Goal: Task Accomplishment & Management: Use online tool/utility

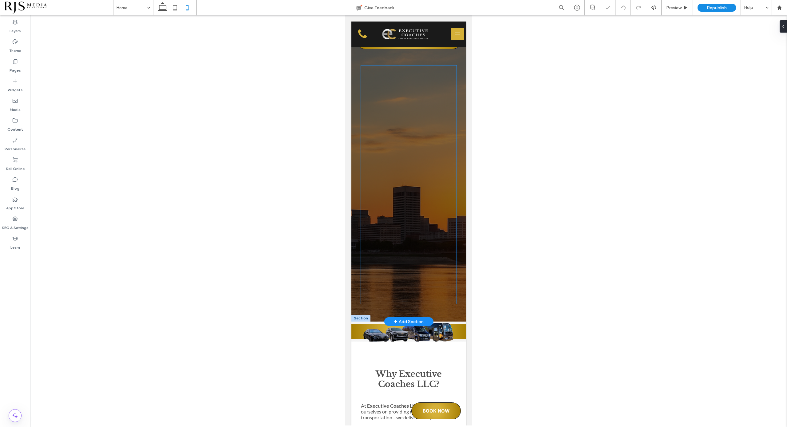
scroll to position [192, 0]
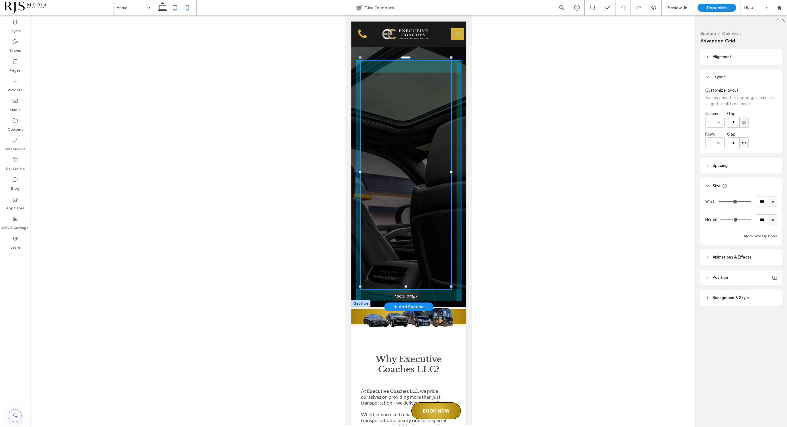
drag, startPoint x: 407, startPoint y: 296, endPoint x: 407, endPoint y: 286, distance: 9.8
click at [361, 58] on div at bounding box center [360, 58] width 0 height 0
type input "***"
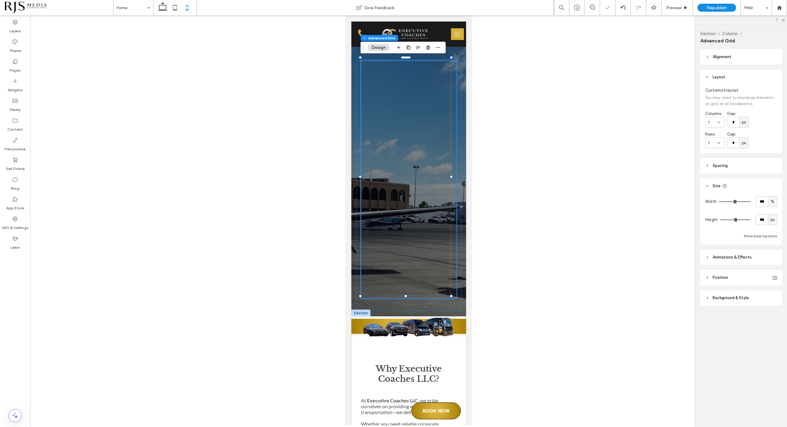
click at [434, 290] on div at bounding box center [409, 180] width 96 height 238
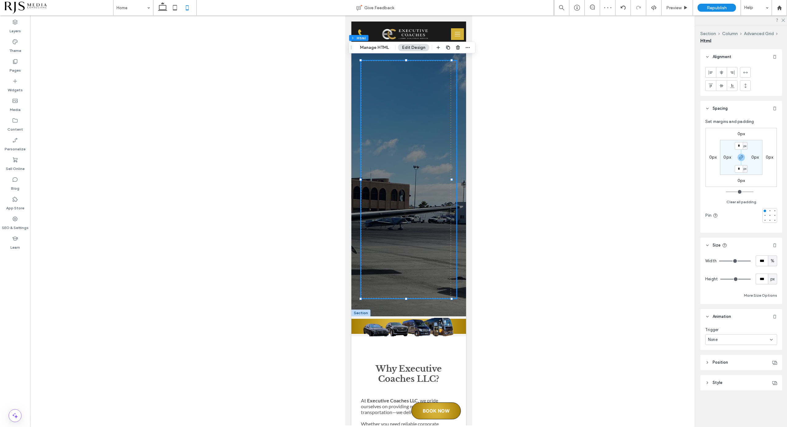
click at [437, 277] on div at bounding box center [409, 175] width 96 height 229
click at [435, 269] on div at bounding box center [409, 175] width 96 height 229
click at [435, 288] on div at bounding box center [409, 180] width 96 height 238
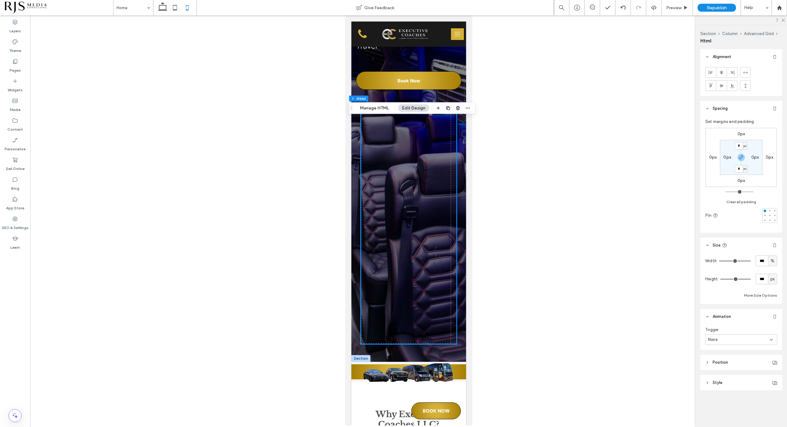
scroll to position [77, 0]
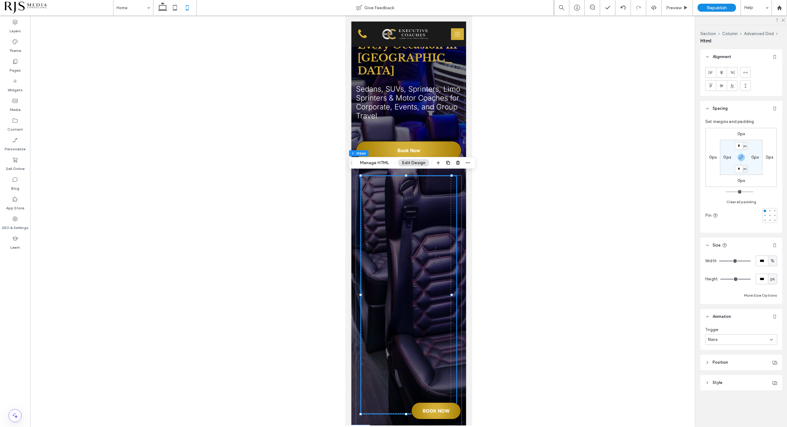
click at [356, 183] on div "0px 0px" at bounding box center [408, 301] width 105 height 251
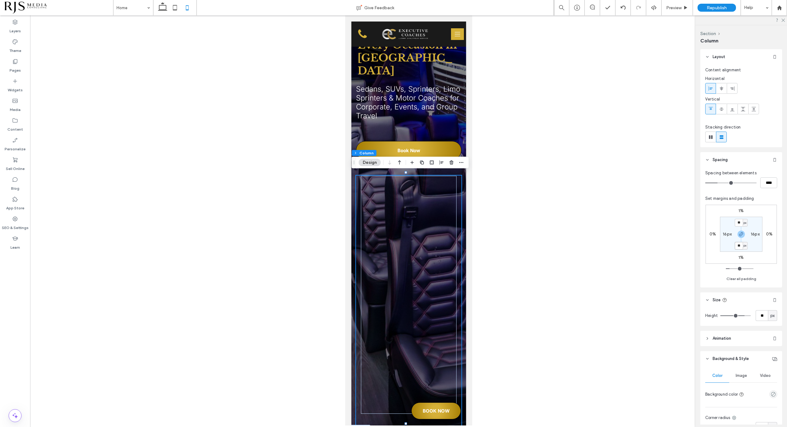
drag, startPoint x: 740, startPoint y: 244, endPoint x: 736, endPoint y: 244, distance: 3.4
click at [736, 244] on input "**" at bounding box center [739, 246] width 8 height 8
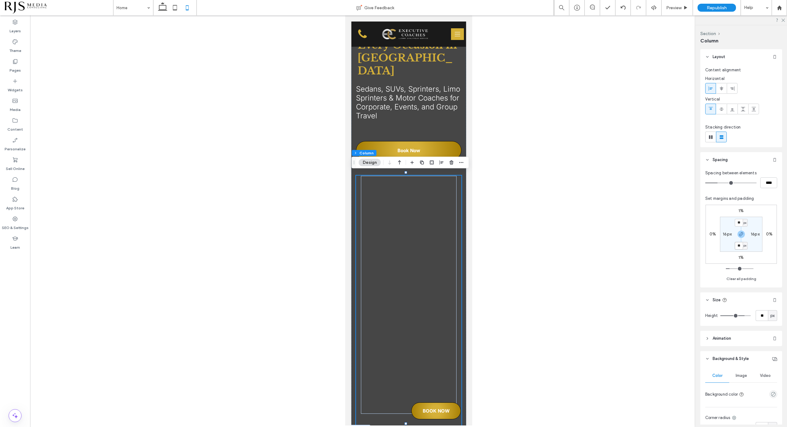
type input "**"
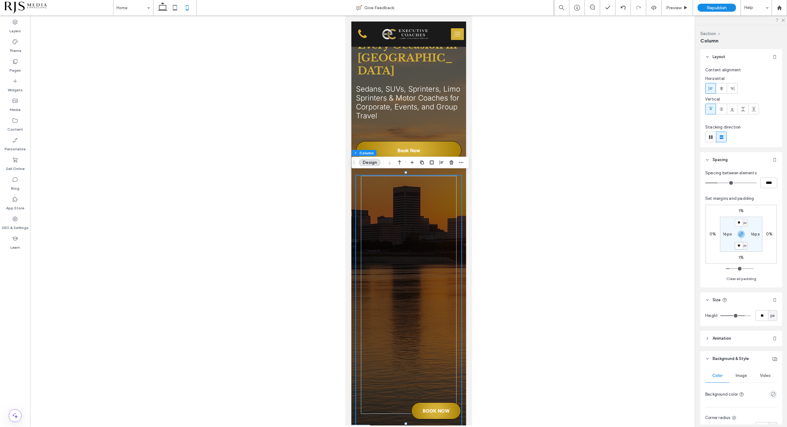
type input "**"
click at [708, 8] on span "Republish" at bounding box center [717, 7] width 20 height 5
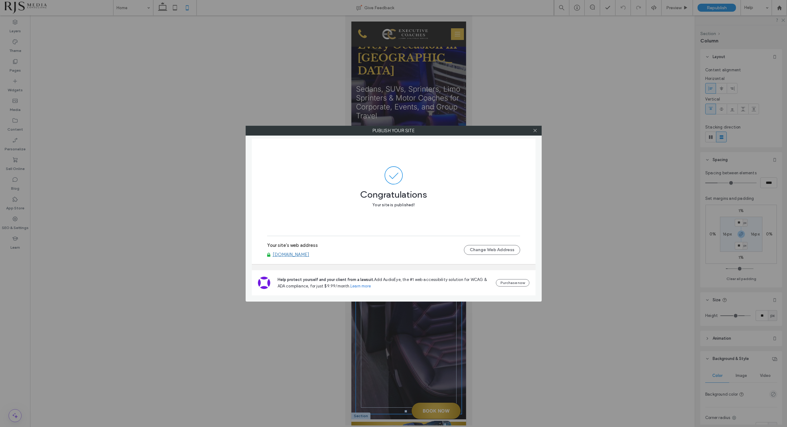
click at [532, 127] on div at bounding box center [535, 130] width 9 height 9
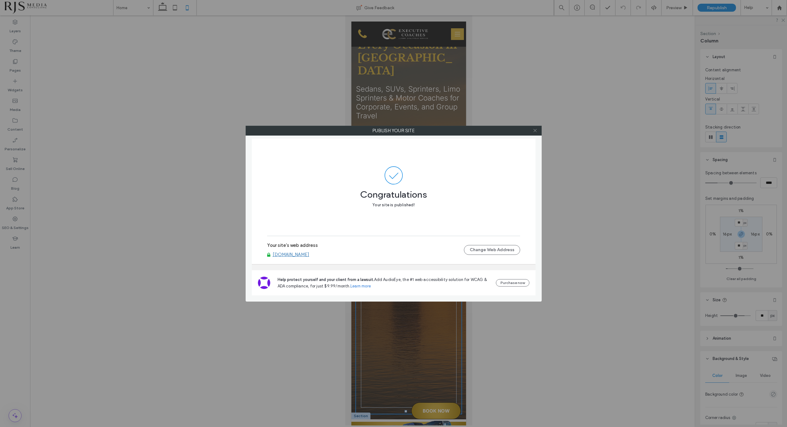
click at [533, 129] on icon at bounding box center [535, 130] width 5 height 5
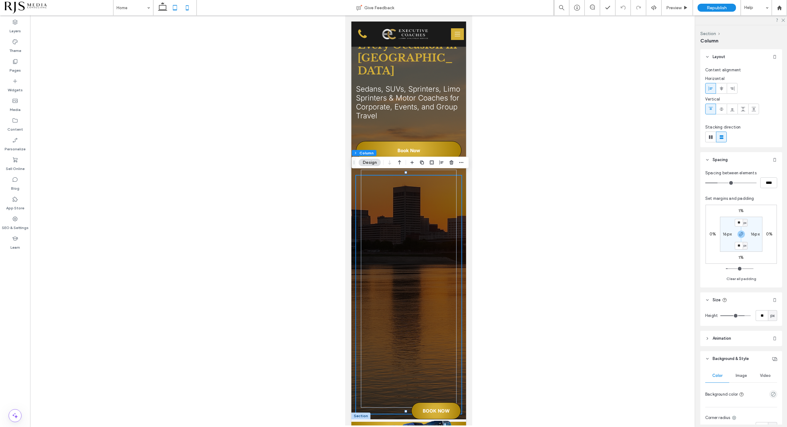
click at [176, 7] on icon at bounding box center [175, 8] width 12 height 12
type input "*"
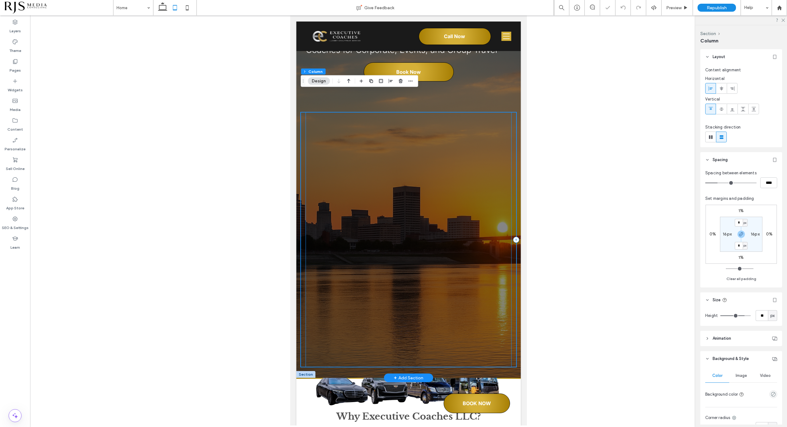
scroll to position [0, 0]
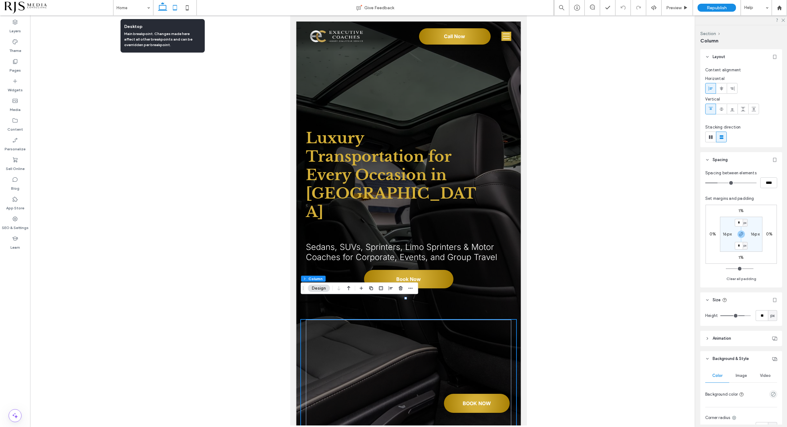
click at [165, 10] on icon at bounding box center [163, 8] width 12 height 12
type input "**"
type input "***"
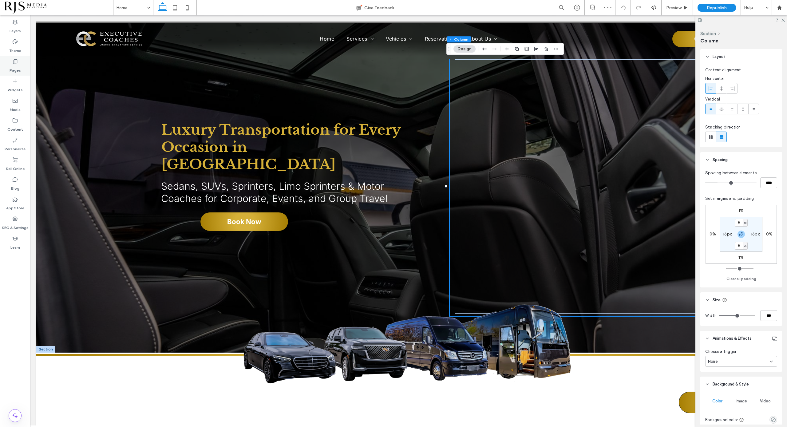
click at [10, 59] on div "Pages" at bounding box center [15, 66] width 30 height 20
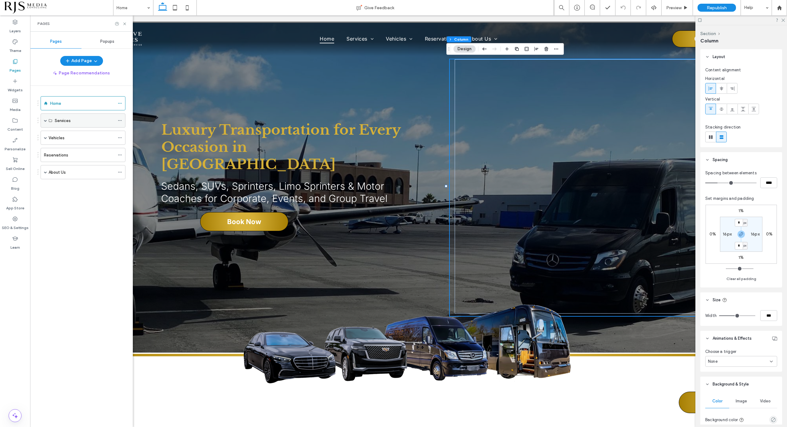
click at [74, 118] on div "Services" at bounding box center [85, 120] width 60 height 6
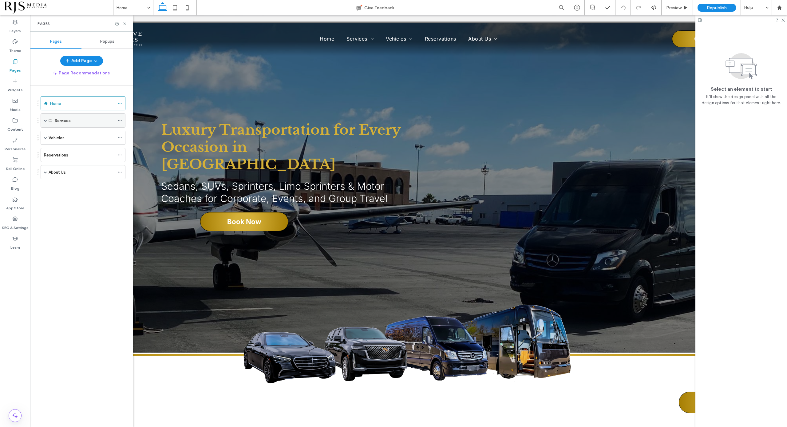
click at [42, 121] on div "Services" at bounding box center [83, 120] width 85 height 14
click at [44, 120] on span at bounding box center [45, 120] width 3 height 3
click at [72, 149] on label "Airport Transfers" at bounding box center [70, 149] width 31 height 11
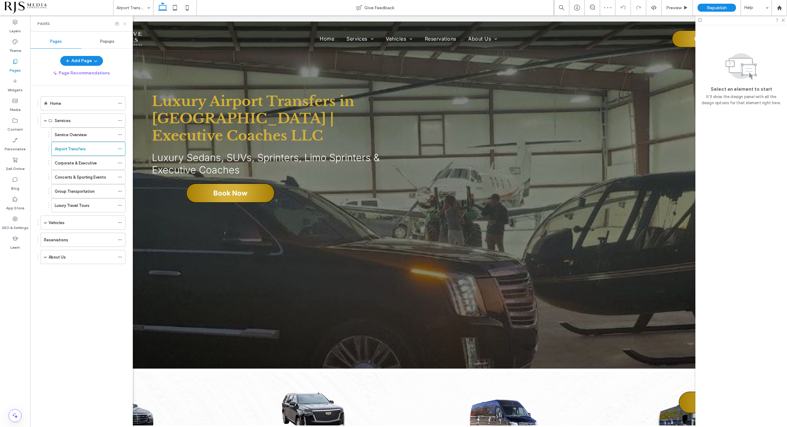
click at [122, 23] on div at bounding box center [121, 24] width 12 height 5
click at [123, 24] on icon at bounding box center [124, 24] width 5 height 5
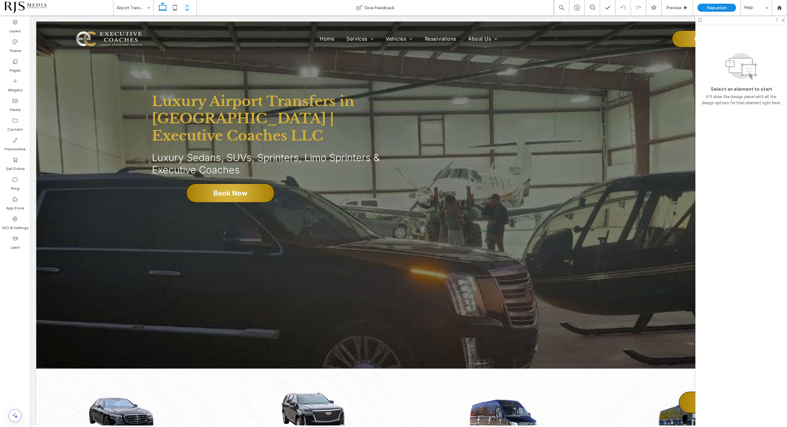
click at [189, 8] on use at bounding box center [187, 7] width 3 height 5
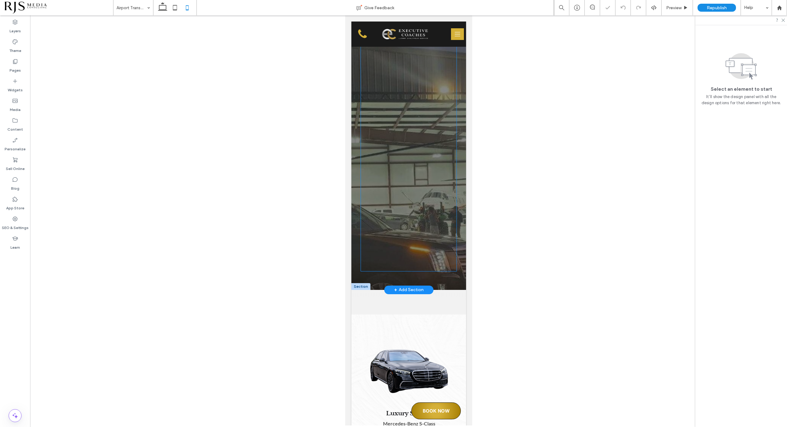
scroll to position [231, 0]
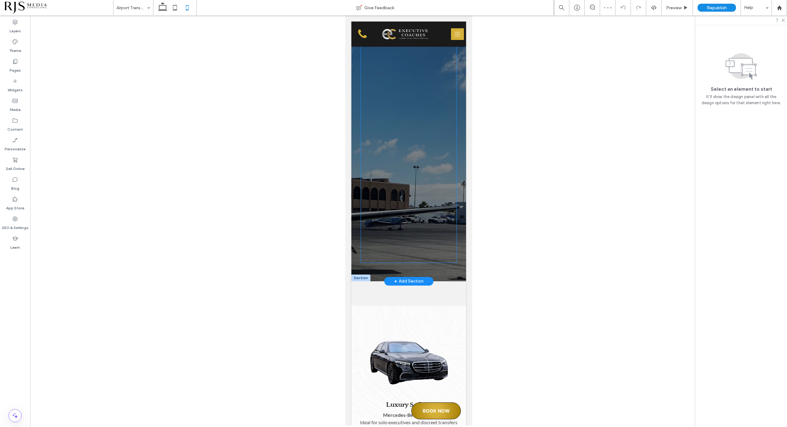
click at [436, 247] on div at bounding box center [409, 144] width 96 height 222
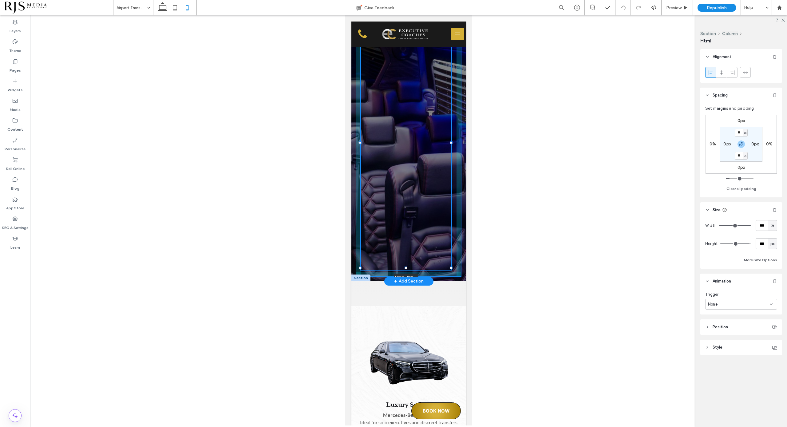
drag, startPoint x: 406, startPoint y: 260, endPoint x: 406, endPoint y: 267, distance: 7.4
click at [406, 267] on div at bounding box center [405, 268] width 2 height 2
type input "***"
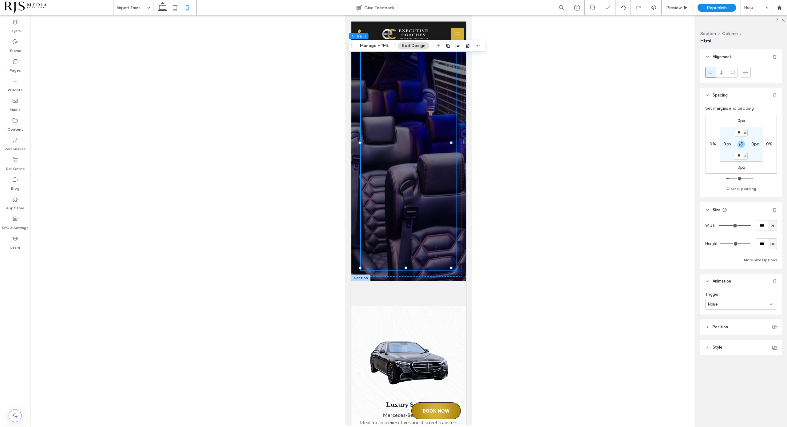
click at [506, 178] on div at bounding box center [408, 220] width 757 height 410
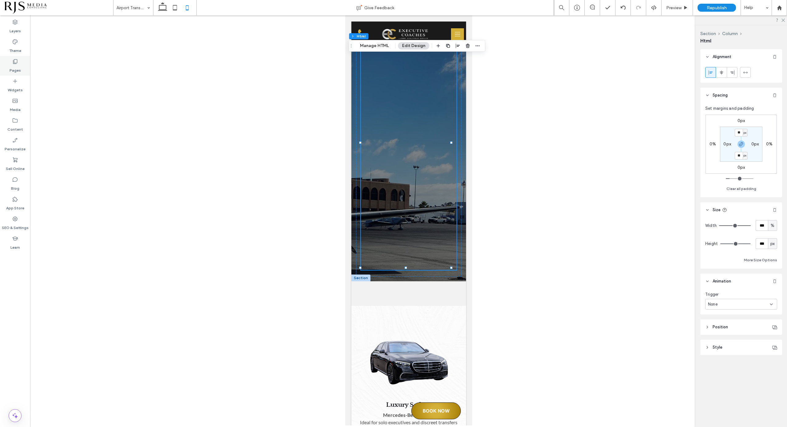
click at [17, 62] on use at bounding box center [15, 61] width 4 height 5
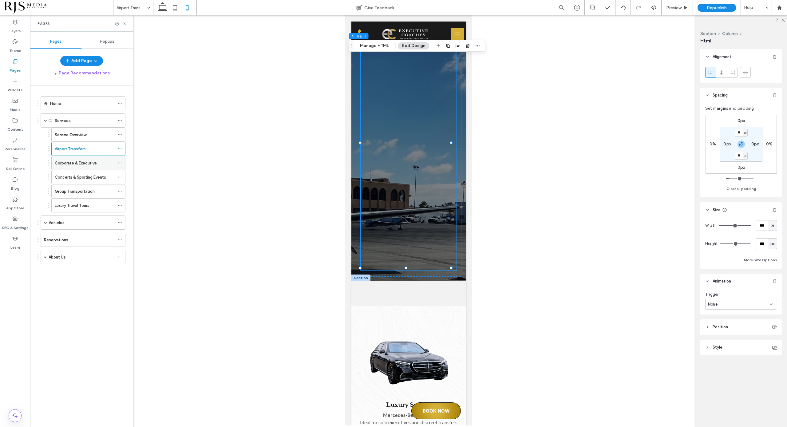
click at [82, 161] on label "Corporate & Executive" at bounding box center [76, 163] width 42 height 11
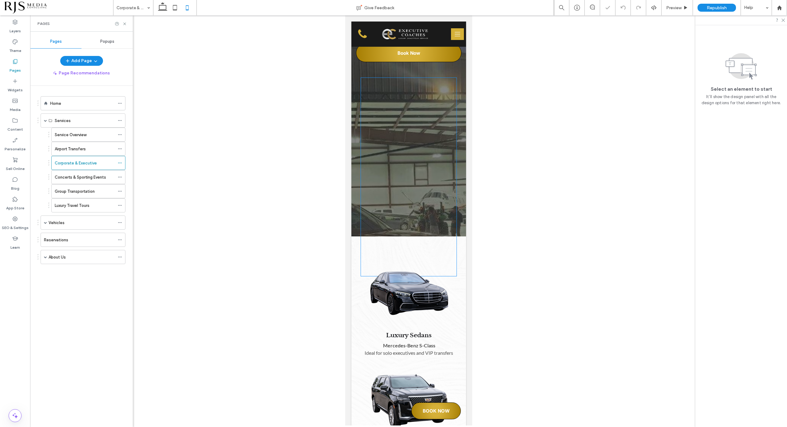
scroll to position [192, 0]
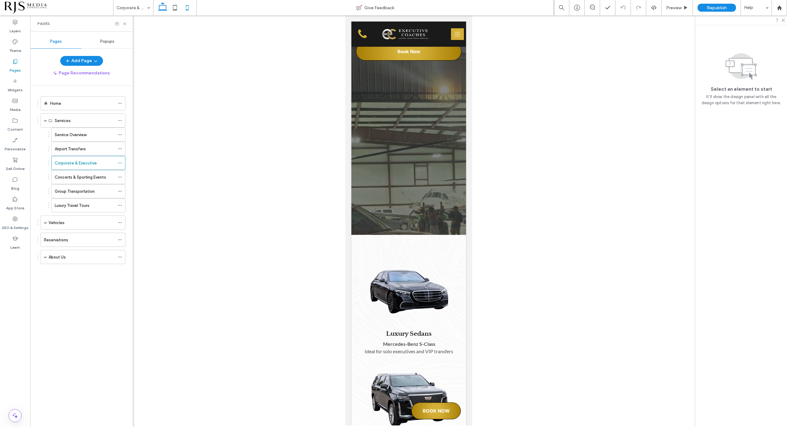
click at [158, 6] on icon at bounding box center [163, 8] width 12 height 12
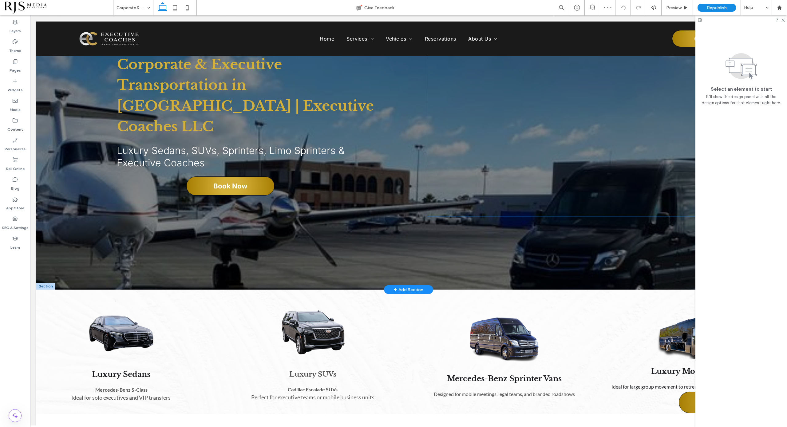
scroll to position [0, 0]
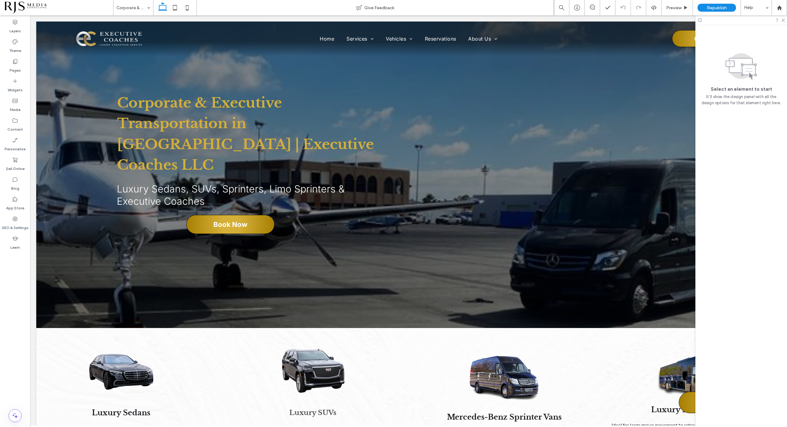
click at [786, 20] on div at bounding box center [742, 20] width 92 height 10
click at [782, 18] on icon at bounding box center [783, 20] width 4 height 4
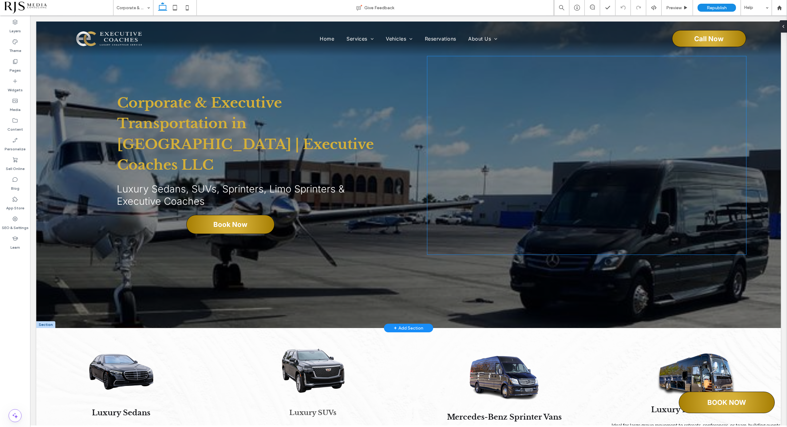
click at [432, 140] on div at bounding box center [586, 170] width 319 height 229
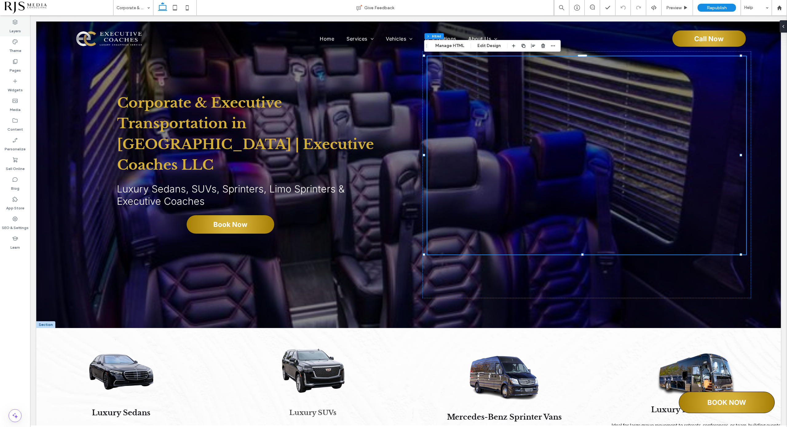
click at [15, 27] on label "Layers" at bounding box center [15, 29] width 11 height 9
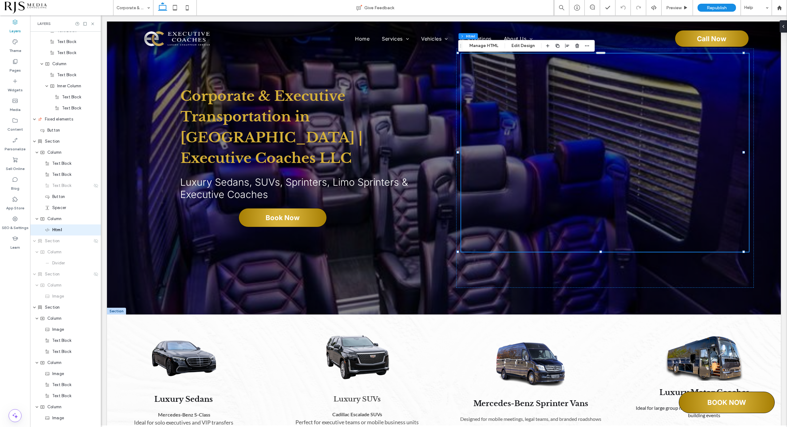
scroll to position [428, 0]
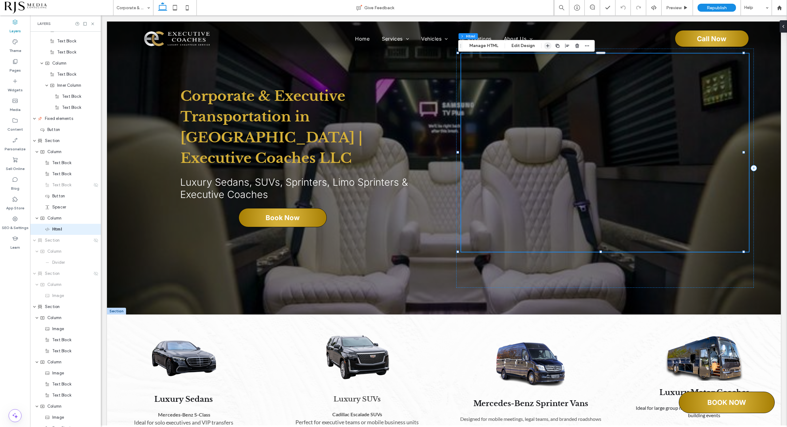
click at [547, 44] on icon "button" at bounding box center [547, 45] width 5 height 5
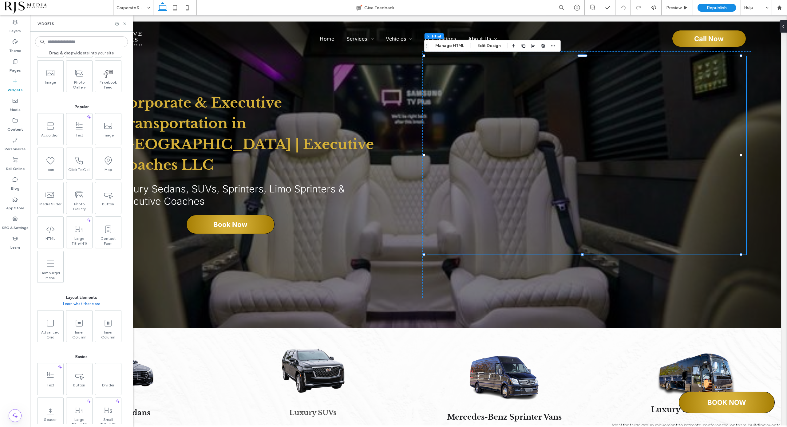
scroll to position [115, 0]
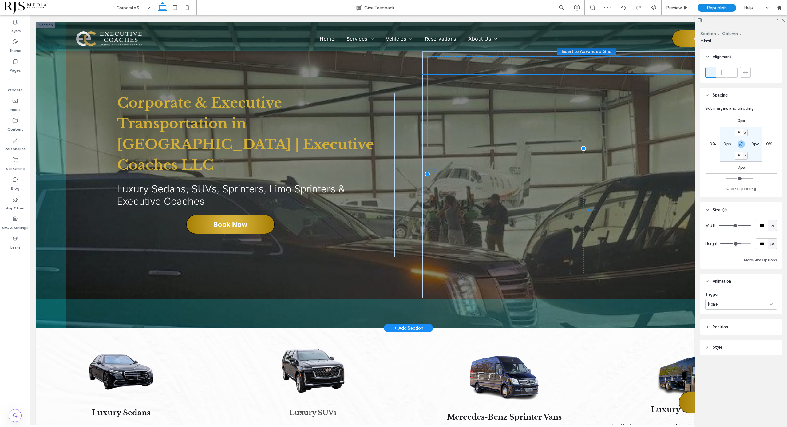
drag, startPoint x: 494, startPoint y: 177, endPoint x: 492, endPoint y: 95, distance: 81.8
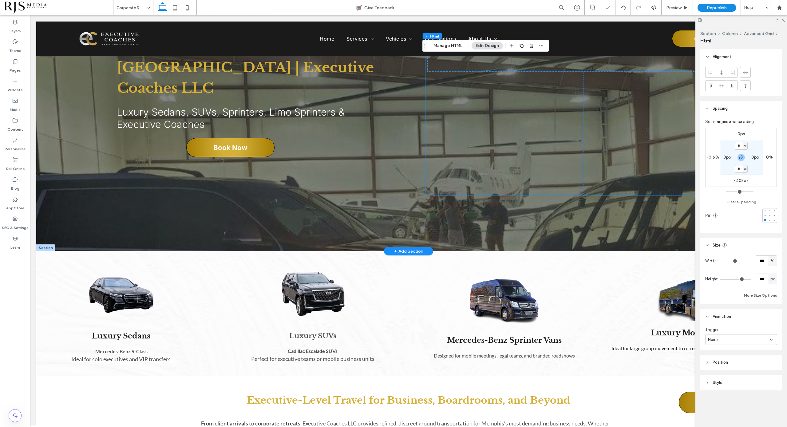
scroll to position [0, 0]
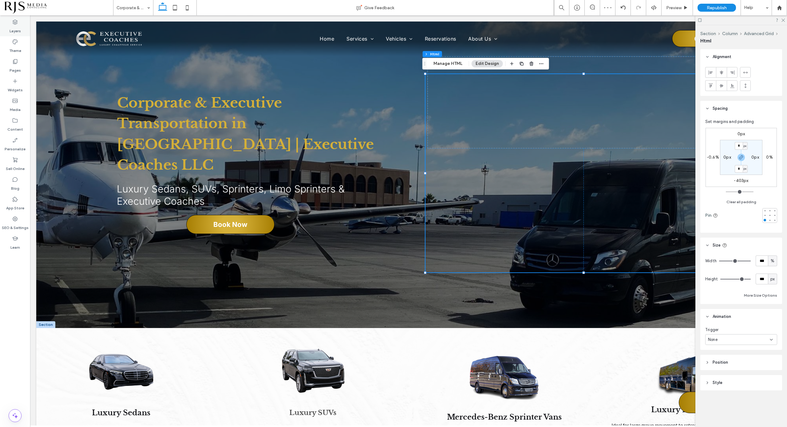
click at [10, 28] on label "Layers" at bounding box center [15, 29] width 11 height 9
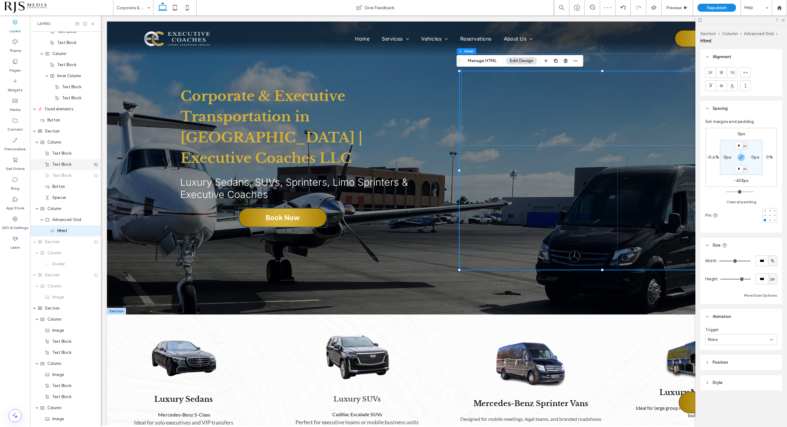
scroll to position [439, 0]
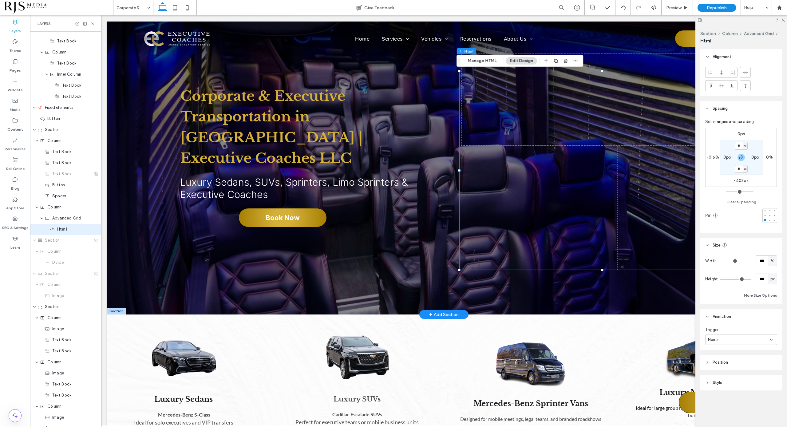
click at [463, 132] on div at bounding box center [604, 182] width 288 height 222
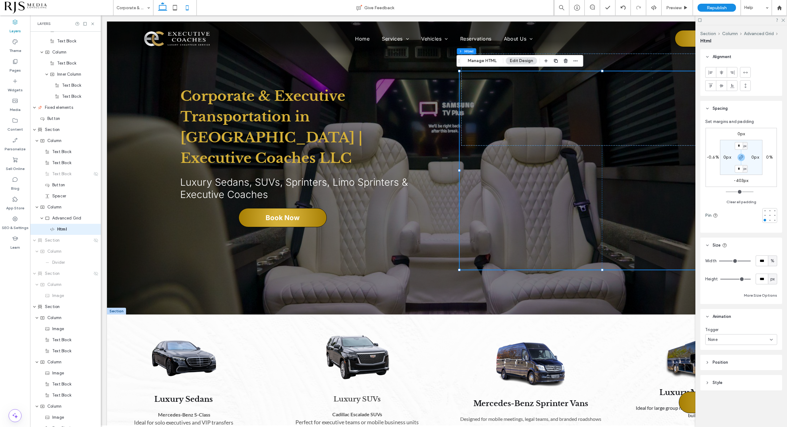
click at [189, 5] on icon at bounding box center [187, 8] width 12 height 12
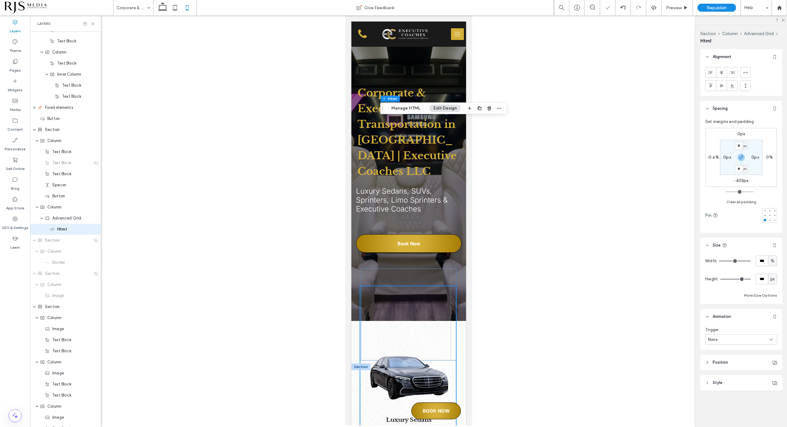
scroll to position [165, 0]
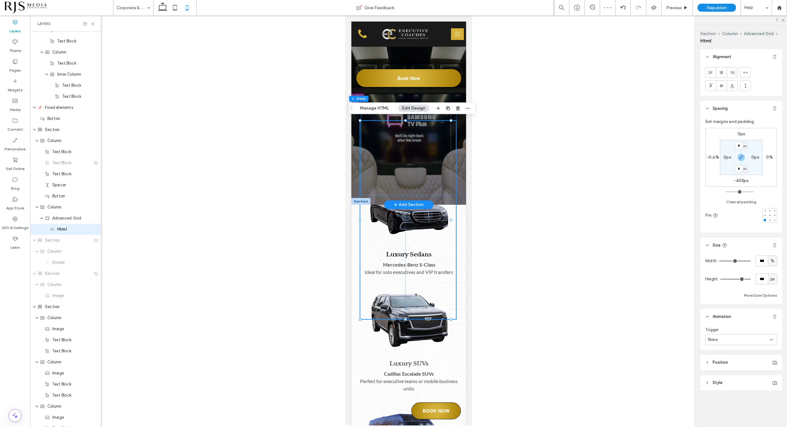
click at [458, 197] on div "Corporate & Executive Transportation in Memphis | Executive Coaches LLC Luxury …" at bounding box center [408, 30] width 115 height 349
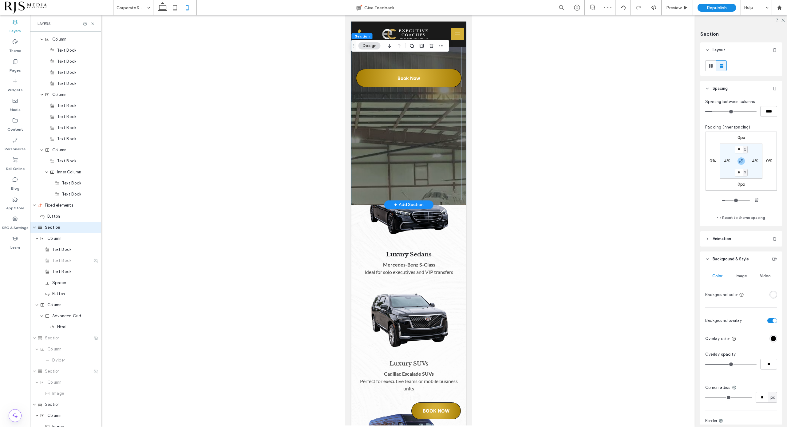
scroll to position [339, 0]
click at [354, 201] on div "Corporate & Executive Transportation in Memphis | Executive Coaches LLC Luxury …" at bounding box center [408, 30] width 115 height 349
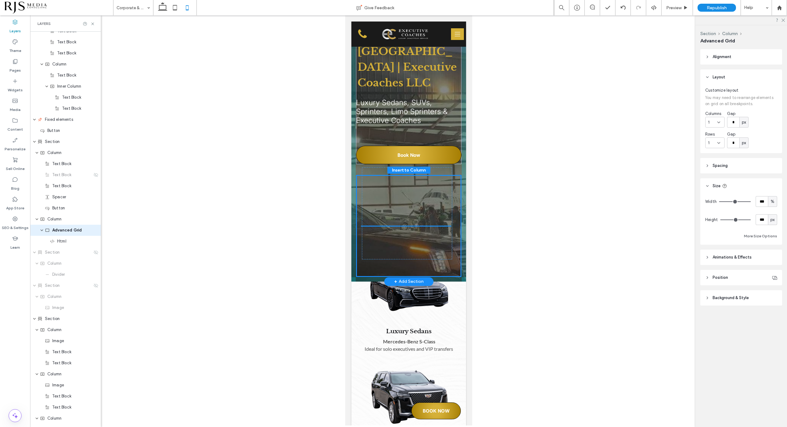
scroll to position [428, 0]
drag, startPoint x: 402, startPoint y: 203, endPoint x: 404, endPoint y: 182, distance: 20.7
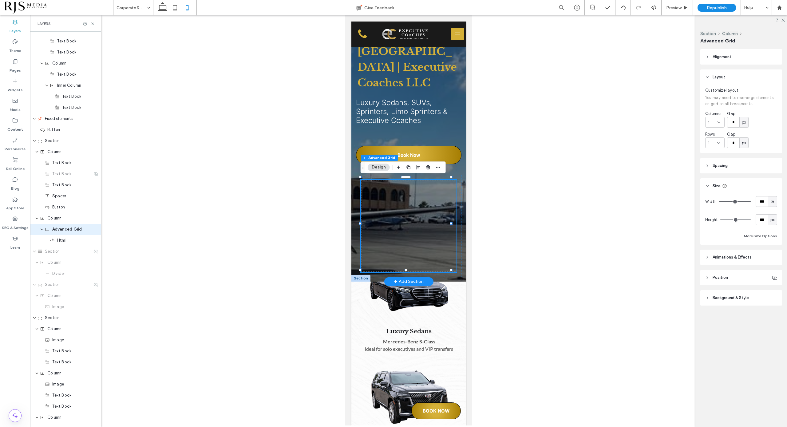
click at [445, 192] on div at bounding box center [409, 226] width 96 height 92
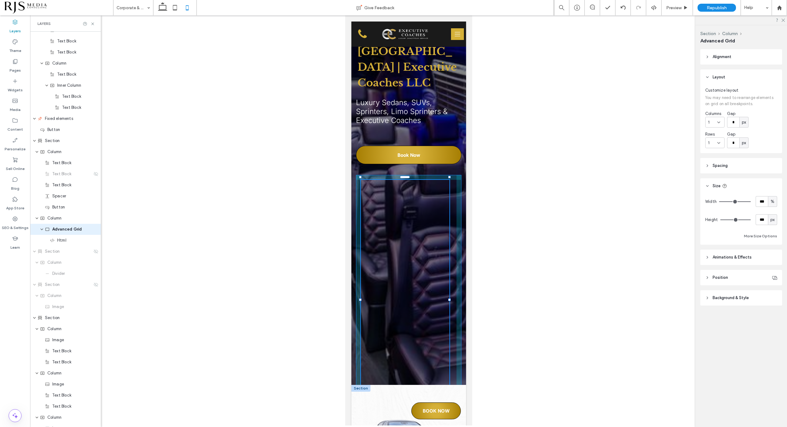
drag, startPoint x: 450, startPoint y: 269, endPoint x: 450, endPoint y: 419, distance: 150.1
type input "**"
type input "***"
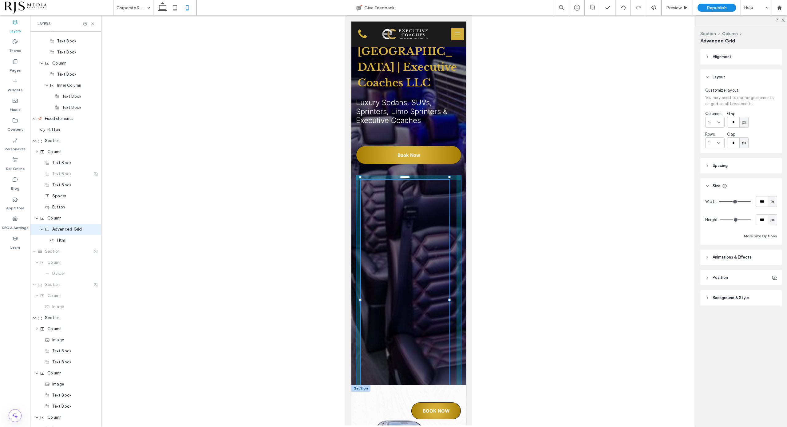
type input "***"
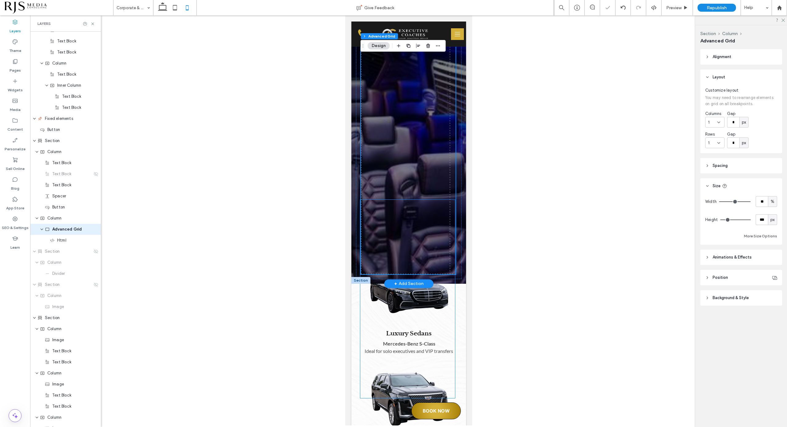
scroll to position [242, 0]
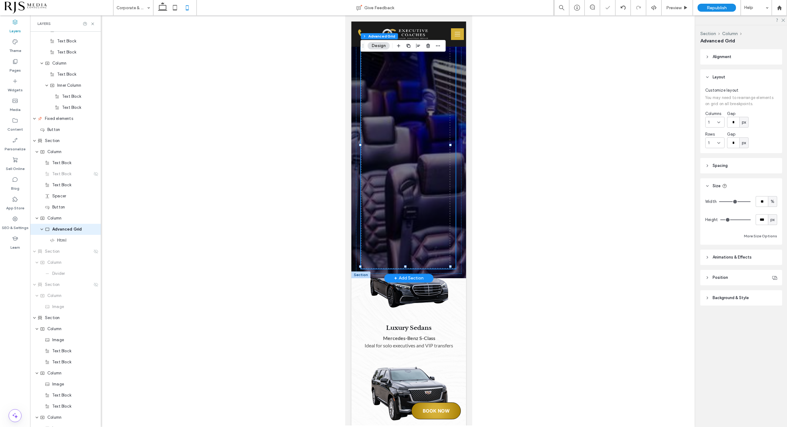
click at [408, 166] on div "99% , 789px" at bounding box center [408, 147] width 95 height 243
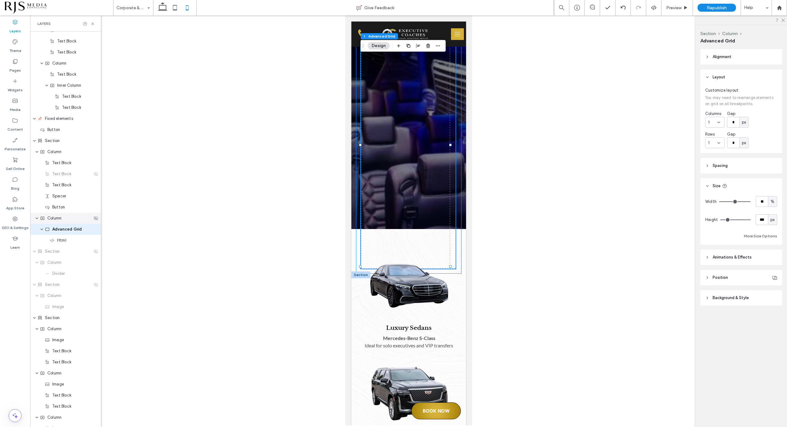
click at [58, 219] on span "Column" at bounding box center [54, 218] width 14 height 6
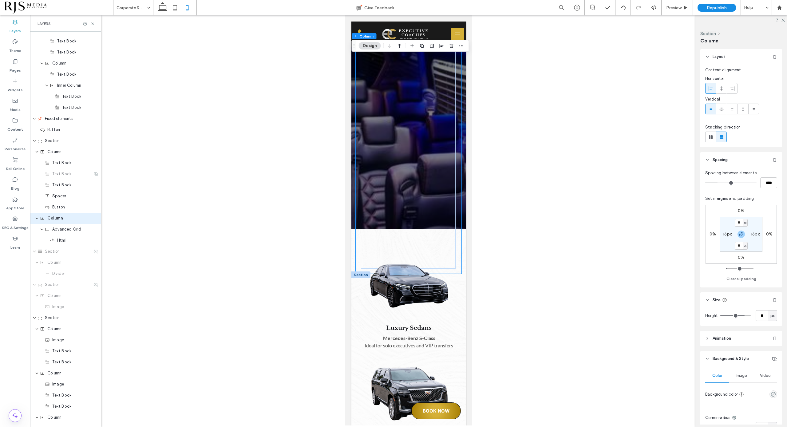
scroll to position [417, 0]
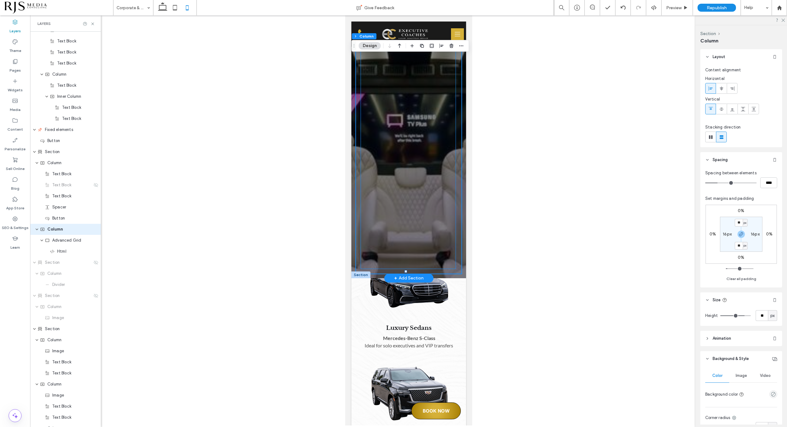
click at [410, 172] on div at bounding box center [408, 147] width 95 height 243
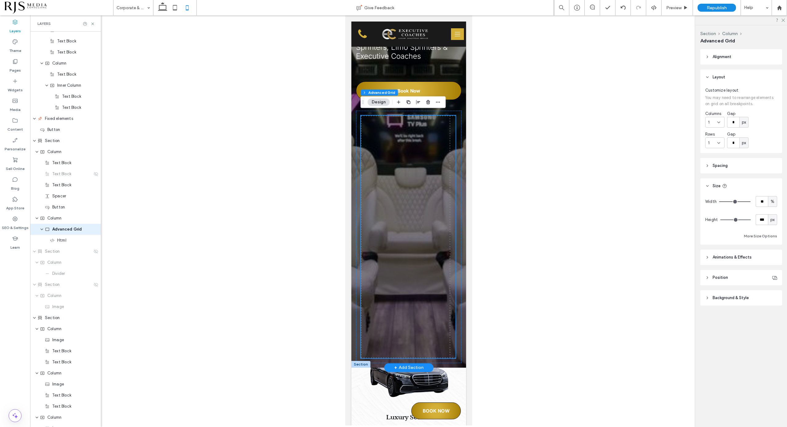
scroll to position [154, 0]
click at [406, 115] on div at bounding box center [408, 236] width 95 height 243
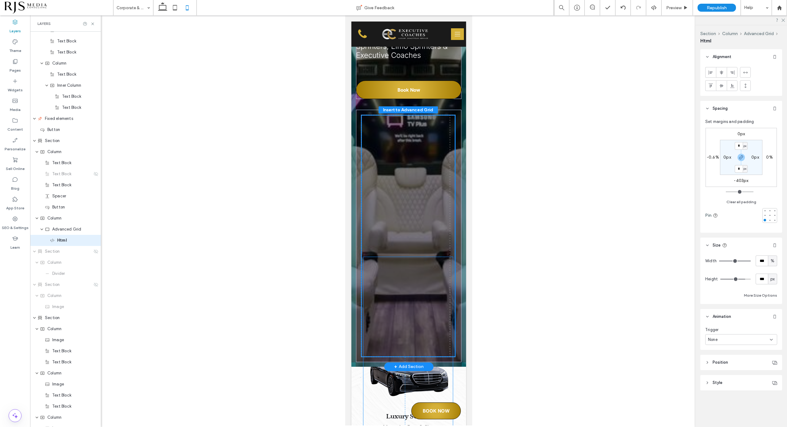
scroll to position [439, 0]
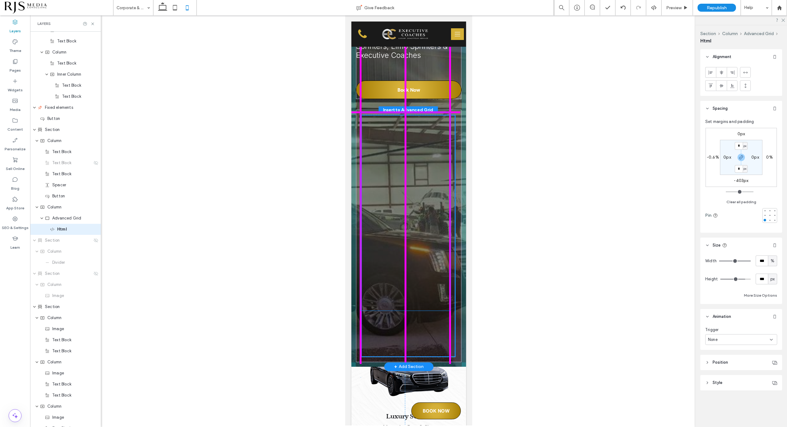
drag, startPoint x: 415, startPoint y: 298, endPoint x: 415, endPoint y: 131, distance: 167.3
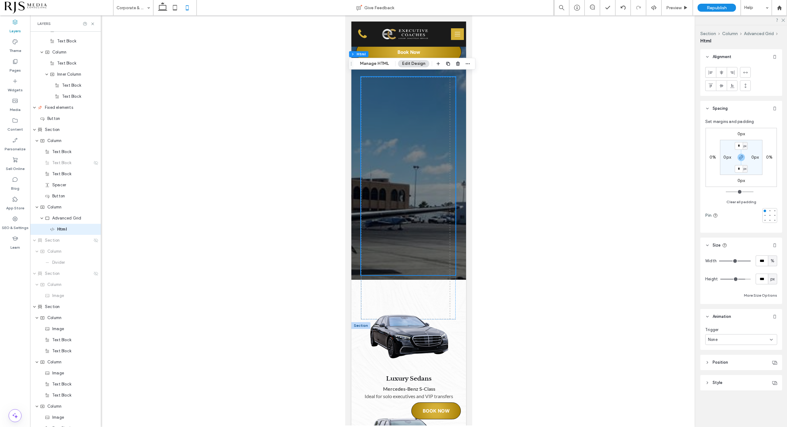
scroll to position [192, 0]
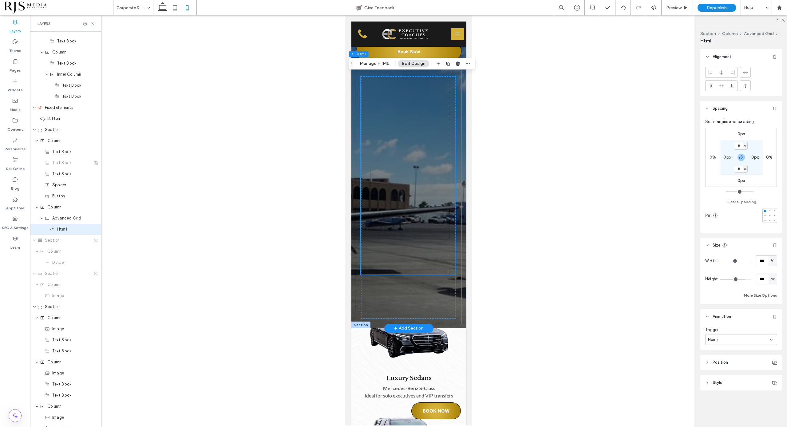
click at [454, 192] on div at bounding box center [408, 197] width 105 height 252
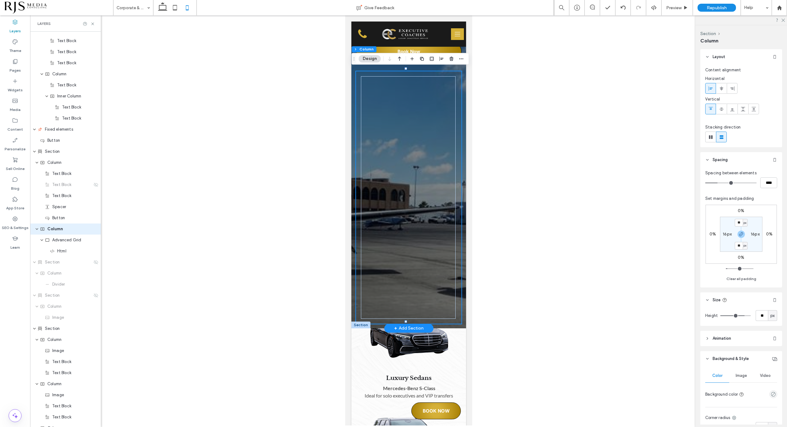
scroll to position [417, 0]
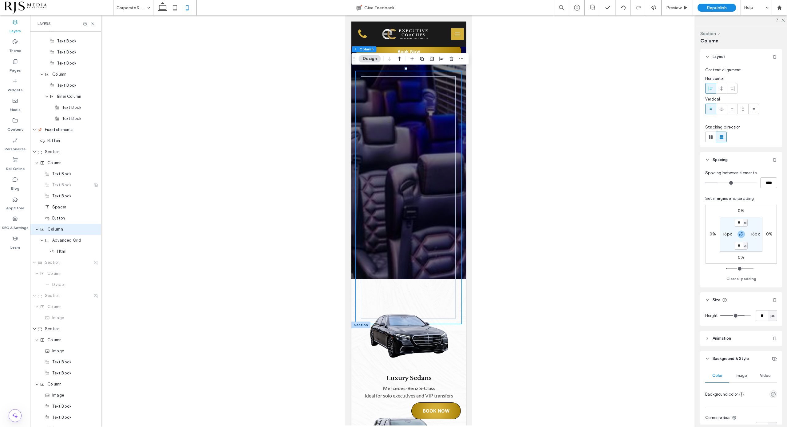
click at [740, 256] on label "0%" at bounding box center [741, 257] width 6 height 5
type input "*"
click at [744, 257] on div "%" at bounding box center [746, 258] width 4 height 6
click at [742, 265] on span "px" at bounding box center [743, 267] width 4 height 6
click at [736, 256] on input "*" at bounding box center [739, 258] width 8 height 8
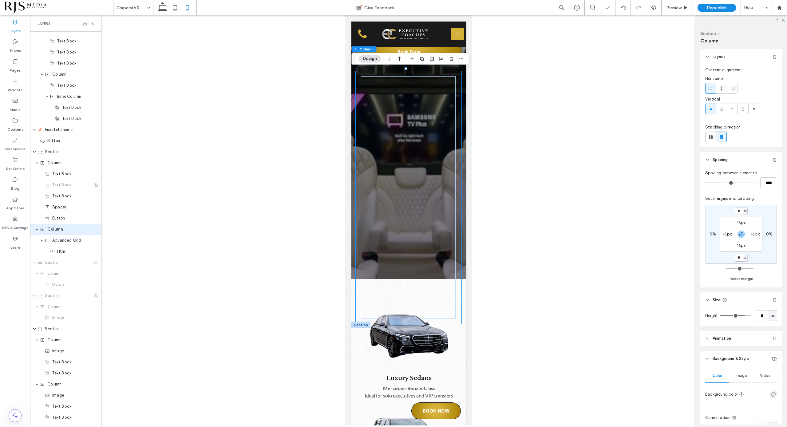
type input "**"
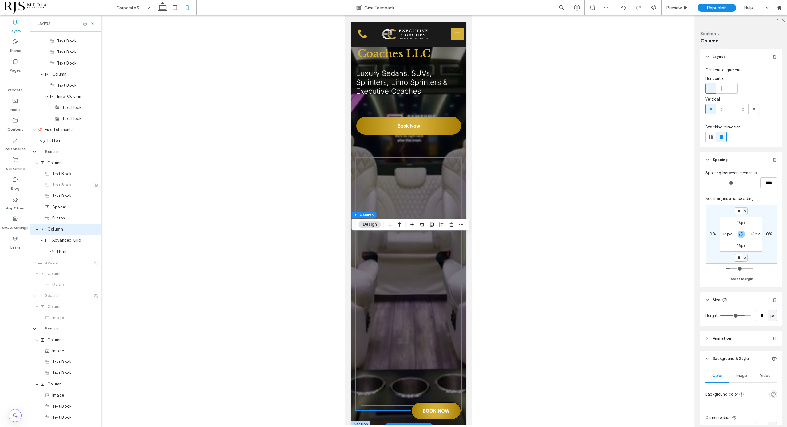
scroll to position [38, 0]
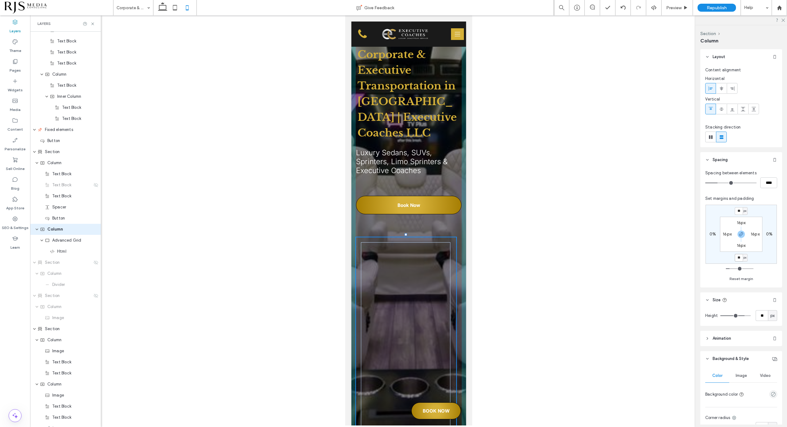
drag, startPoint x: 407, startPoint y: 234, endPoint x: 406, endPoint y: 223, distance: 11.4
click at [406, 223] on div "Corporate & Executive Transportation in Memphis | Executive Coaches LLC Luxury …" at bounding box center [408, 250] width 115 height 535
type input "***"
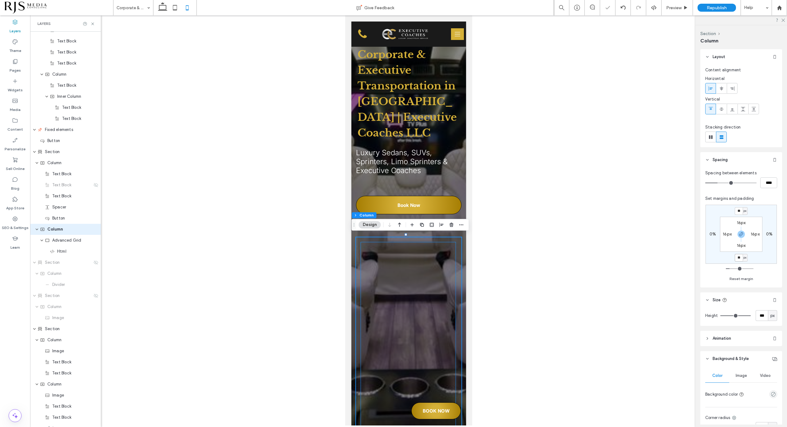
click at [407, 242] on div at bounding box center [408, 356] width 95 height 229
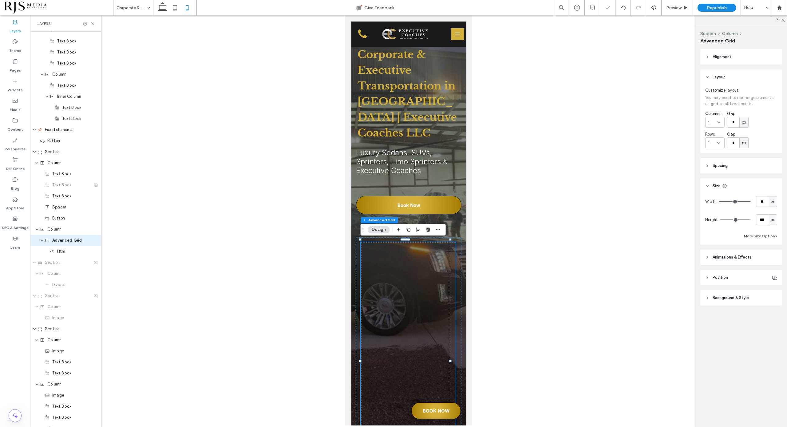
scroll to position [428, 0]
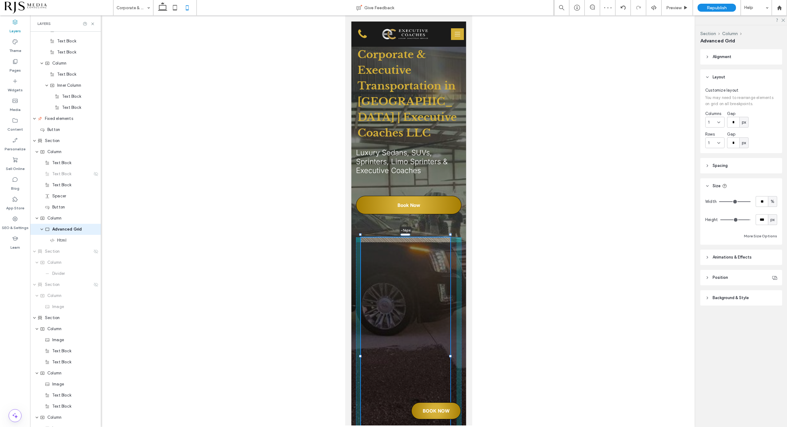
drag, startPoint x: 406, startPoint y: 239, endPoint x: 406, endPoint y: 234, distance: 4.9
click at [406, 234] on div at bounding box center [405, 234] width 10 height 2
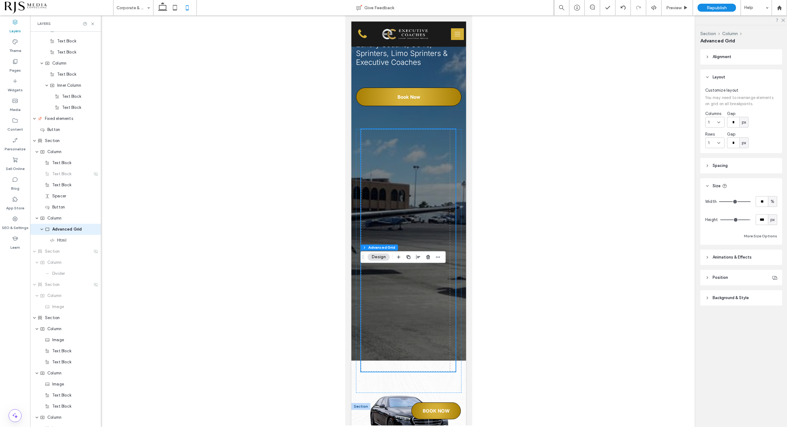
scroll to position [0, 0]
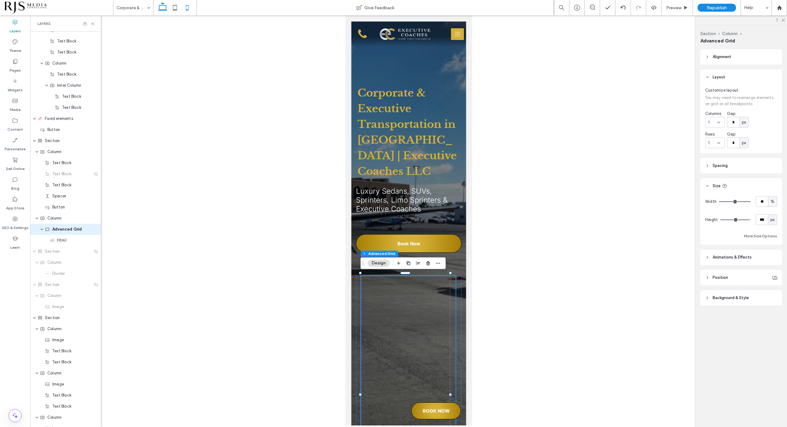
drag, startPoint x: 164, startPoint y: 6, endPoint x: 162, endPoint y: 3, distance: 3.8
click at [164, 6] on icon at bounding box center [163, 8] width 12 height 12
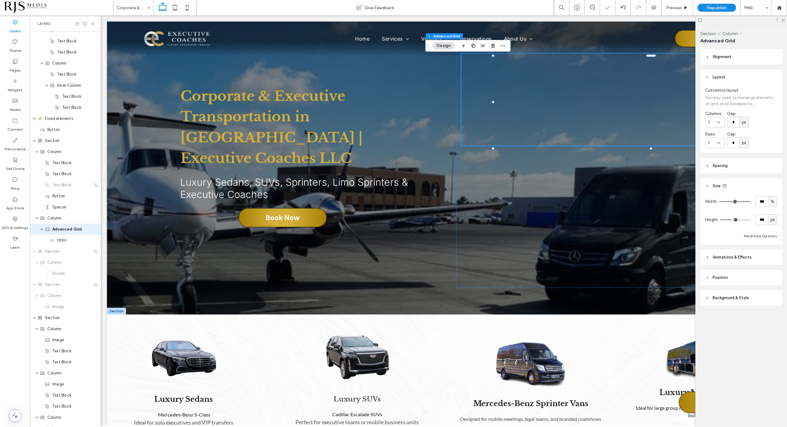
type input "***"
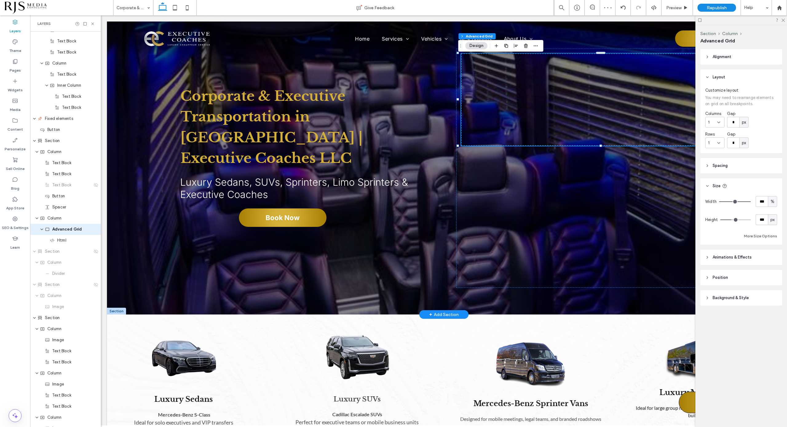
click at [590, 67] on div at bounding box center [605, 100] width 288 height 92
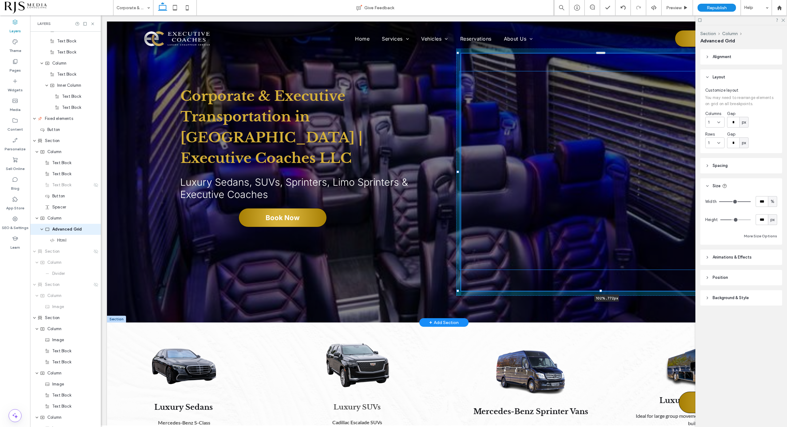
drag, startPoint x: 459, startPoint y: 145, endPoint x: 453, endPoint y: 290, distance: 145.3
click at [453, 290] on div "Corporate & Executive Transportation in Memphis | Executive Coaches LLC Luxury …" at bounding box center [444, 172] width 674 height 301
type input "***"
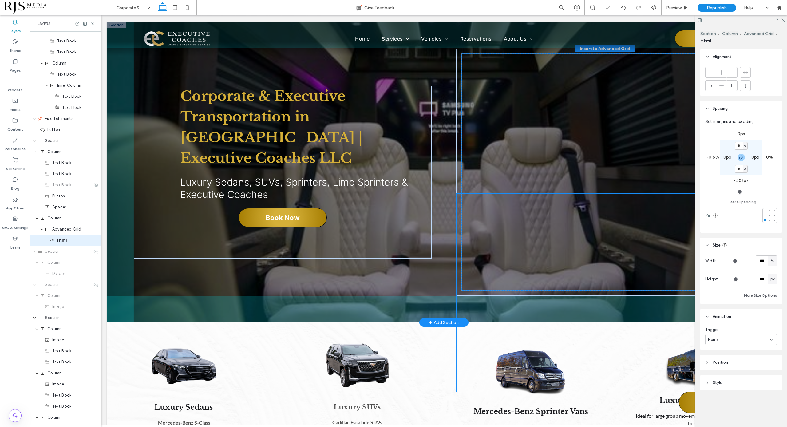
scroll to position [439, 0]
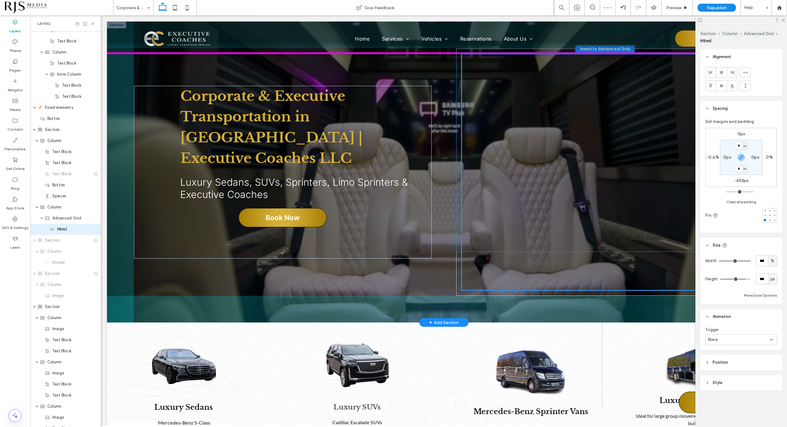
drag, startPoint x: 590, startPoint y: 221, endPoint x: 590, endPoint y: 58, distance: 163.3
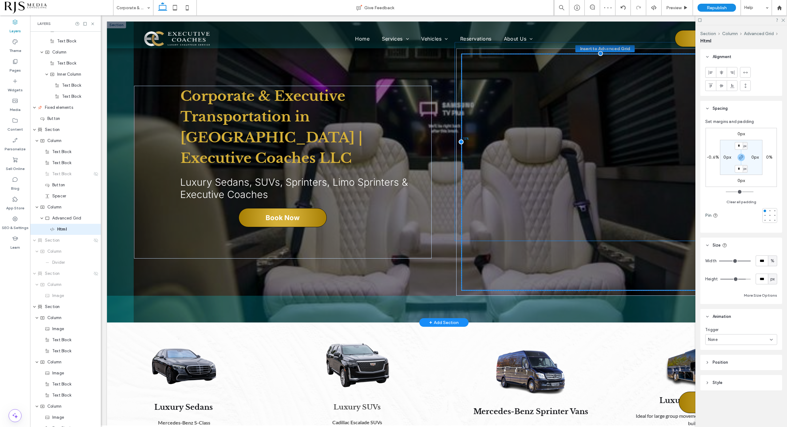
drag, startPoint x: 595, startPoint y: 69, endPoint x: 593, endPoint y: 58, distance: 10.9
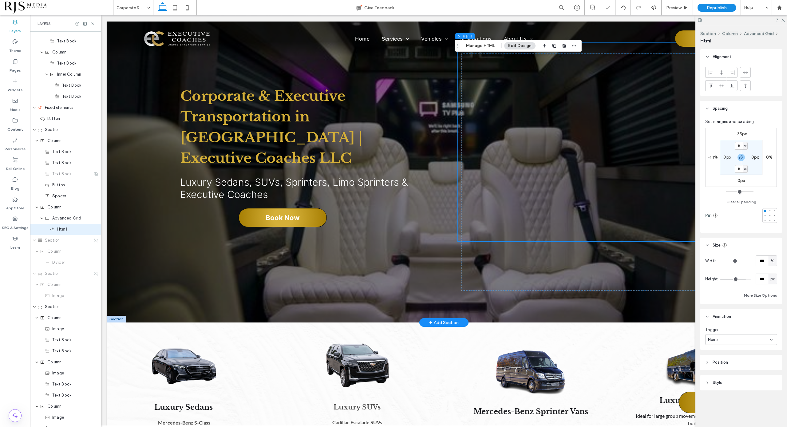
click at [460, 239] on div at bounding box center [602, 154] width 288 height 222
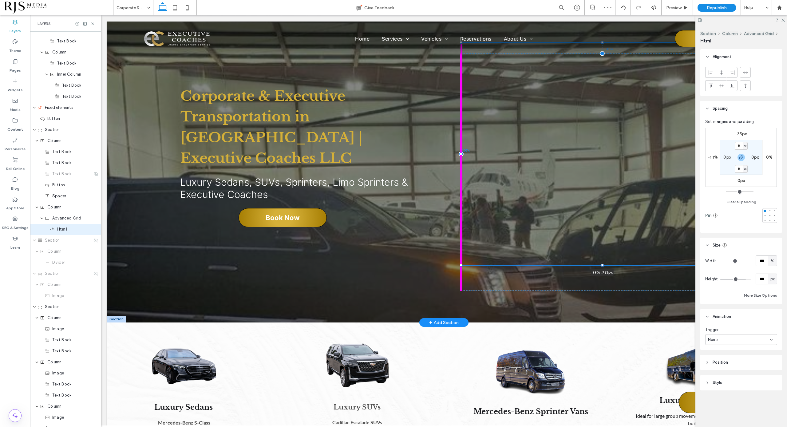
drag, startPoint x: 455, startPoint y: 241, endPoint x: 453, endPoint y: 265, distance: 24.1
click at [453, 265] on div "Corporate & Executive Transportation in Memphis | Executive Coaches LLC Luxury …" at bounding box center [444, 172] width 674 height 301
type input "**"
type input "****"
type input "***"
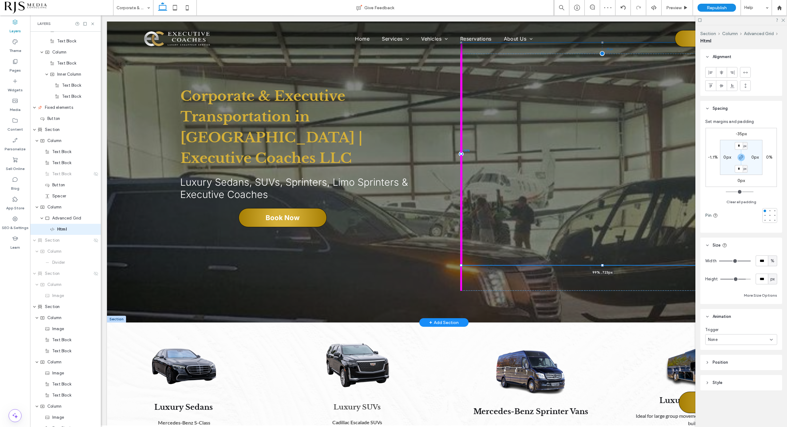
type input "***"
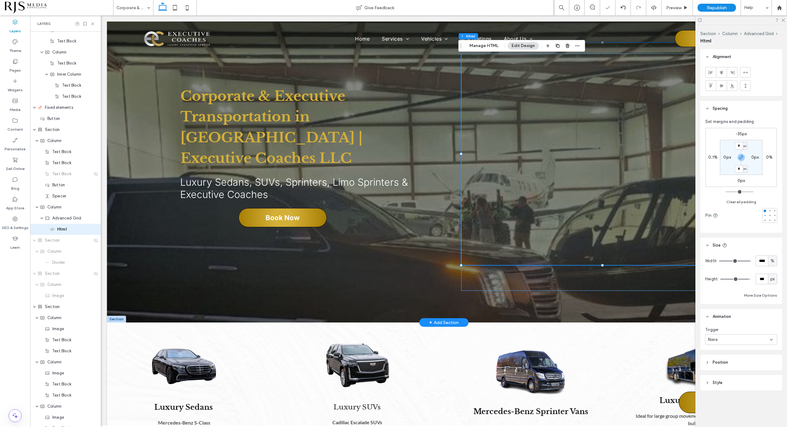
click at [480, 290] on div "99% , 723px" at bounding box center [605, 172] width 288 height 237
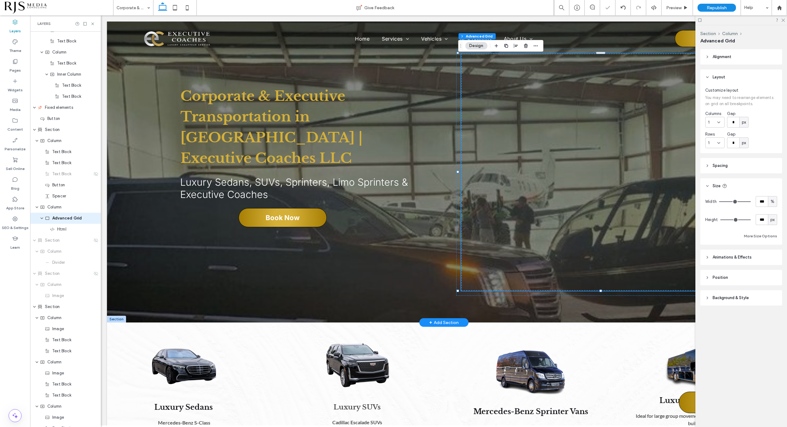
scroll to position [428, 0]
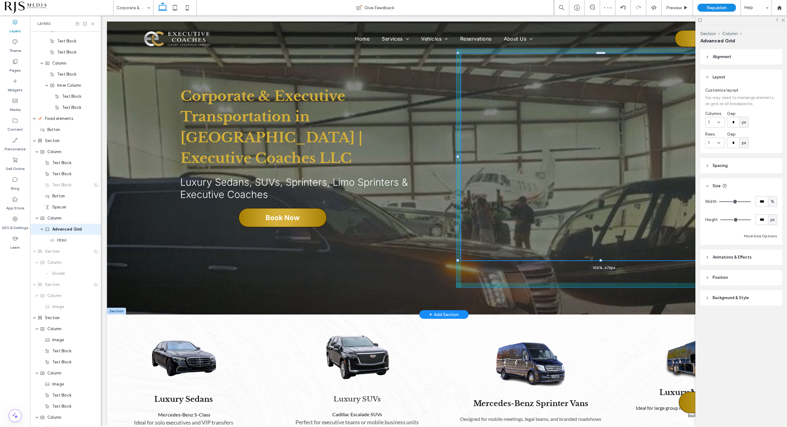
drag, startPoint x: 601, startPoint y: 290, endPoint x: 599, endPoint y: 260, distance: 30.8
click at [459, 54] on div at bounding box center [458, 53] width 0 height 0
type input "***"
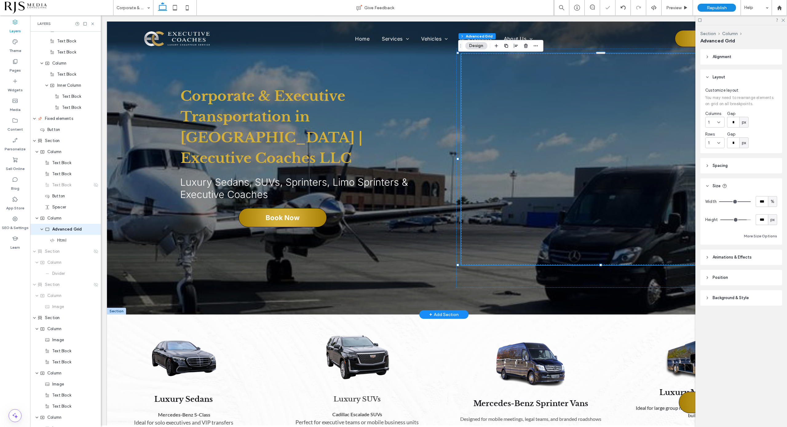
click at [397, 250] on div "Corporate & Executive Transportation in Memphis | Executive Coaches LLC Luxury …" at bounding box center [444, 168] width 674 height 293
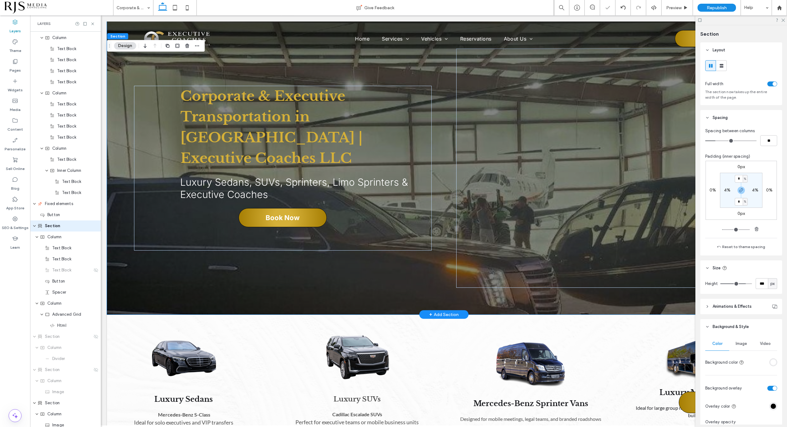
scroll to position [339, 0]
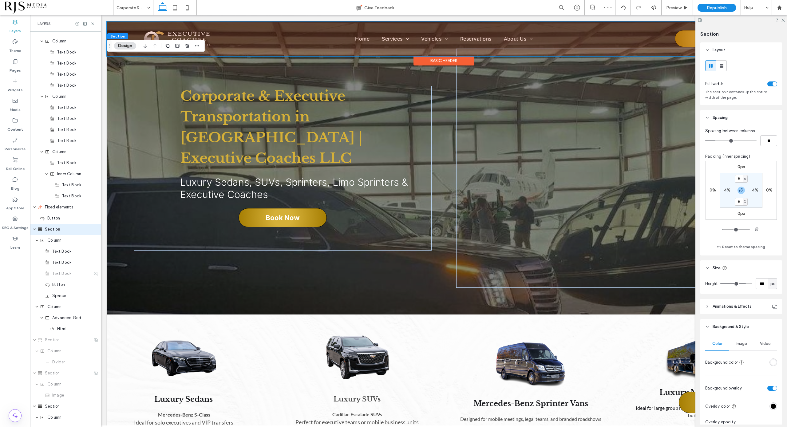
click at [456, 63] on div "Basic Header" at bounding box center [444, 61] width 61 height 10
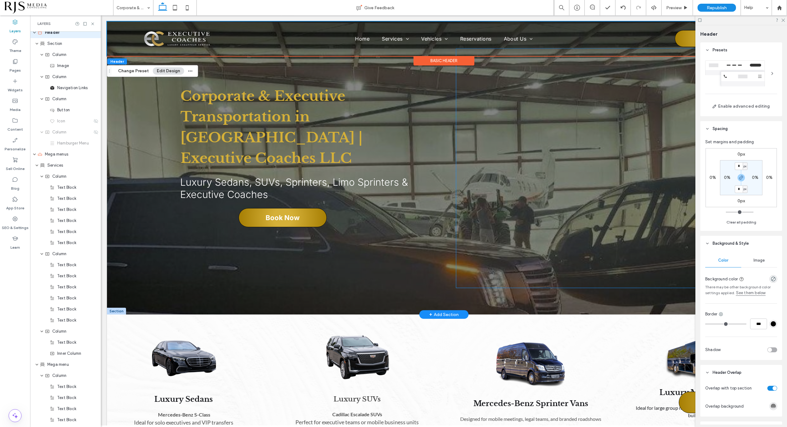
scroll to position [0, 0]
click at [456, 92] on div at bounding box center [605, 168] width 298 height 239
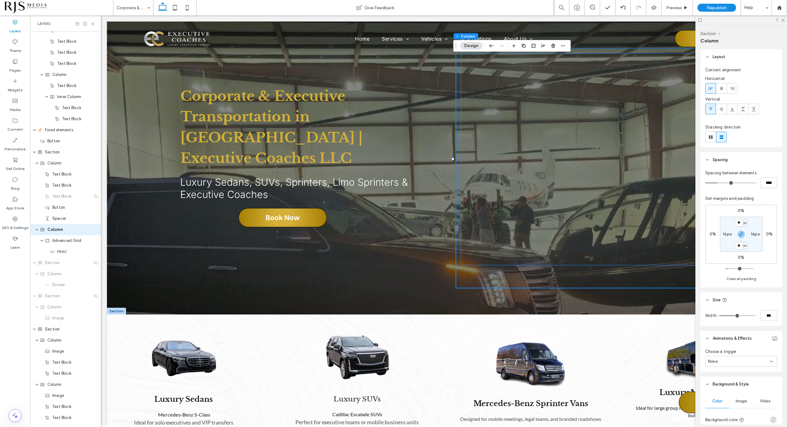
scroll to position [417, 0]
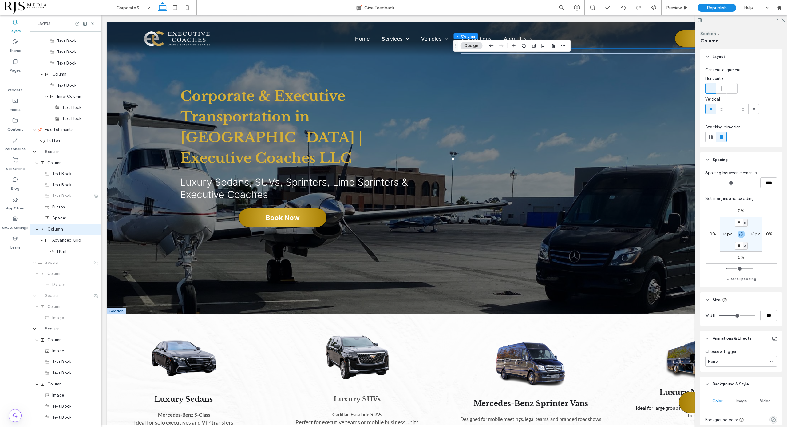
click at [747, 221] on div "px" at bounding box center [745, 223] width 5 height 8
click at [740, 210] on label "0%" at bounding box center [741, 210] width 6 height 5
type input "*"
click at [740, 210] on input "*" at bounding box center [739, 211] width 8 height 8
type input "*"
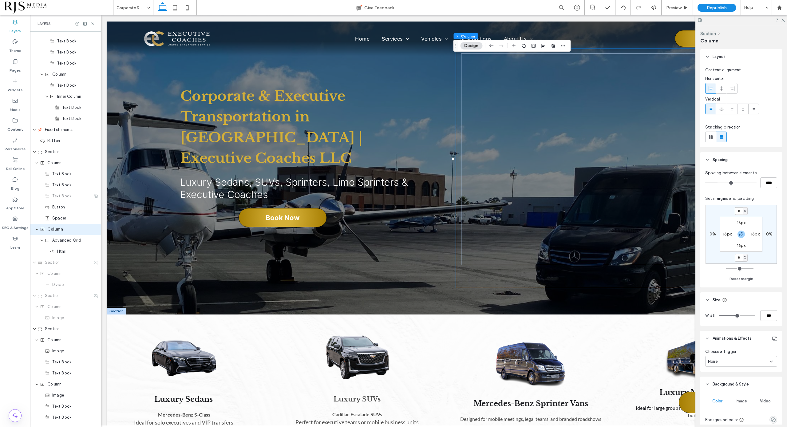
type input "*"
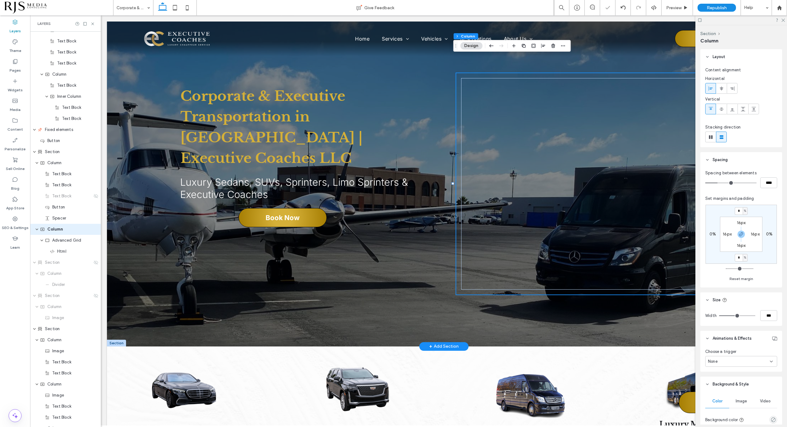
click at [429, 281] on div "Corporate & Executive Transportation in Memphis | Executive Coaches LLC Luxury …" at bounding box center [444, 184] width 674 height 325
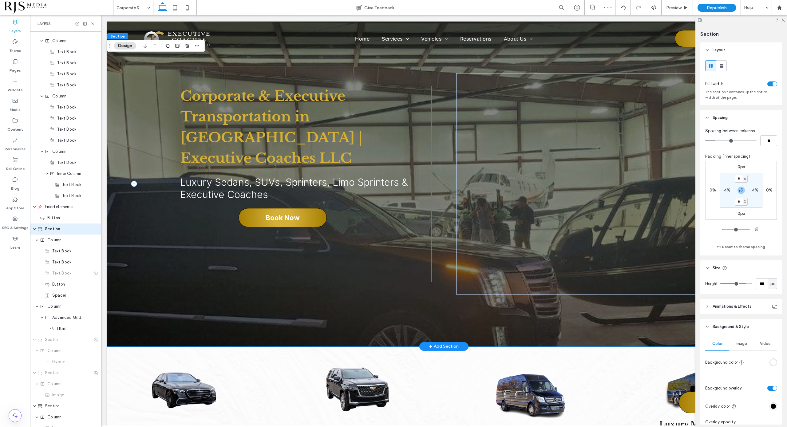
scroll to position [339, 0]
click at [190, 9] on icon at bounding box center [187, 8] width 12 height 12
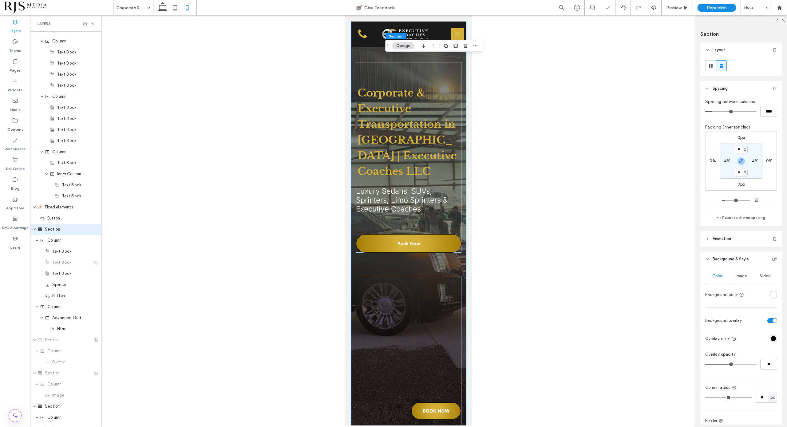
type input "**"
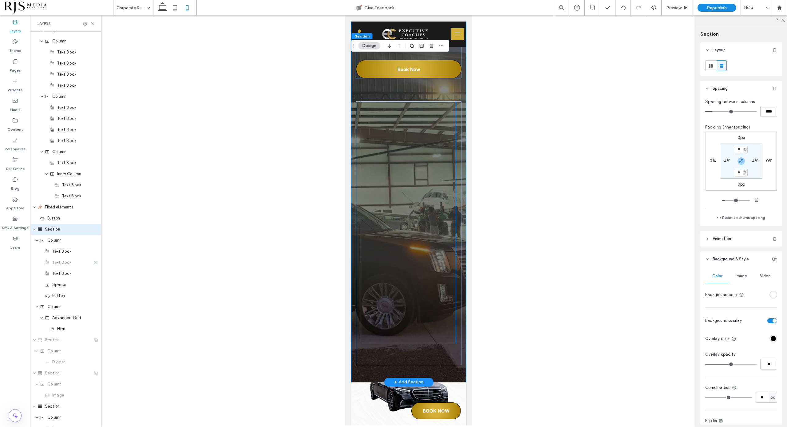
click at [439, 318] on div at bounding box center [408, 212] width 95 height 222
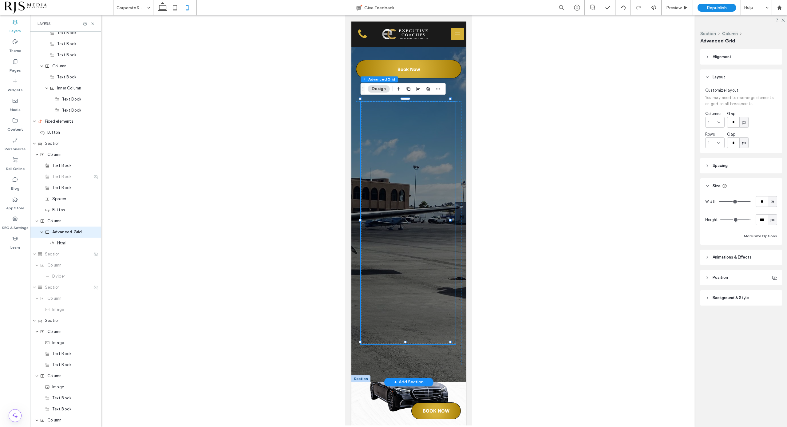
scroll to position [428, 0]
click at [406, 342] on div at bounding box center [408, 233] width 105 height 264
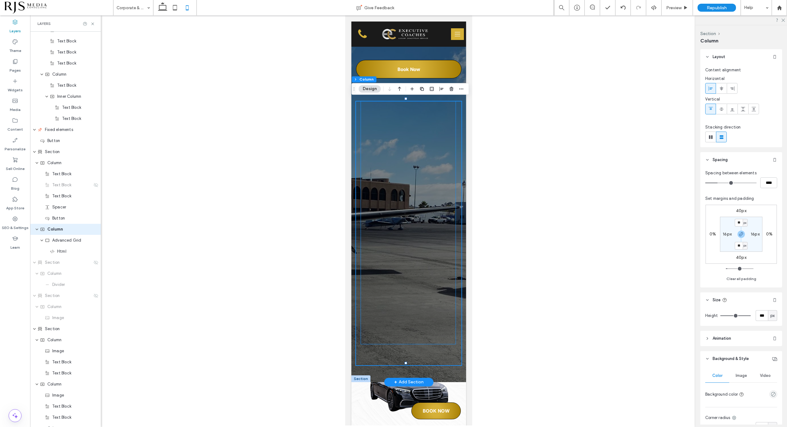
click at [406, 337] on div at bounding box center [408, 222] width 95 height 243
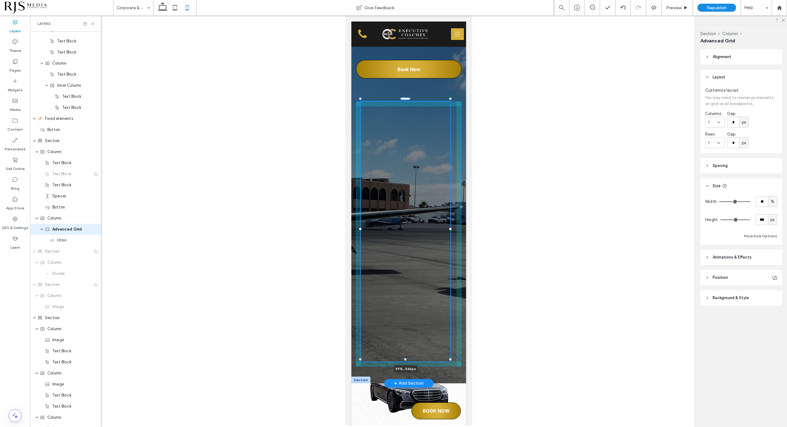
drag, startPoint x: 406, startPoint y: 342, endPoint x: 406, endPoint y: 360, distance: 17.5
click at [406, 360] on div at bounding box center [405, 359] width 2 height 2
type input "***"
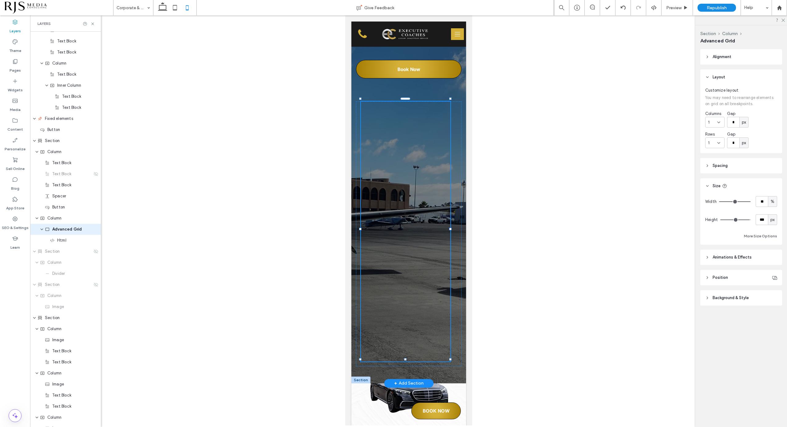
type input "***"
click at [434, 292] on div at bounding box center [408, 212] width 95 height 222
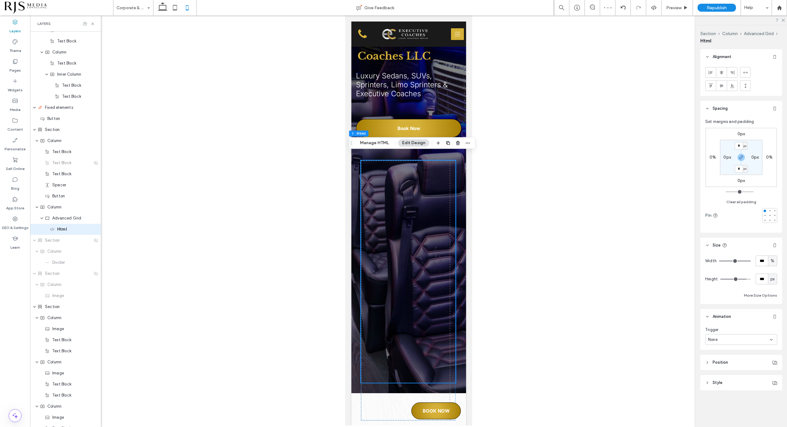
scroll to position [154, 0]
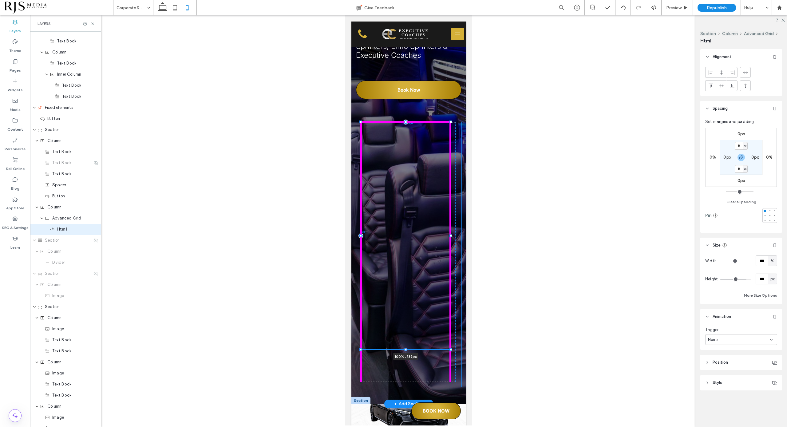
drag, startPoint x: 450, startPoint y: 341, endPoint x: 451, endPoint y: 346, distance: 5.1
click at [451, 348] on div at bounding box center [450, 349] width 2 height 2
type input "***"
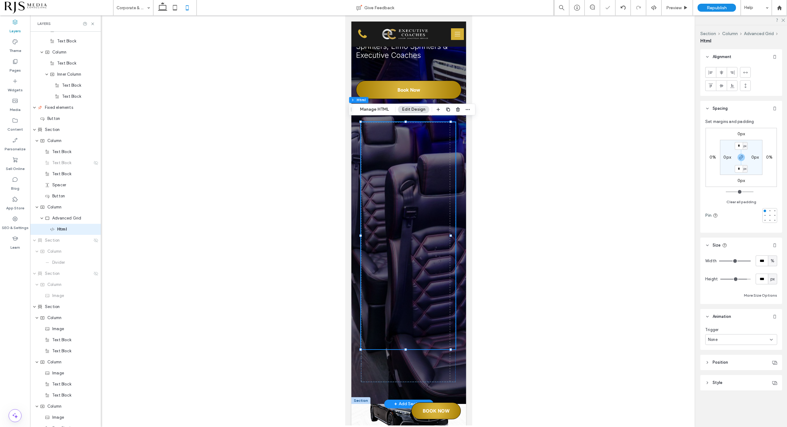
click at [443, 336] on div at bounding box center [408, 233] width 95 height 222
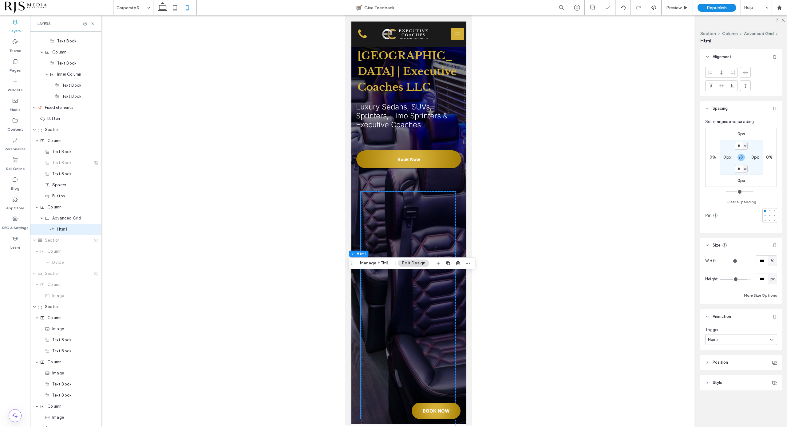
scroll to position [0, 0]
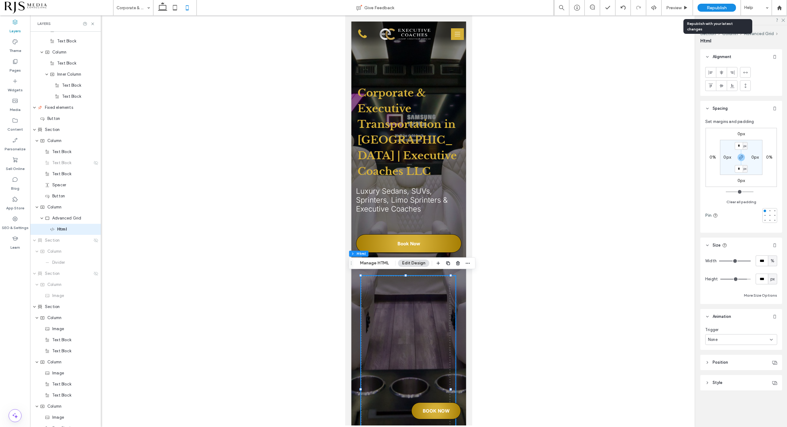
click at [725, 1] on div "Republish" at bounding box center [717, 7] width 38 height 15
click at [722, 4] on div "Republish" at bounding box center [717, 8] width 38 height 8
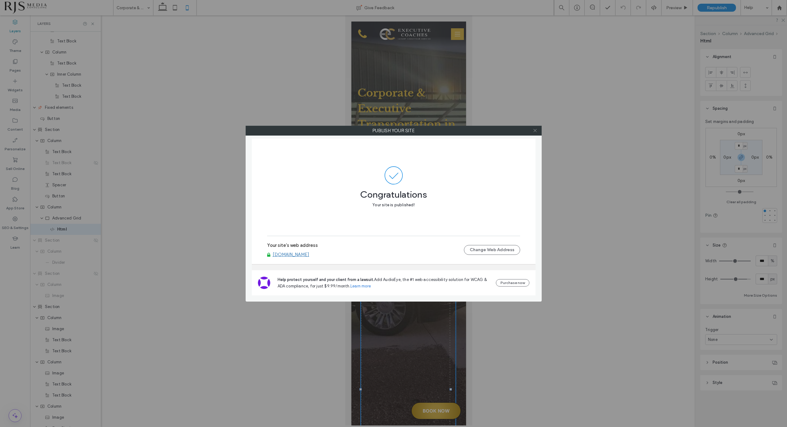
click at [533, 131] on icon at bounding box center [535, 130] width 5 height 5
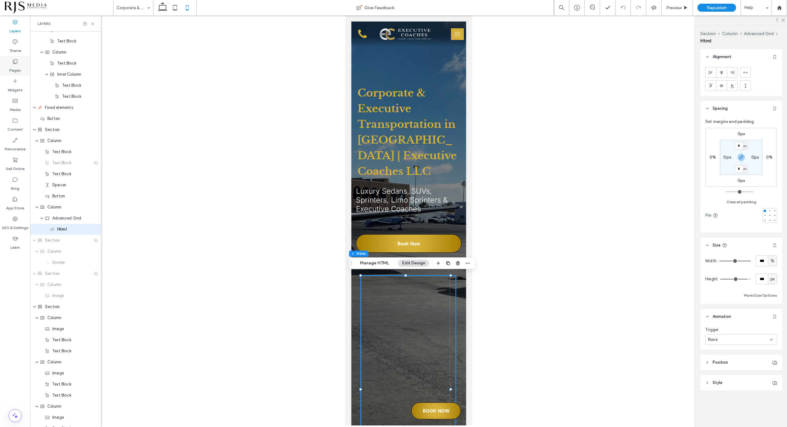
click at [15, 57] on div "Pages" at bounding box center [15, 66] width 30 height 20
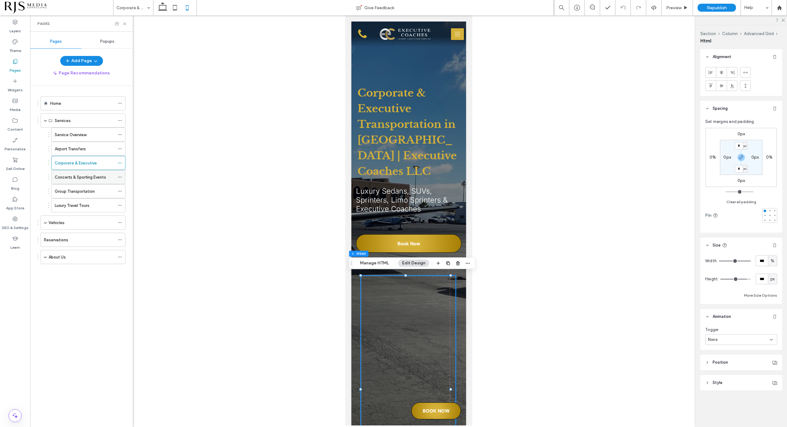
click at [71, 177] on label "Concerts & Sporting Events" at bounding box center [80, 177] width 51 height 11
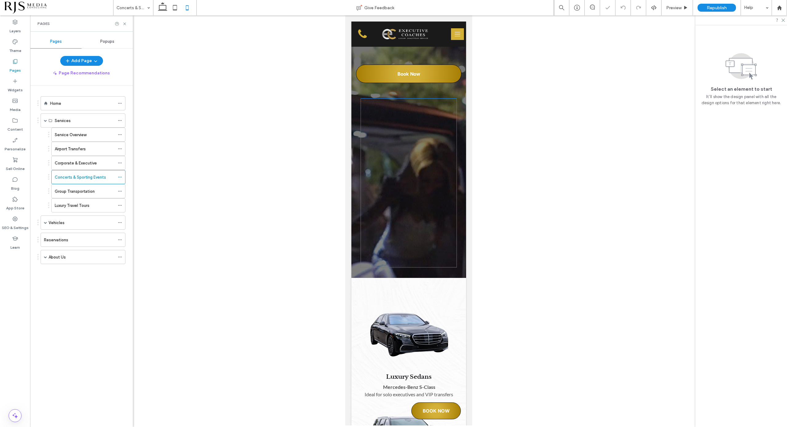
scroll to position [192, 0]
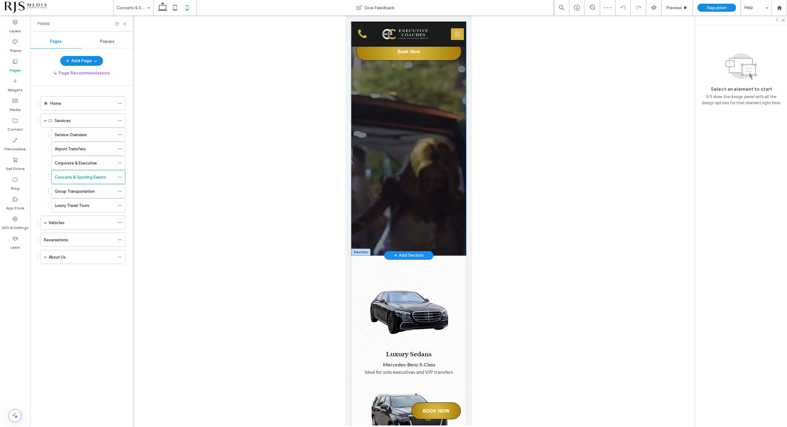
click at [457, 256] on div "Concert & Game Day Transportation in Memphis | Executive Coaches LLC Luxury Spr…" at bounding box center [408, 42] width 115 height 426
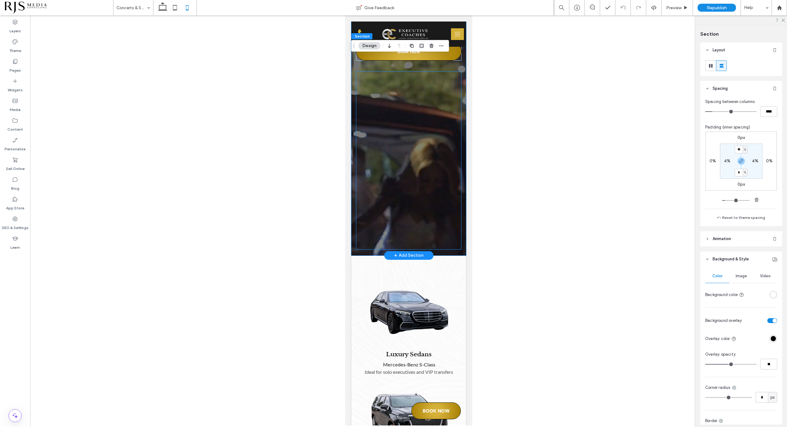
click at [454, 250] on div at bounding box center [408, 160] width 105 height 178
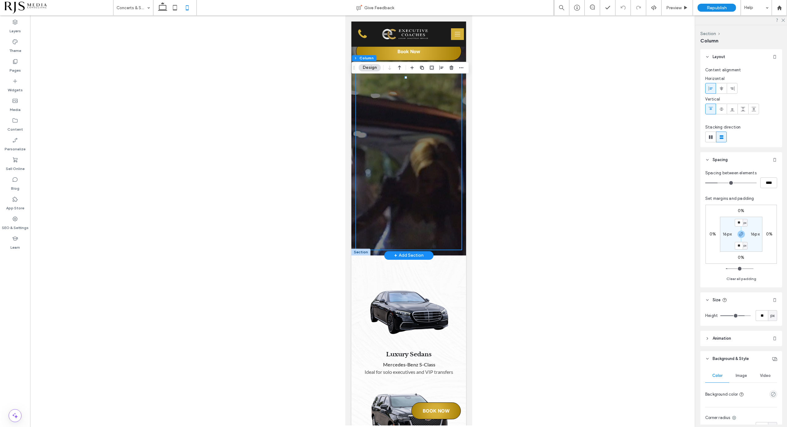
click at [453, 250] on div at bounding box center [408, 160] width 105 height 178
click at [365, 113] on div at bounding box center [409, 190] width 96 height 229
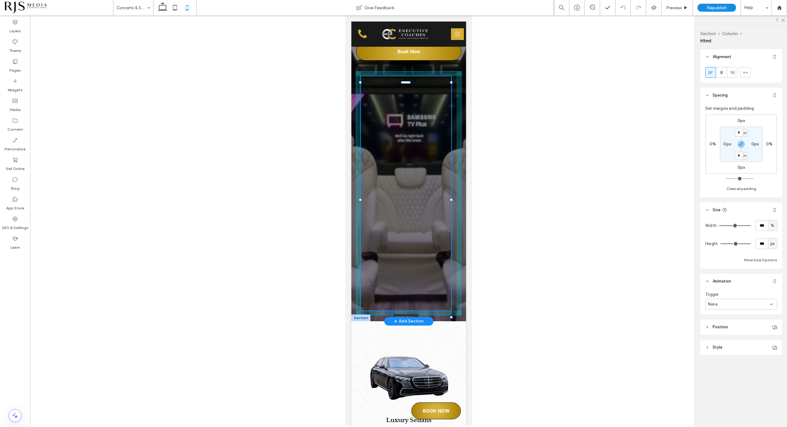
drag, startPoint x: 360, startPoint y: 251, endPoint x: 360, endPoint y: 316, distance: 65.8
click at [360, 316] on div at bounding box center [360, 317] width 2 height 2
type input "***"
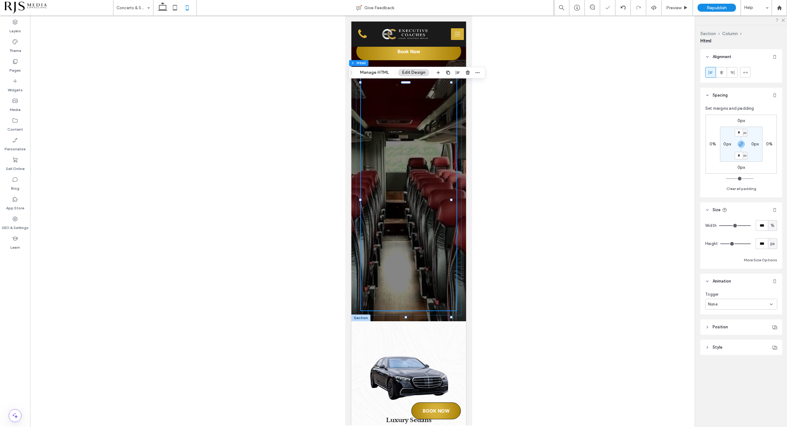
click at [485, 260] on div at bounding box center [408, 220] width 757 height 410
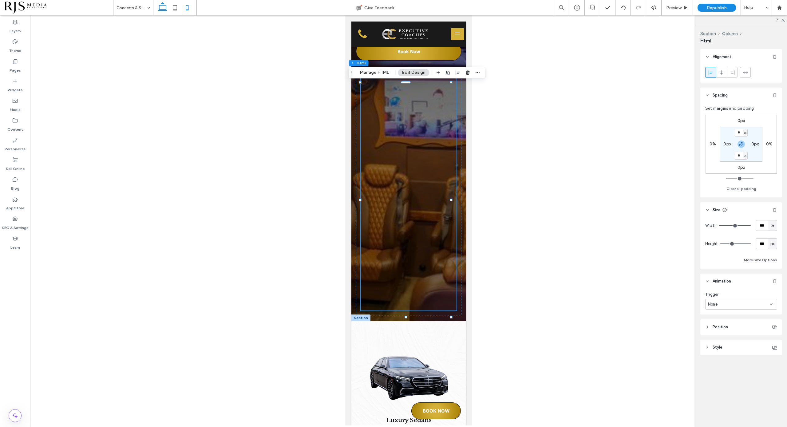
click at [161, 7] on icon at bounding box center [163, 8] width 12 height 12
type input "***"
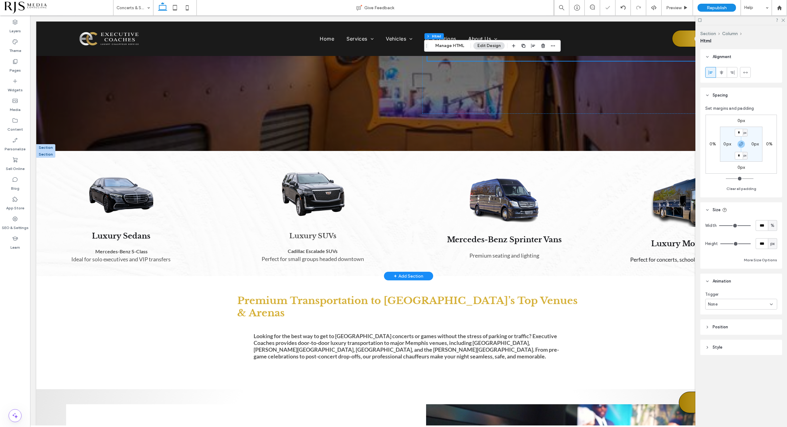
scroll to position [0, 0]
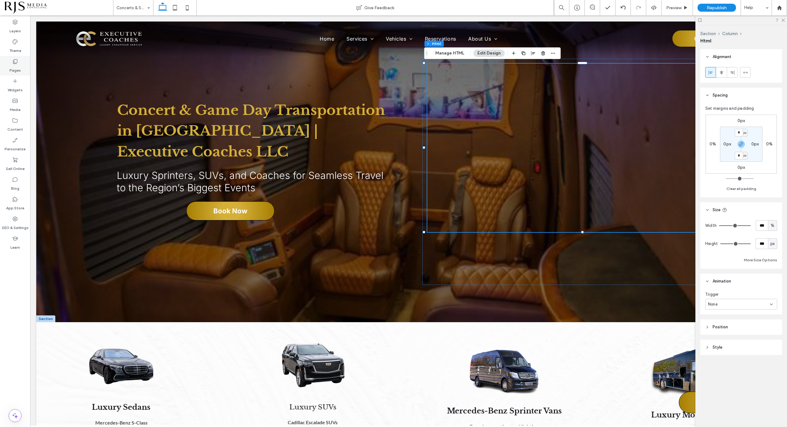
click at [13, 67] on label "Pages" at bounding box center [15, 69] width 11 height 9
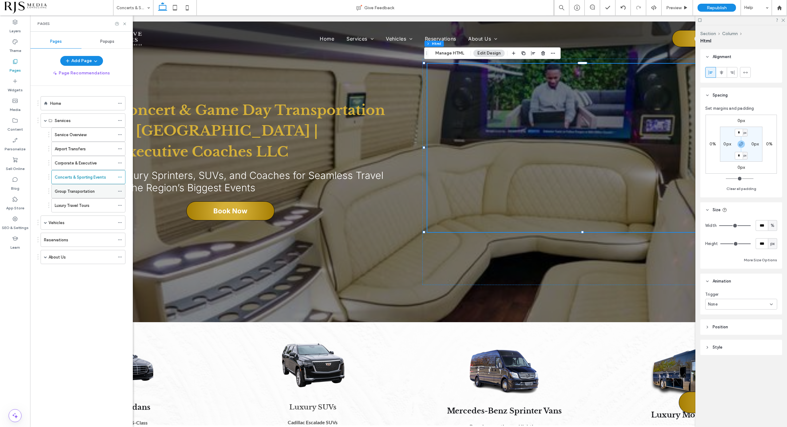
click at [76, 190] on label "Group Transportation" at bounding box center [75, 191] width 40 height 11
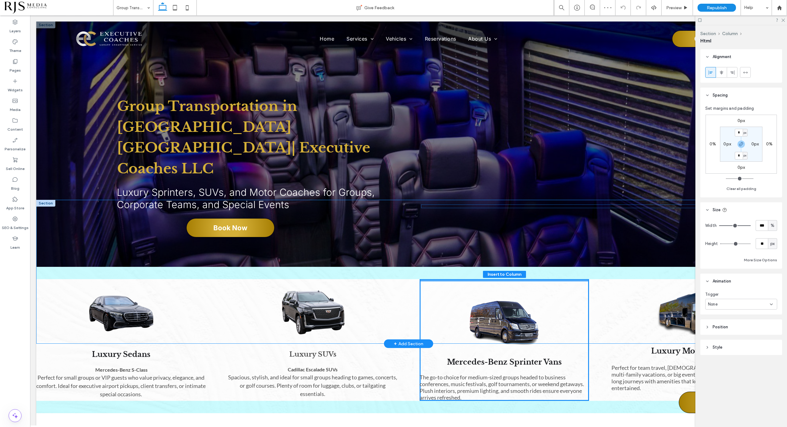
drag, startPoint x: 530, startPoint y: 302, endPoint x: 527, endPoint y: 230, distance: 71.4
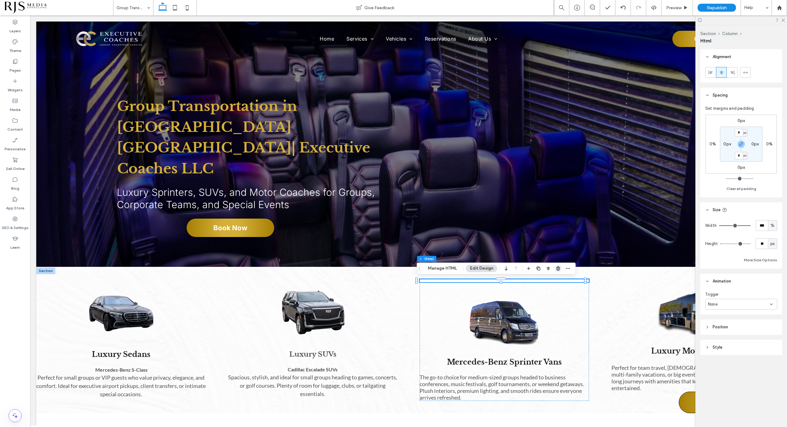
click at [558, 268] on use "button" at bounding box center [558, 269] width 4 height 4
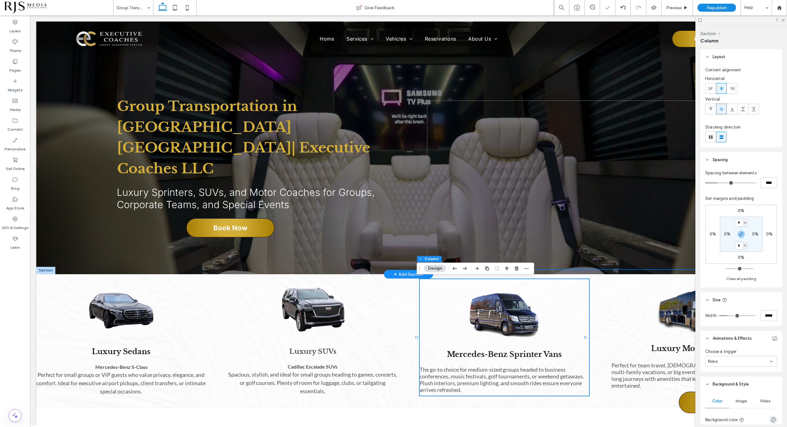
click at [549, 165] on div at bounding box center [586, 185] width 319 height 169
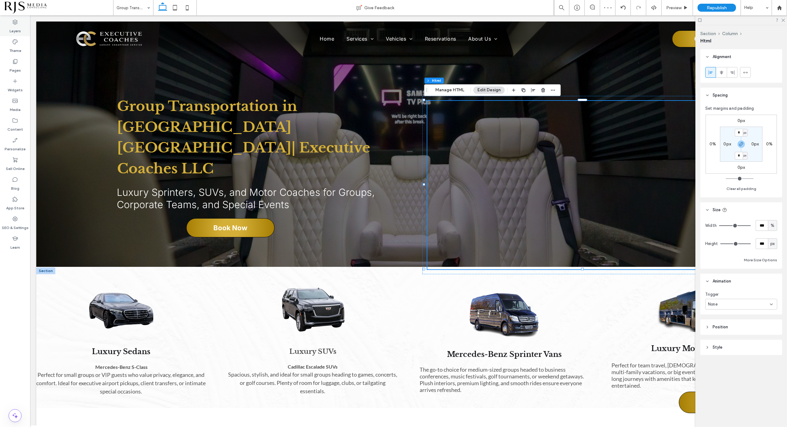
click at [16, 29] on label "Layers" at bounding box center [15, 29] width 11 height 9
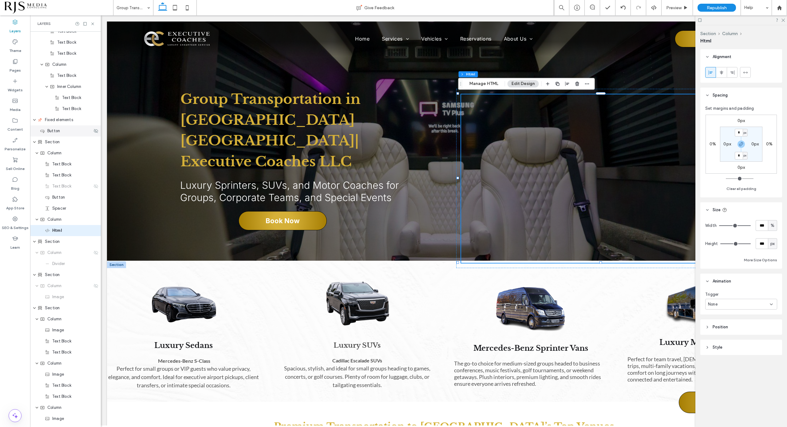
scroll to position [428, 0]
click at [61, 221] on span "Column" at bounding box center [54, 218] width 14 height 6
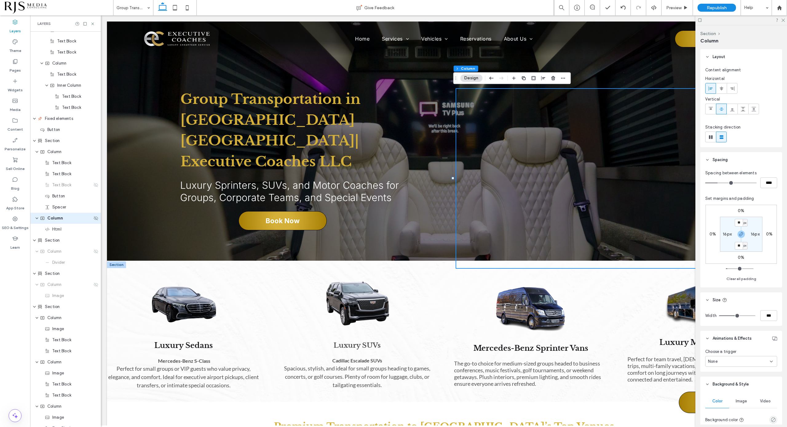
scroll to position [417, 0]
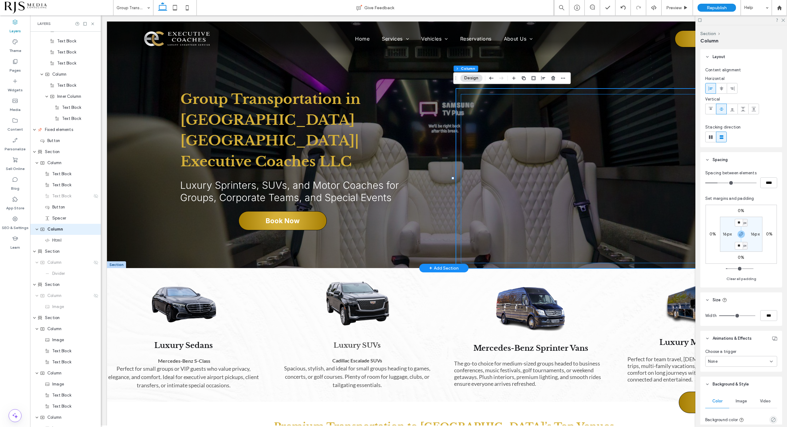
click at [486, 163] on div at bounding box center [605, 178] width 288 height 169
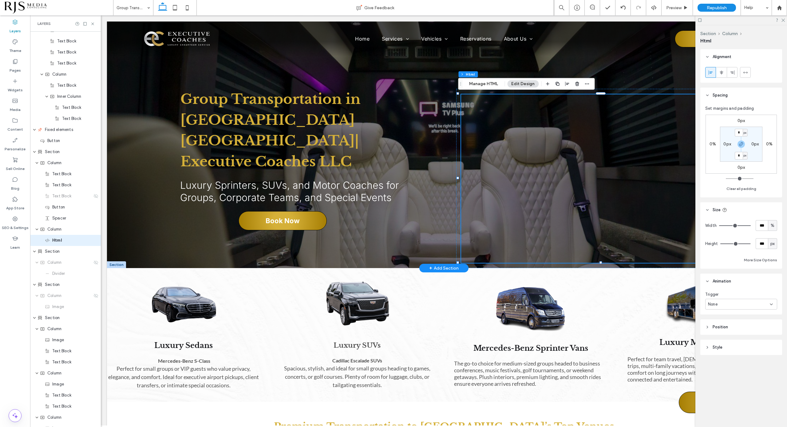
scroll to position [428, 0]
click at [495, 108] on div at bounding box center [605, 178] width 288 height 169
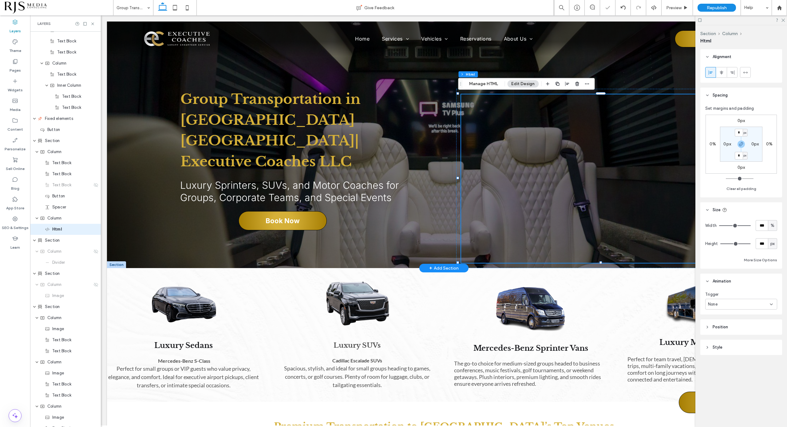
click at [495, 108] on div at bounding box center [605, 178] width 288 height 169
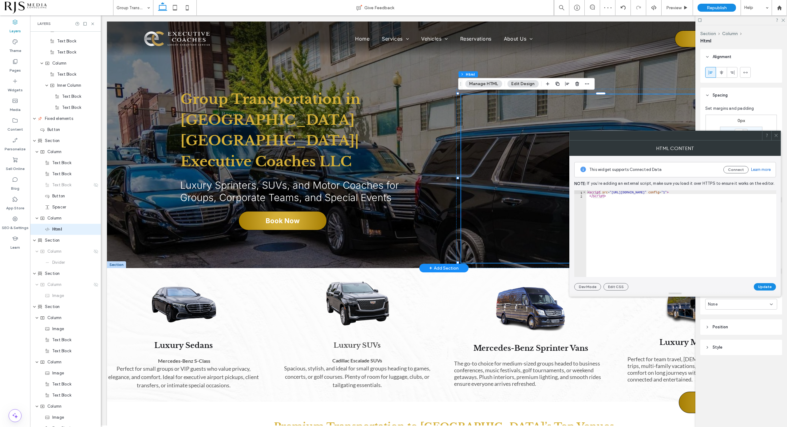
click at [503, 149] on div at bounding box center [605, 178] width 288 height 169
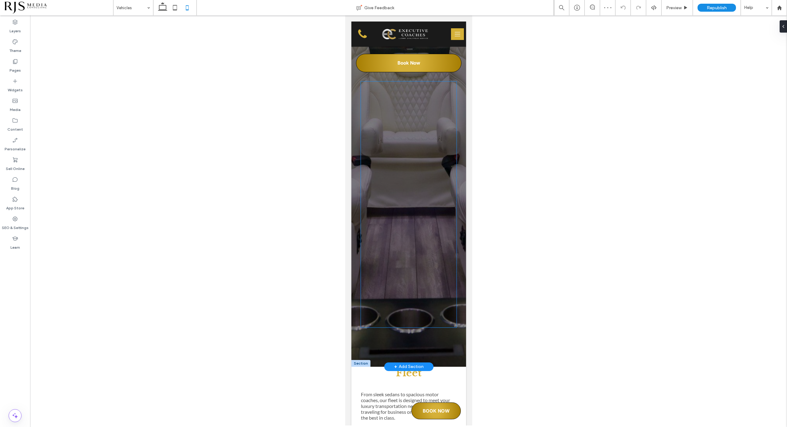
click at [436, 249] on div at bounding box center [409, 193] width 96 height 222
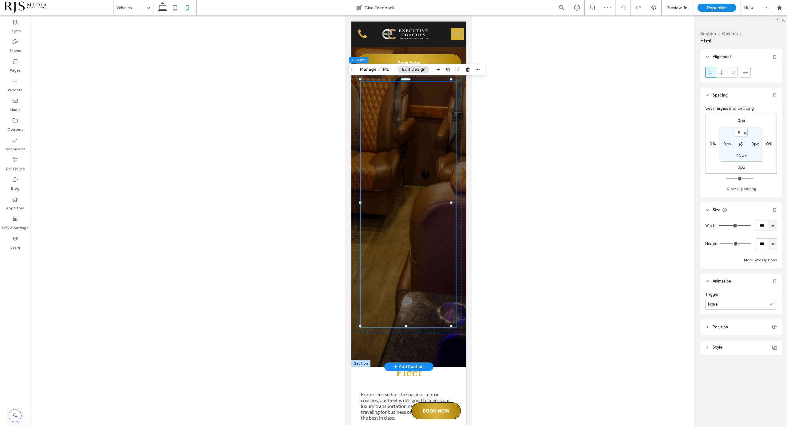
click at [441, 232] on div at bounding box center [409, 193] width 96 height 222
click at [424, 234] on div at bounding box center [409, 193] width 96 height 222
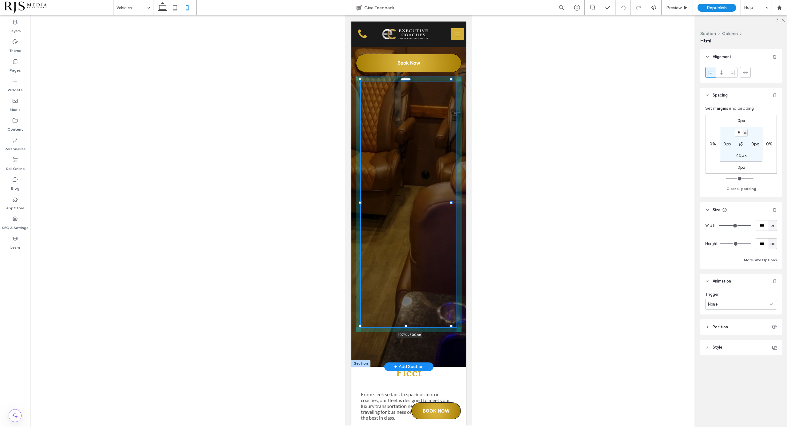
drag, startPoint x: 451, startPoint y: 201, endPoint x: 457, endPoint y: 201, distance: 6.5
click at [457, 201] on div "Luxury Transportation for Every Occasion in Memphis Sedans, SUVs, Sprinters, Sp…" at bounding box center [408, 117] width 115 height 499
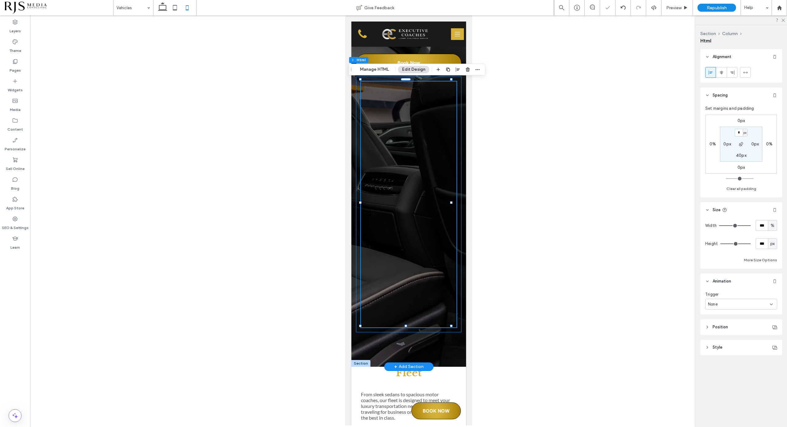
click at [452, 195] on div "107% , 800px" at bounding box center [408, 205] width 105 height 256
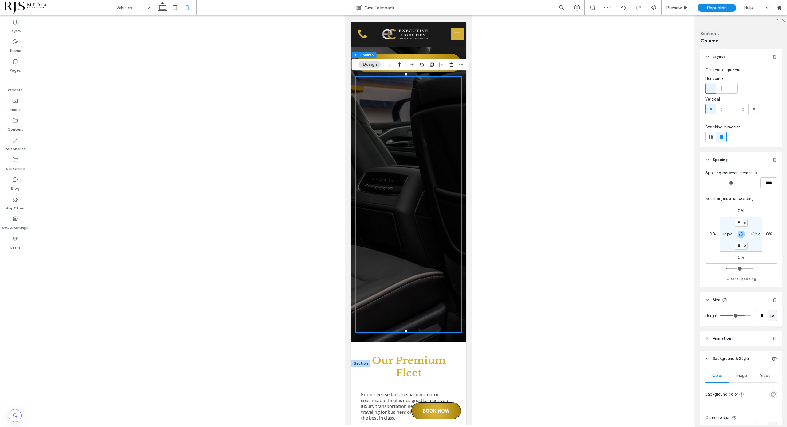
click at [722, 233] on div "16px" at bounding box center [728, 235] width 14 height 6
click at [726, 233] on label "16px" at bounding box center [727, 234] width 9 height 5
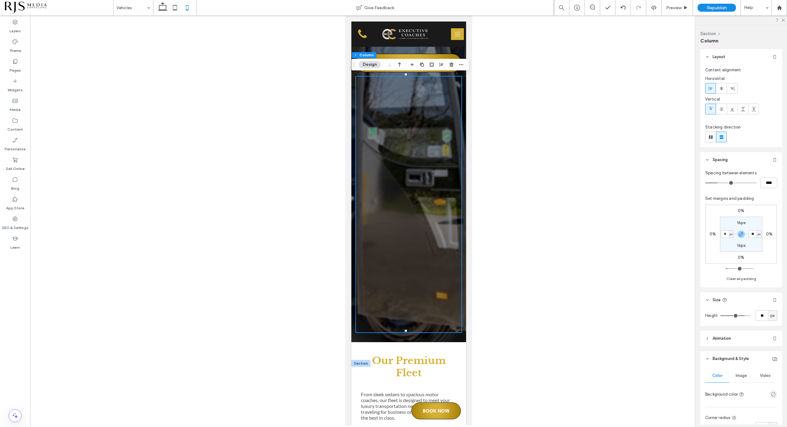
type input "*"
click at [752, 232] on input "*" at bounding box center [753, 234] width 8 height 8
type input "**"
click at [758, 244] on section "16px ** px 16px * px" at bounding box center [741, 234] width 42 height 35
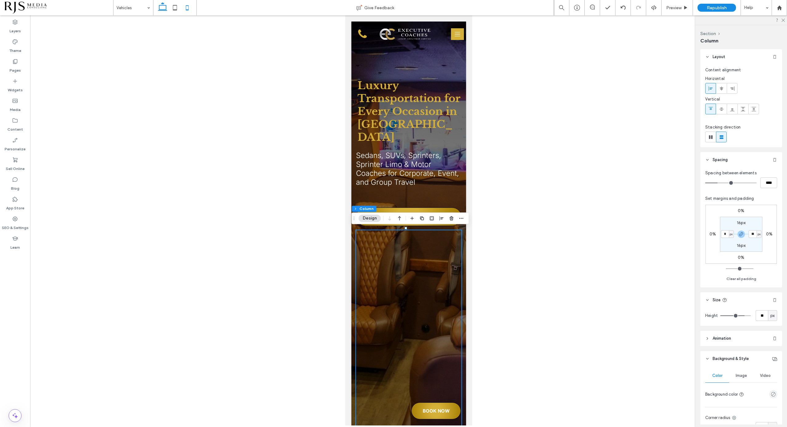
click at [157, 6] on icon at bounding box center [163, 8] width 12 height 12
type input "**"
type input "***"
type input "**"
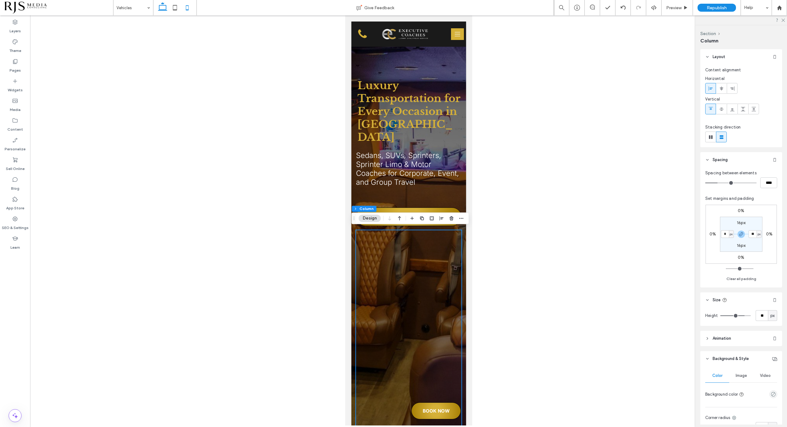
type input "**"
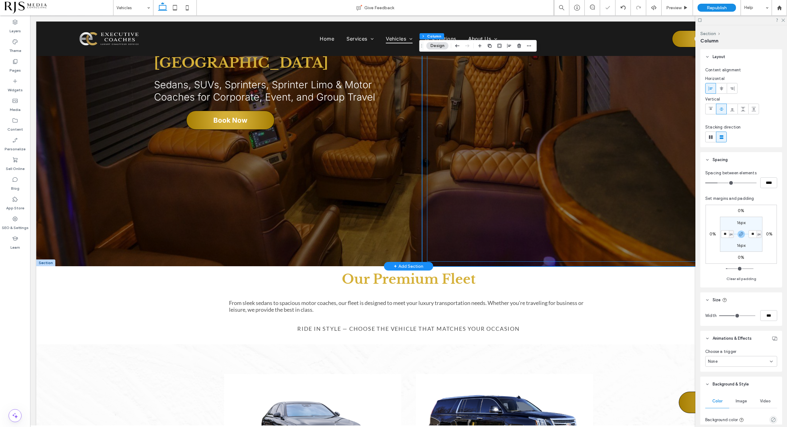
scroll to position [78, 0]
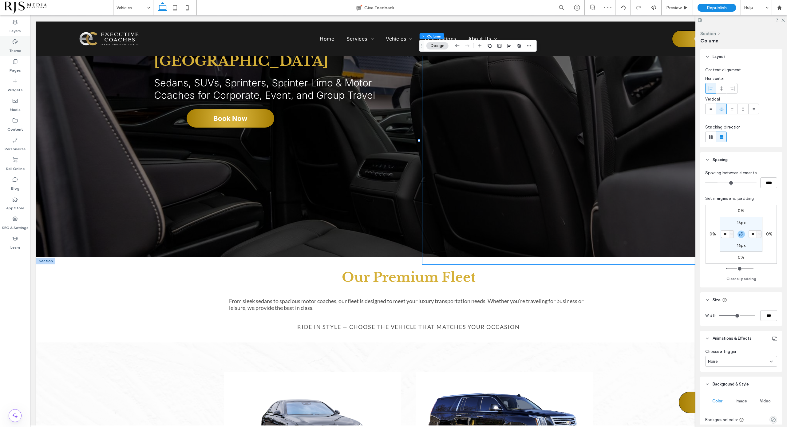
click at [9, 55] on div "Theme" at bounding box center [15, 46] width 30 height 20
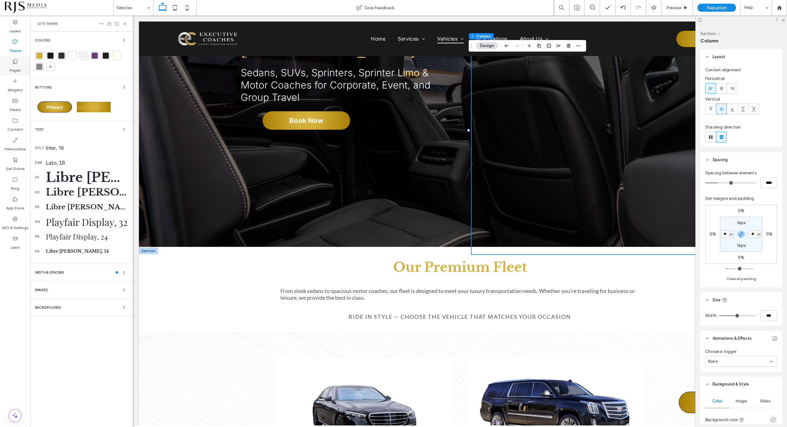
click at [14, 65] on label "Pages" at bounding box center [15, 69] width 11 height 9
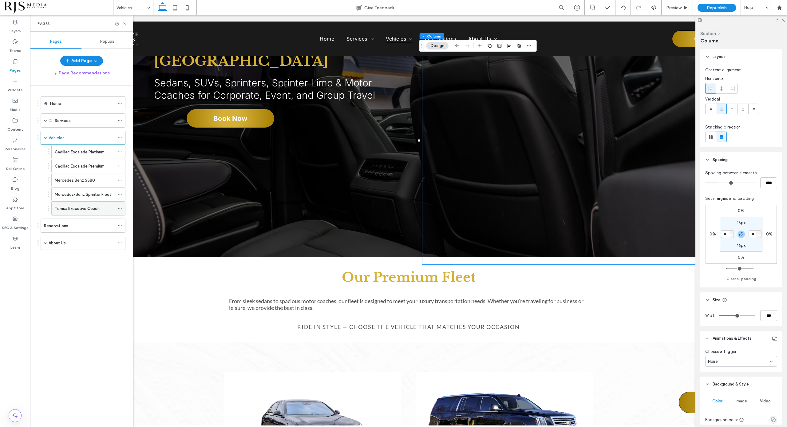
click at [75, 212] on div "Temsa Executive Coach" at bounding box center [85, 209] width 60 height 14
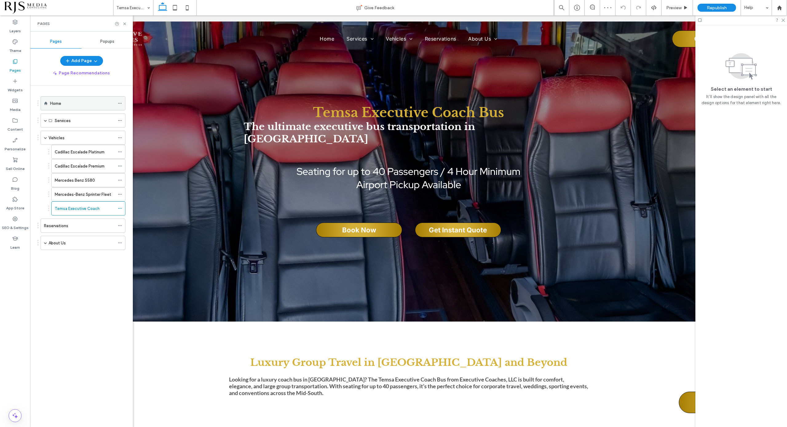
click at [62, 104] on div "Home" at bounding box center [82, 103] width 65 height 6
click at [126, 25] on icon at bounding box center [124, 24] width 5 height 5
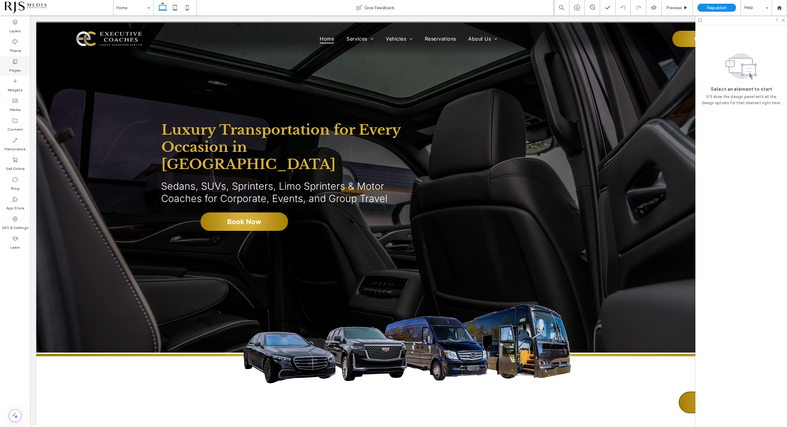
click at [16, 60] on icon at bounding box center [15, 61] width 6 height 6
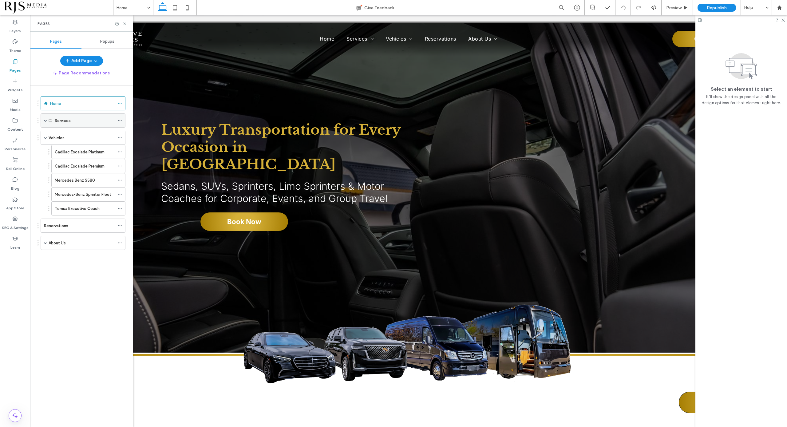
click at [63, 118] on label "Services" at bounding box center [63, 120] width 16 height 11
click at [47, 120] on span at bounding box center [45, 120] width 3 height 3
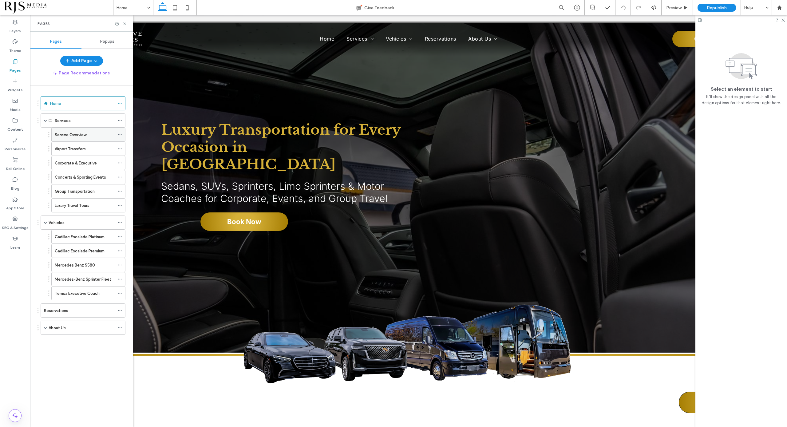
click at [69, 131] on label "Service Overview" at bounding box center [71, 134] width 32 height 11
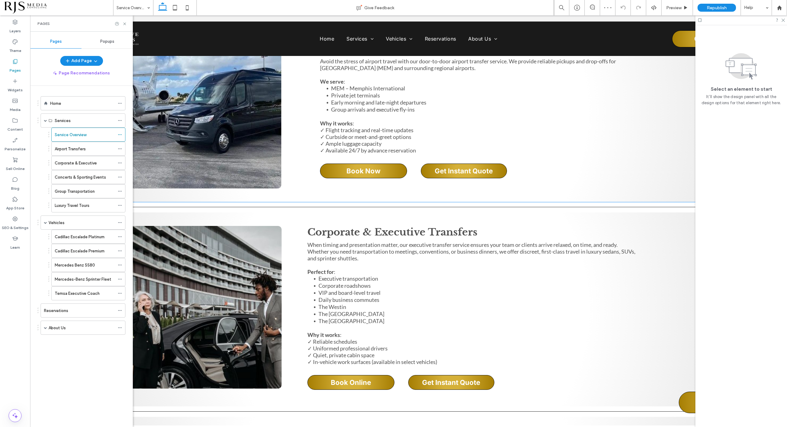
scroll to position [423, 0]
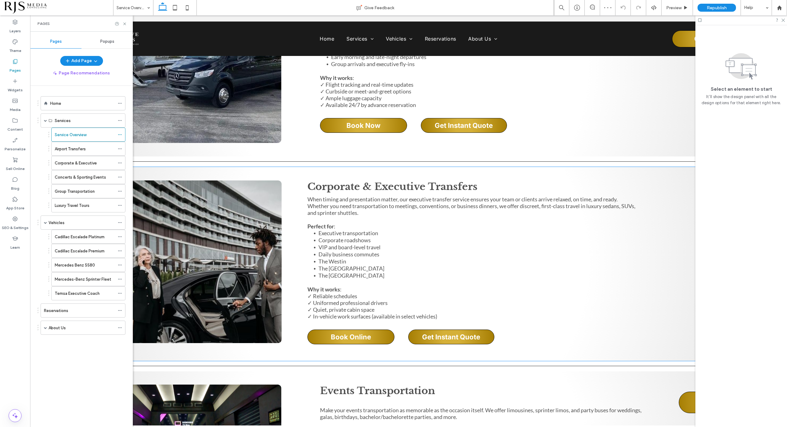
click at [236, 253] on img at bounding box center [183, 262] width 197 height 163
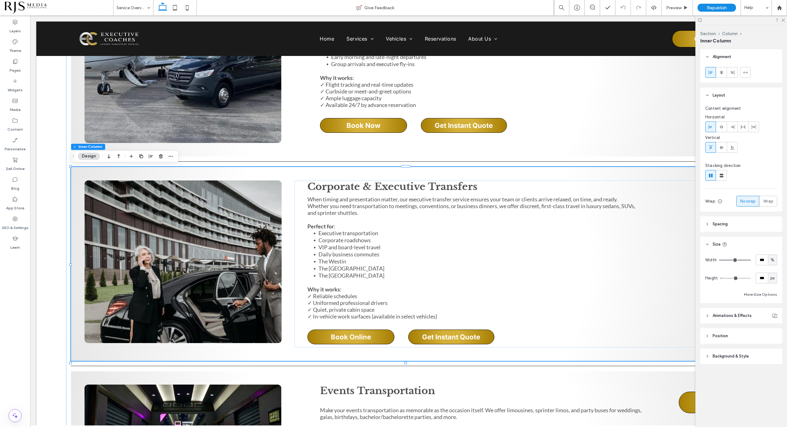
click at [236, 253] on img at bounding box center [183, 262] width 197 height 163
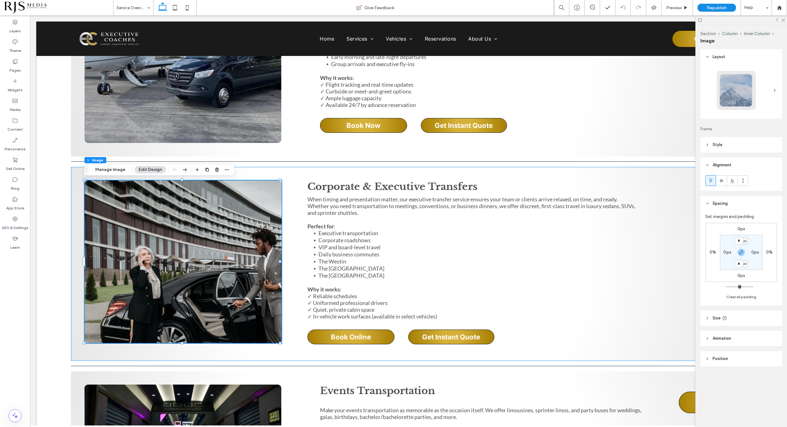
type input "**"
click at [236, 253] on img at bounding box center [183, 262] width 197 height 163
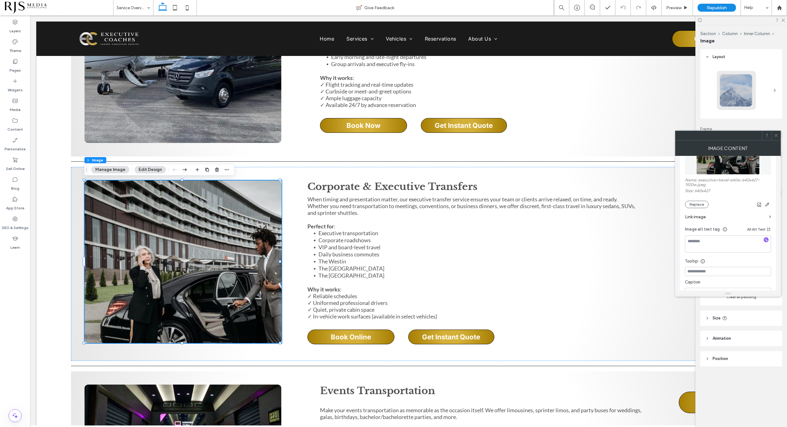
scroll to position [115, 0]
click at [700, 187] on button "Replace" at bounding box center [697, 188] width 24 height 7
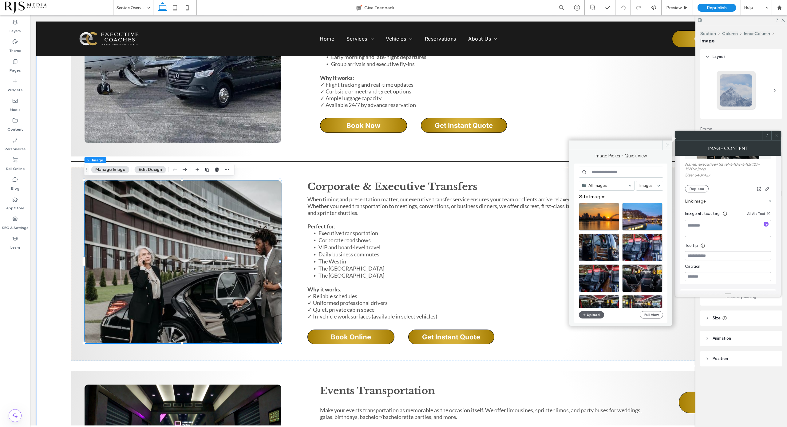
click at [617, 174] on input at bounding box center [621, 172] width 84 height 11
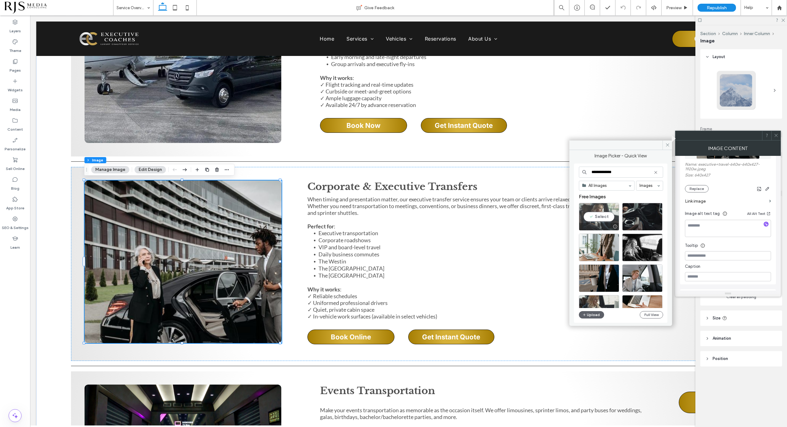
type input "**********"
click at [603, 216] on div "Select" at bounding box center [599, 217] width 40 height 28
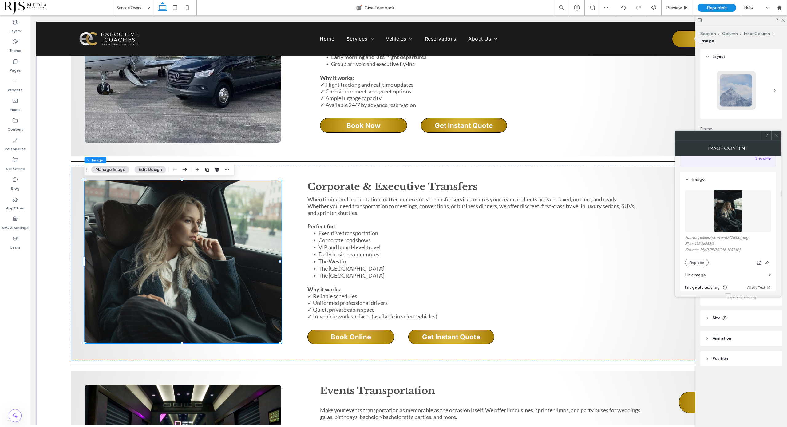
scroll to position [38, 0]
click at [778, 136] on icon at bounding box center [776, 135] width 5 height 5
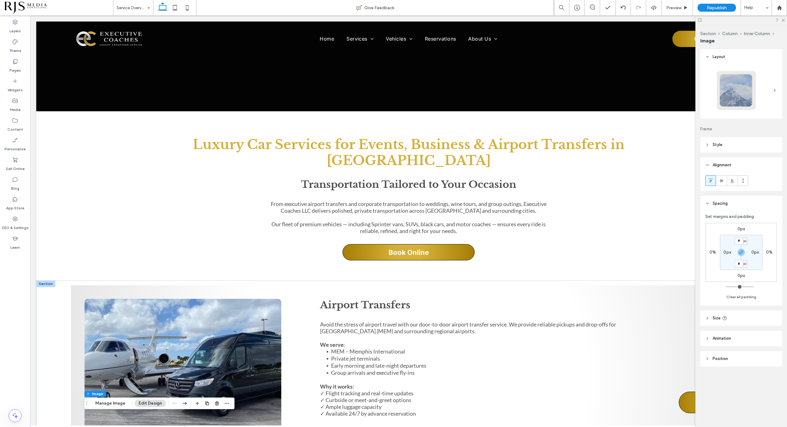
scroll to position [0, 0]
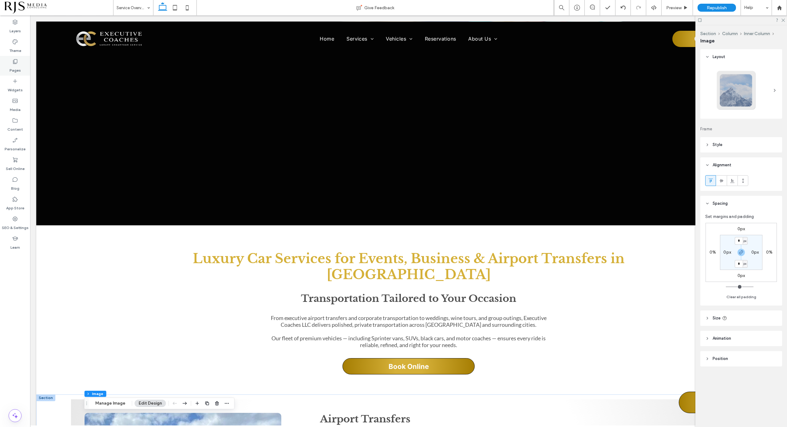
click at [11, 61] on div "Pages" at bounding box center [15, 66] width 30 height 20
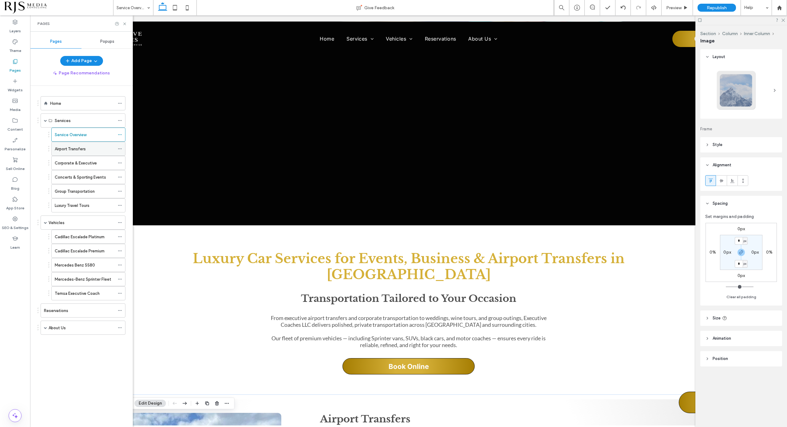
click at [62, 146] on label "Airport Transfers" at bounding box center [70, 149] width 31 height 11
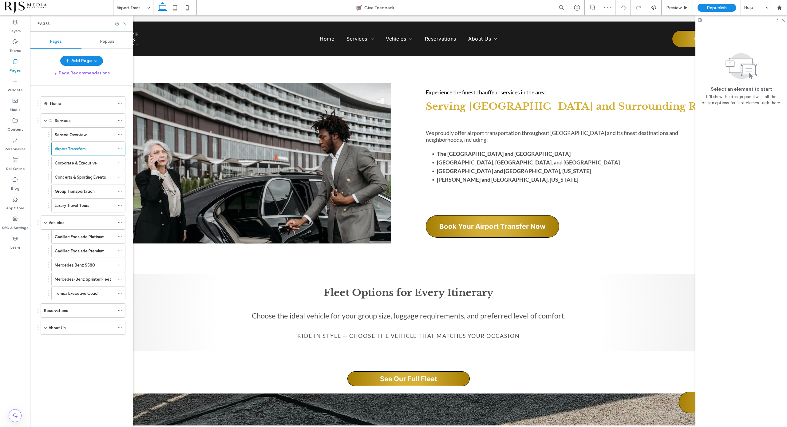
scroll to position [923, 0]
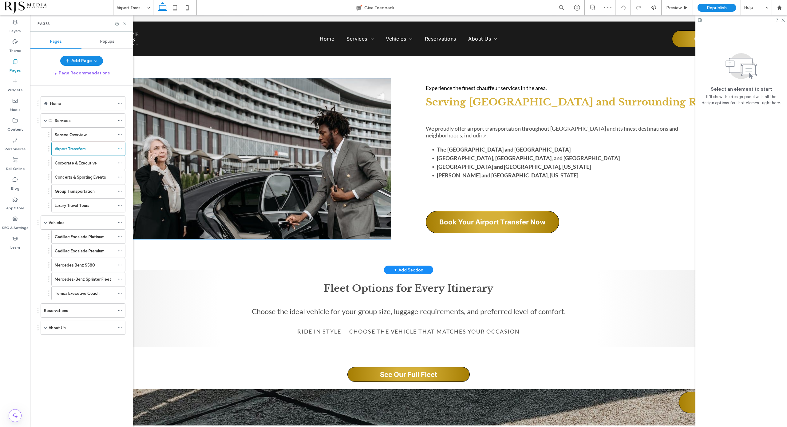
click at [308, 175] on img at bounding box center [213, 158] width 355 height 161
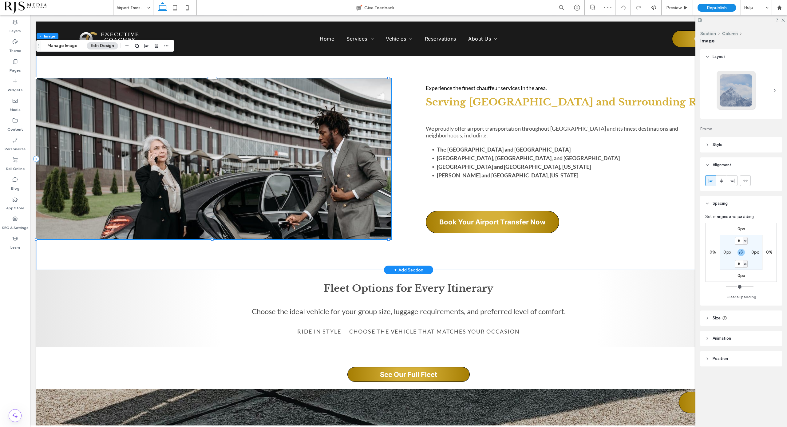
click at [308, 175] on img at bounding box center [213, 158] width 355 height 161
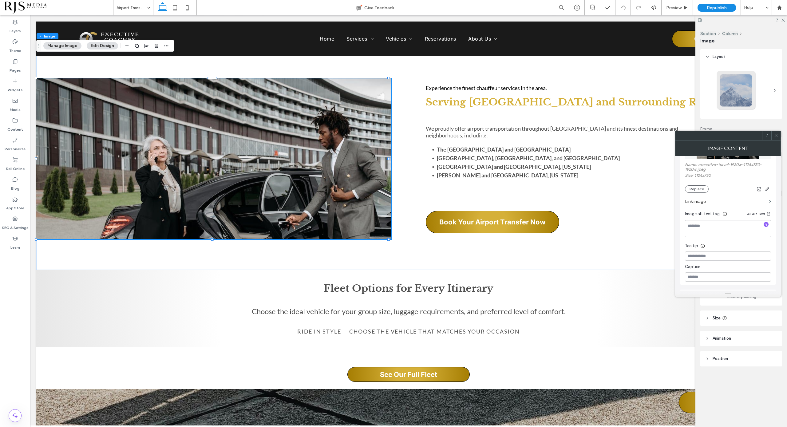
scroll to position [77, 0]
click at [703, 227] on button "Replace" at bounding box center [697, 227] width 24 height 7
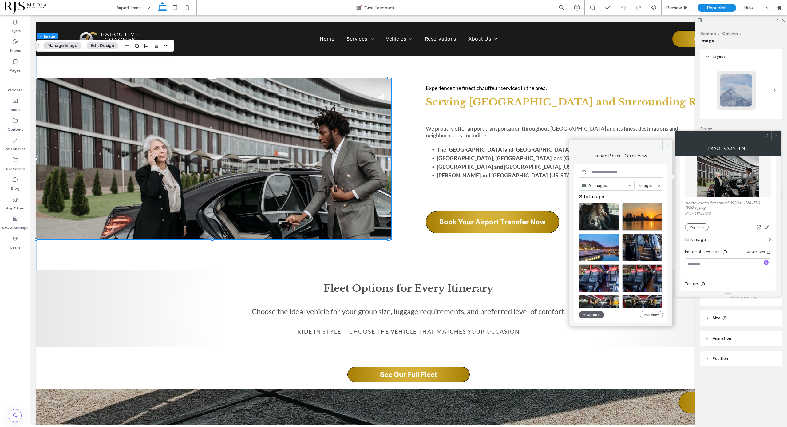
click at [603, 174] on input at bounding box center [621, 172] width 84 height 11
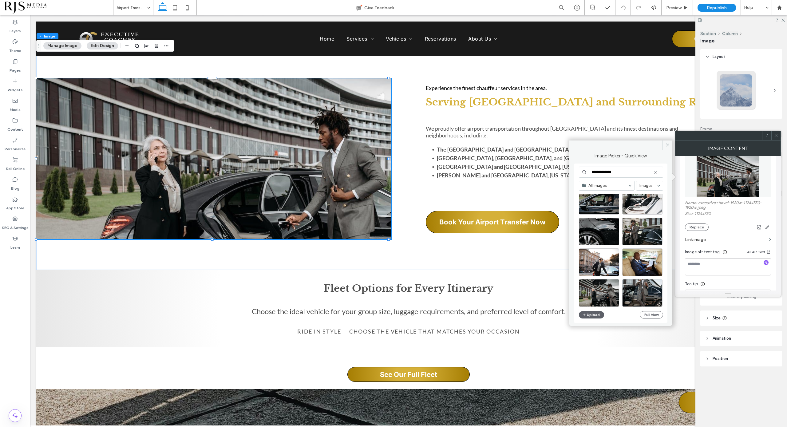
scroll to position [115, 0]
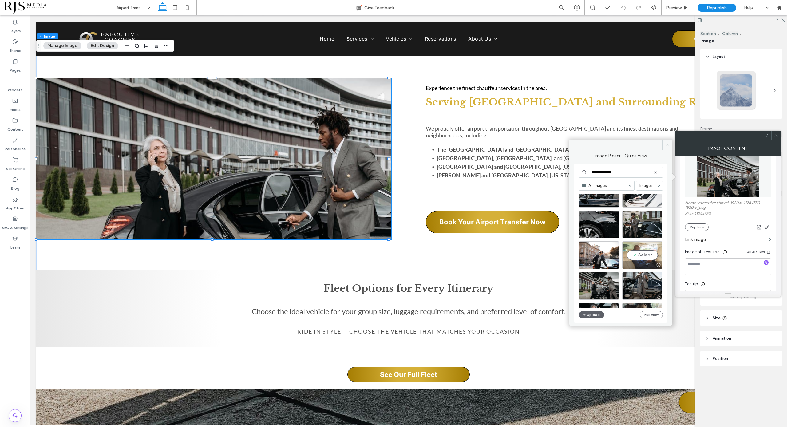
type input "**********"
click at [640, 249] on div "Select" at bounding box center [642, 255] width 40 height 28
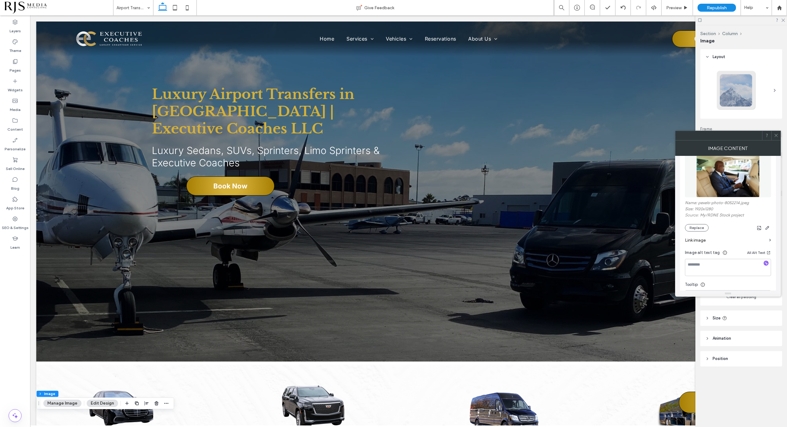
scroll to position [0, 0]
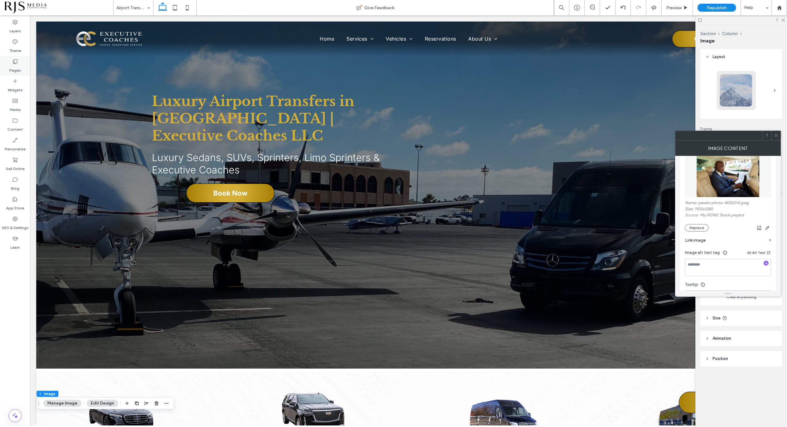
click at [15, 63] on icon at bounding box center [15, 61] width 6 height 6
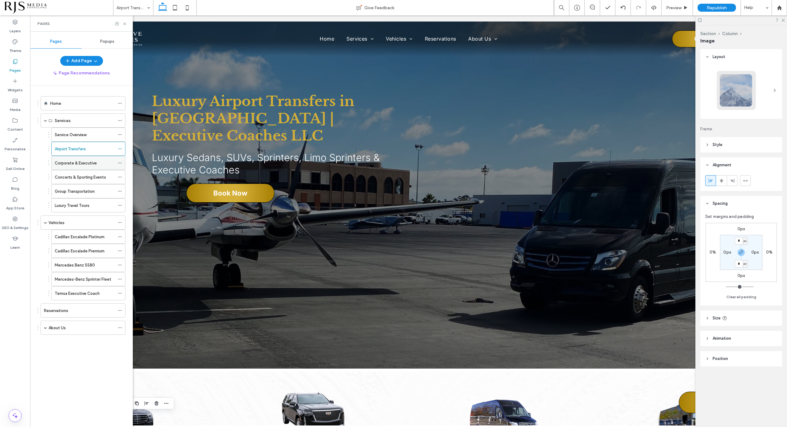
click at [72, 161] on label "Corporate & Executive" at bounding box center [76, 163] width 42 height 11
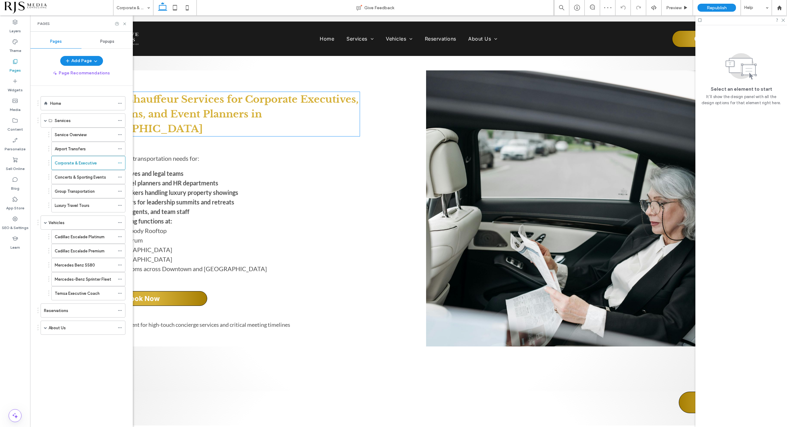
scroll to position [577, 0]
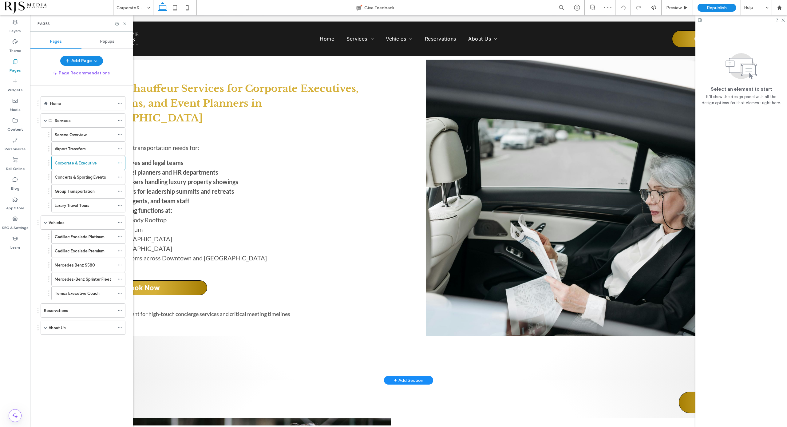
click at [493, 212] on div at bounding box center [588, 236] width 315 height 62
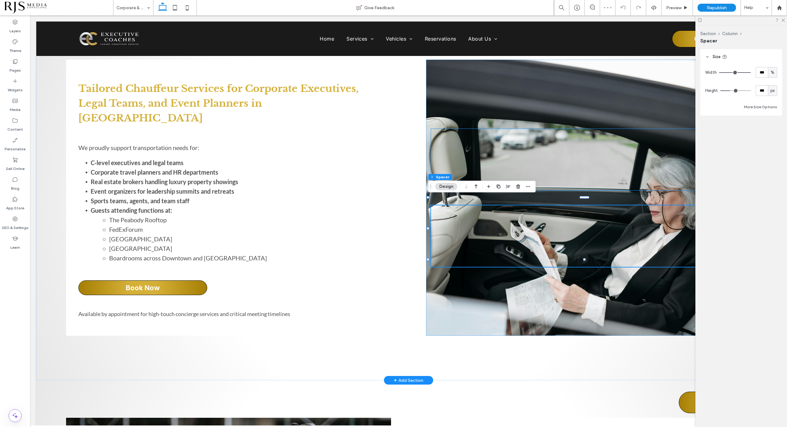
click at [489, 154] on div at bounding box center [588, 160] width 315 height 62
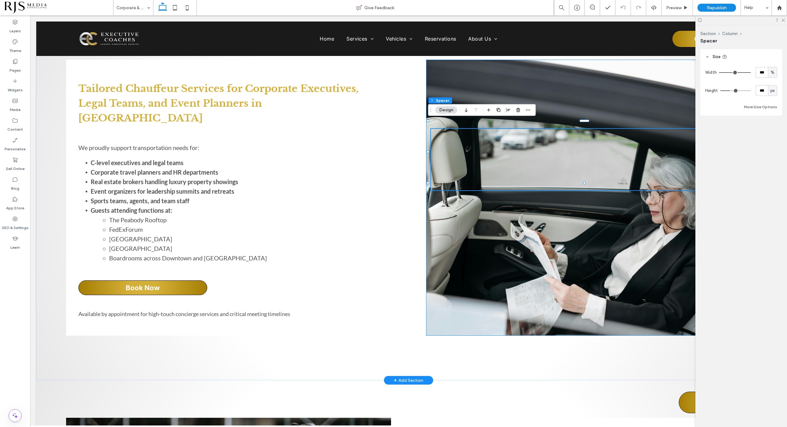
click at [487, 186] on div at bounding box center [588, 198] width 325 height 276
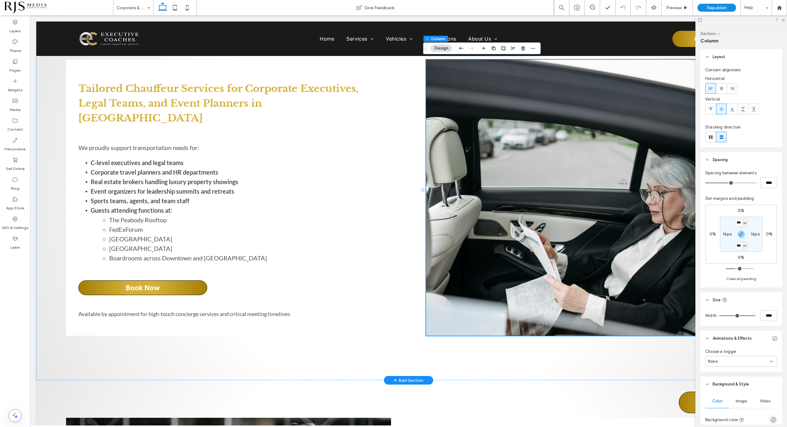
click at [487, 186] on div at bounding box center [588, 198] width 325 height 276
click at [470, 306] on div at bounding box center [588, 198] width 325 height 276
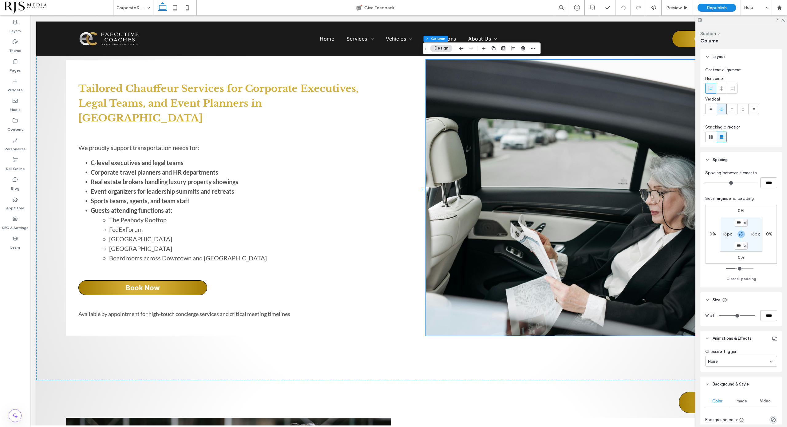
click at [444, 48] on button "Design" at bounding box center [442, 48] width 22 height 7
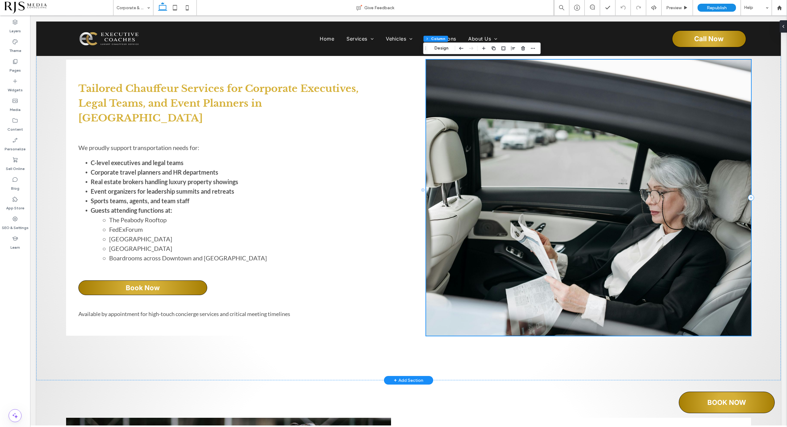
click at [556, 288] on div at bounding box center [588, 198] width 325 height 276
click at [442, 44] on div "Section Column Design" at bounding box center [481, 48] width 117 height 12
click at [442, 46] on button "Design" at bounding box center [442, 48] width 22 height 7
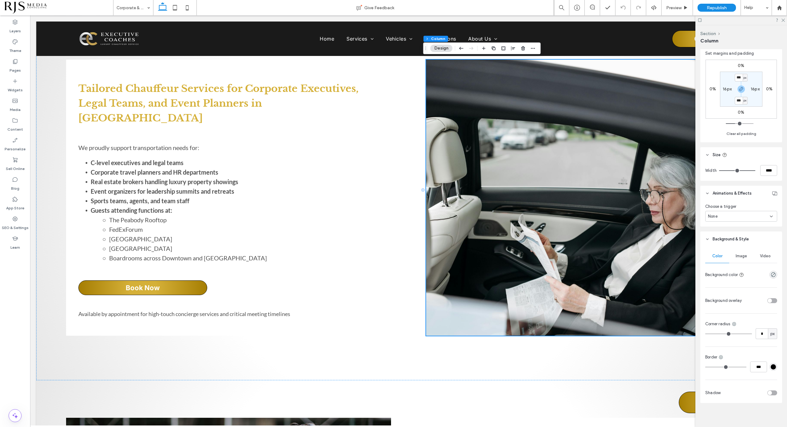
scroll to position [148, 0]
click at [743, 251] on span "Image" at bounding box center [741, 253] width 11 height 5
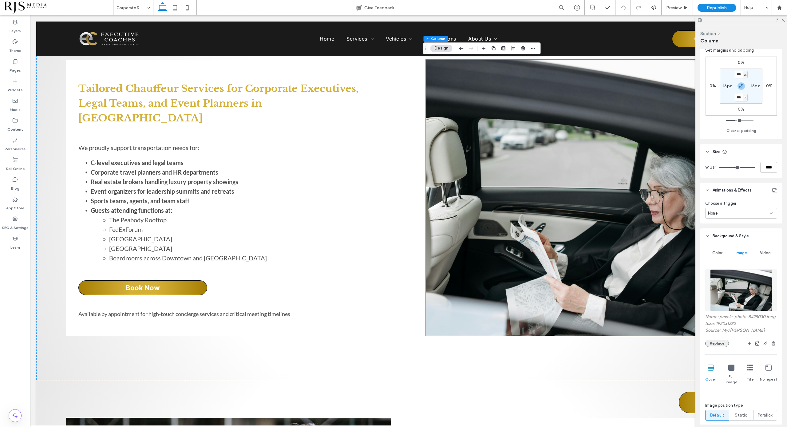
click at [719, 347] on button "Replace" at bounding box center [718, 343] width 24 height 7
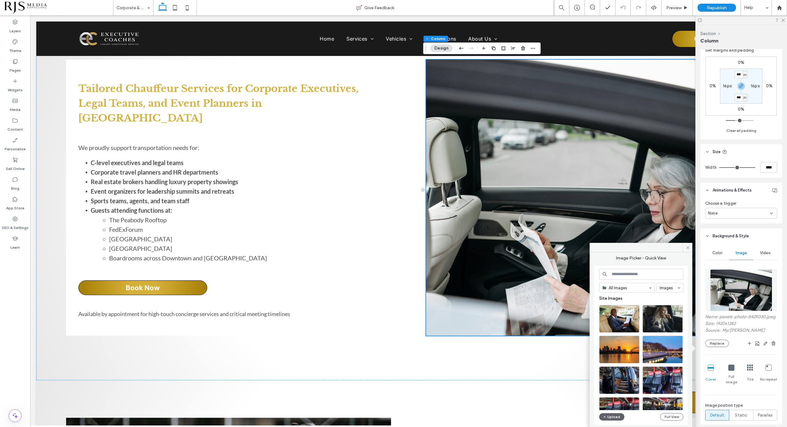
click at [645, 277] on input at bounding box center [641, 274] width 84 height 11
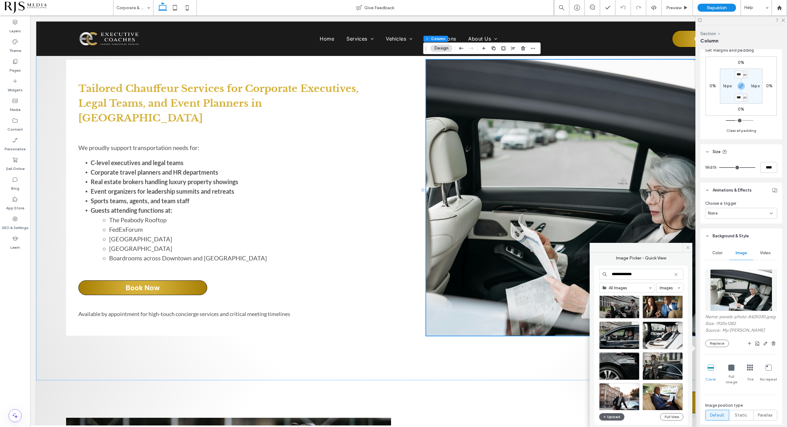
scroll to position [77, 0]
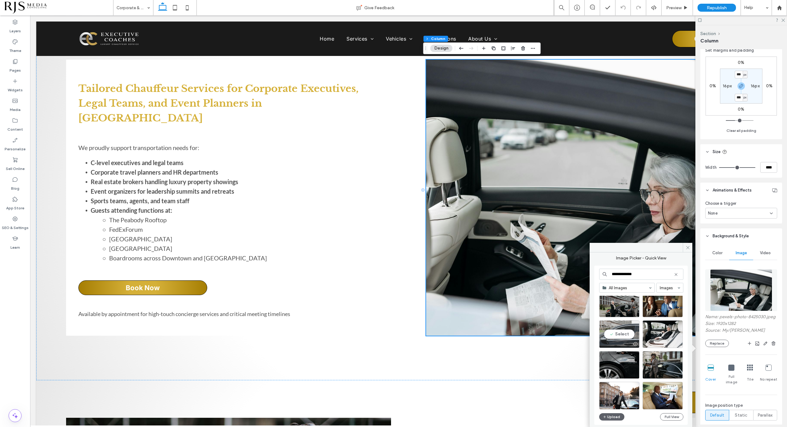
type input "**********"
click at [622, 330] on div "Select" at bounding box center [619, 334] width 40 height 28
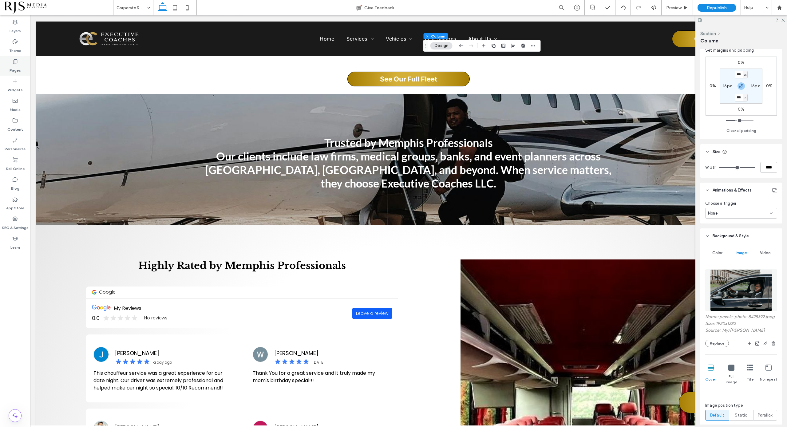
scroll to position [1807, 0]
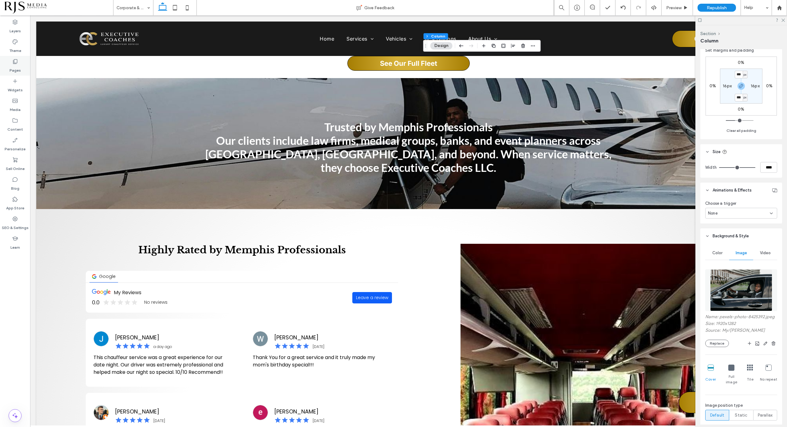
click at [13, 64] on icon at bounding box center [15, 61] width 6 height 6
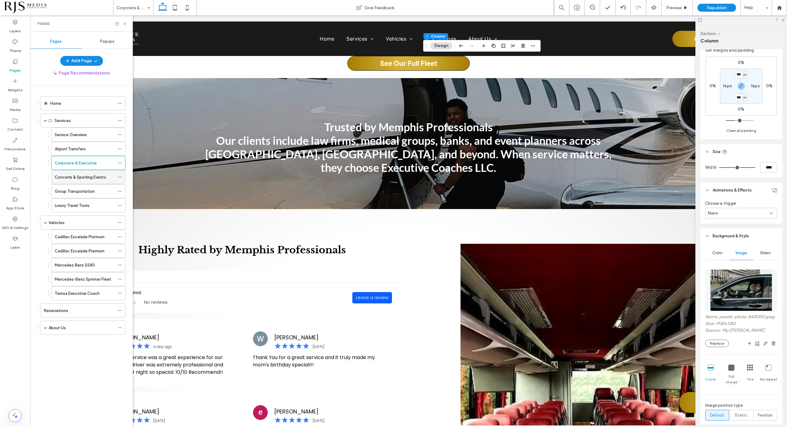
click at [93, 179] on label "Concerts & Sporting Events" at bounding box center [80, 177] width 51 height 11
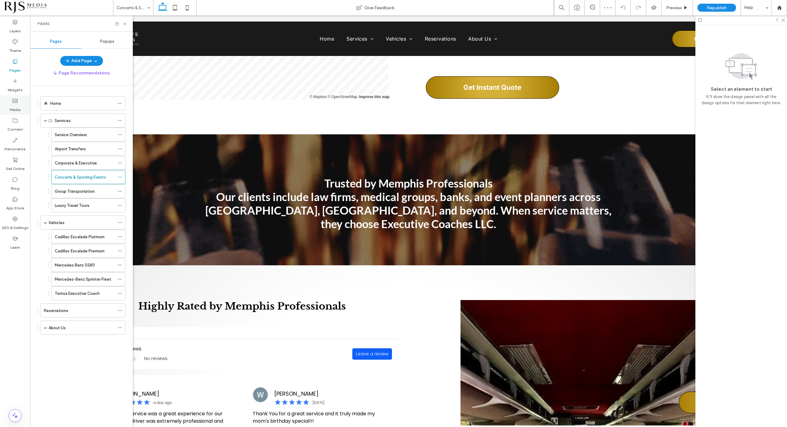
scroll to position [1499, 0]
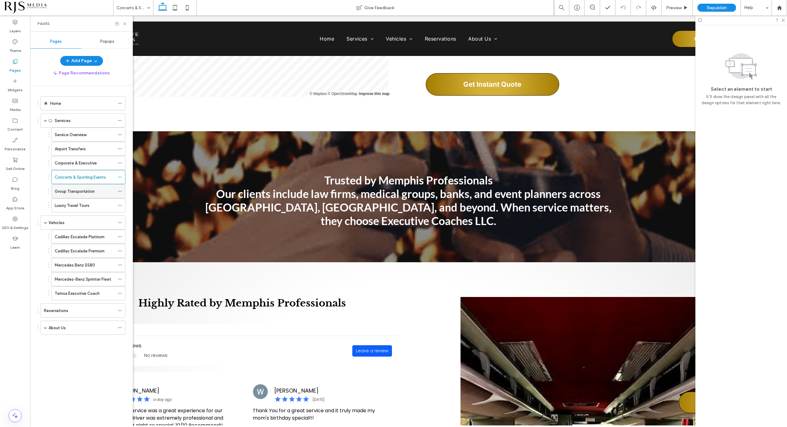
click at [74, 188] on label "Group Transportation" at bounding box center [75, 191] width 40 height 11
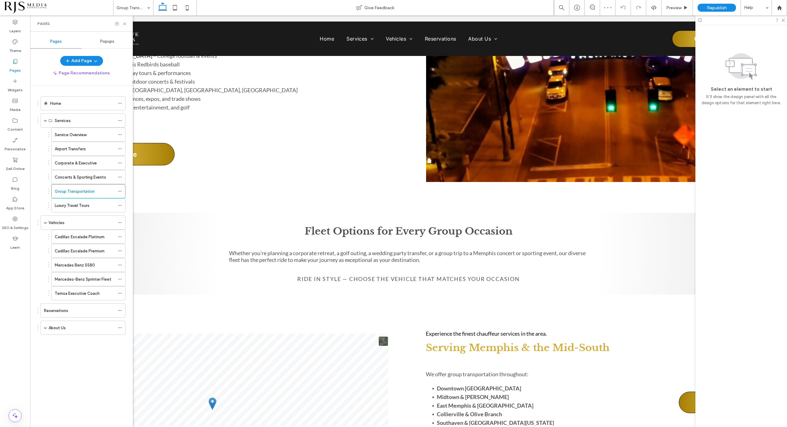
scroll to position [1230, 0]
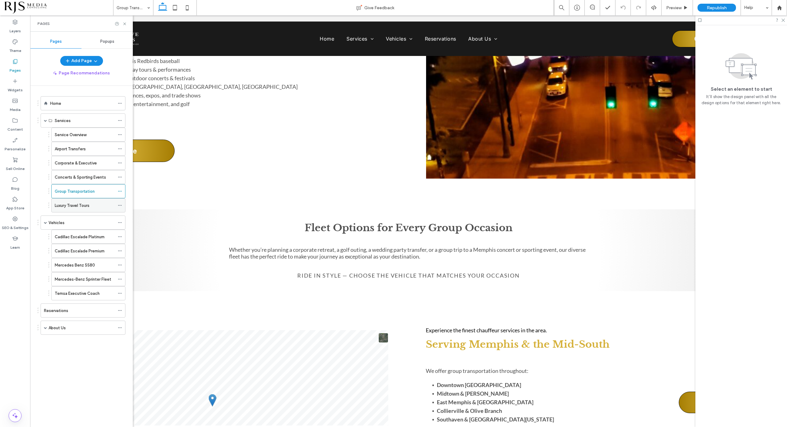
click at [87, 201] on div "Luxury Travel Tours" at bounding box center [85, 206] width 60 height 14
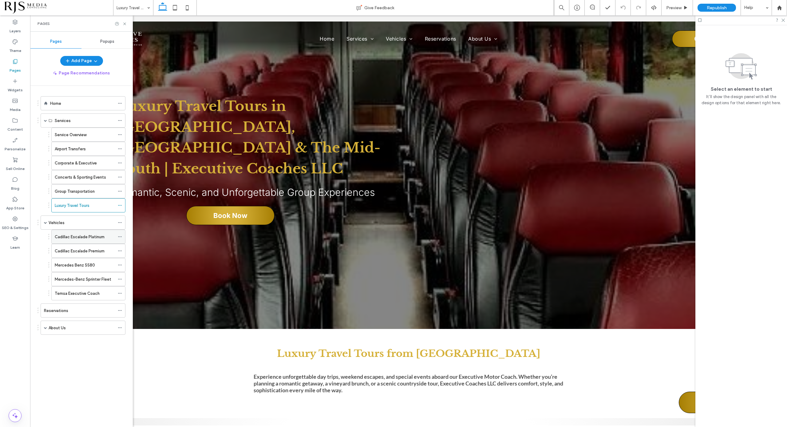
click at [63, 235] on label "Cadillac Escalade Platinum" at bounding box center [80, 237] width 50 height 11
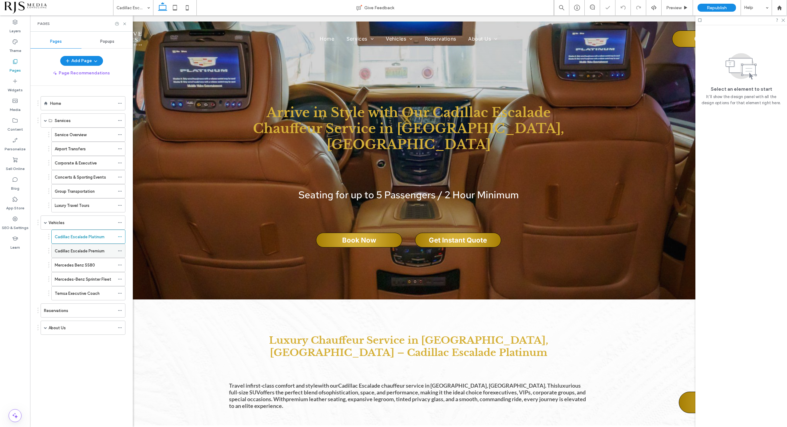
click at [102, 246] on div "Cadillac Escalade Premium" at bounding box center [85, 251] width 60 height 14
click at [96, 259] on div "Mercedes Benz S580" at bounding box center [85, 265] width 60 height 14
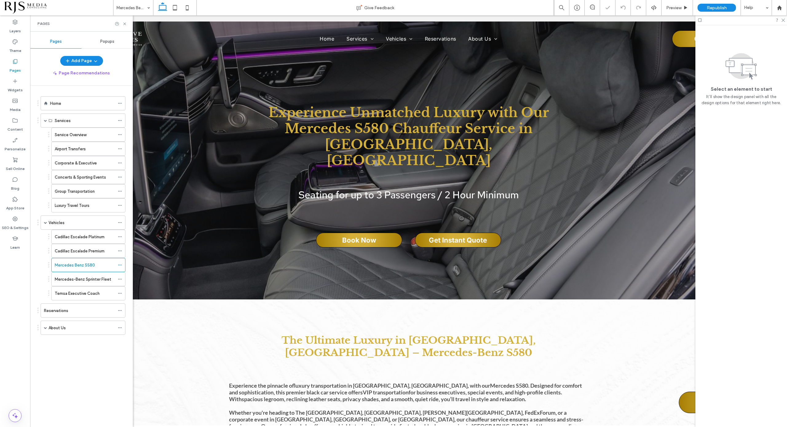
click at [90, 280] on label "Mercedes-Benz Sprinter Fleet" at bounding box center [83, 279] width 57 height 11
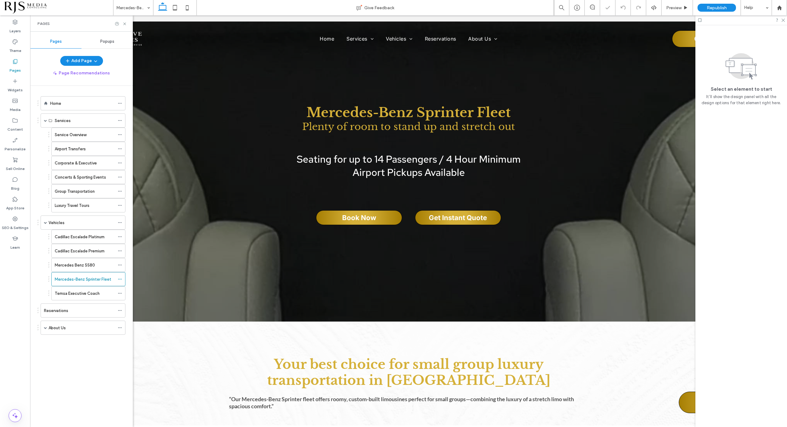
click at [85, 296] on label "Temsa Executive Coach" at bounding box center [77, 293] width 45 height 11
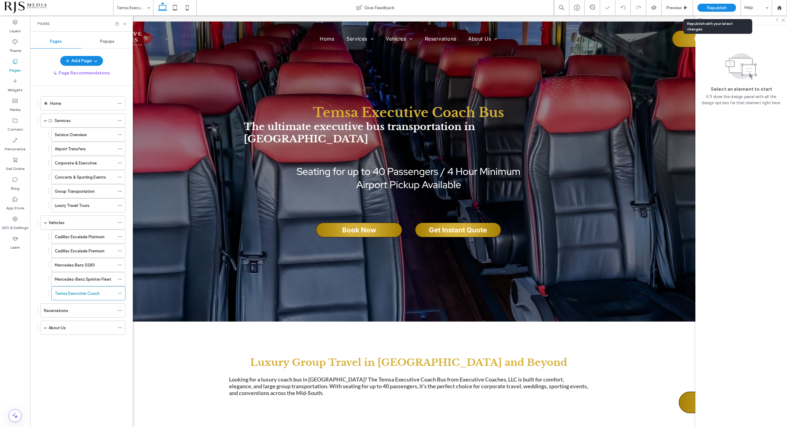
click at [721, 4] on div "Republish" at bounding box center [717, 8] width 38 height 8
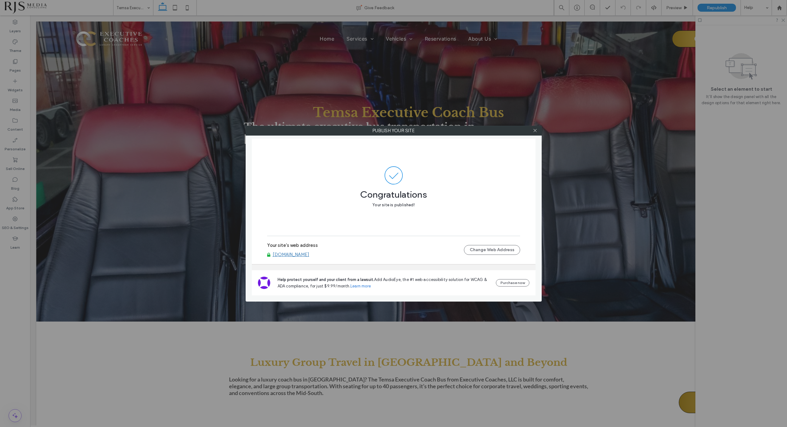
click at [533, 128] on div at bounding box center [535, 130] width 9 height 9
click at [535, 129] on use at bounding box center [535, 130] width 3 height 3
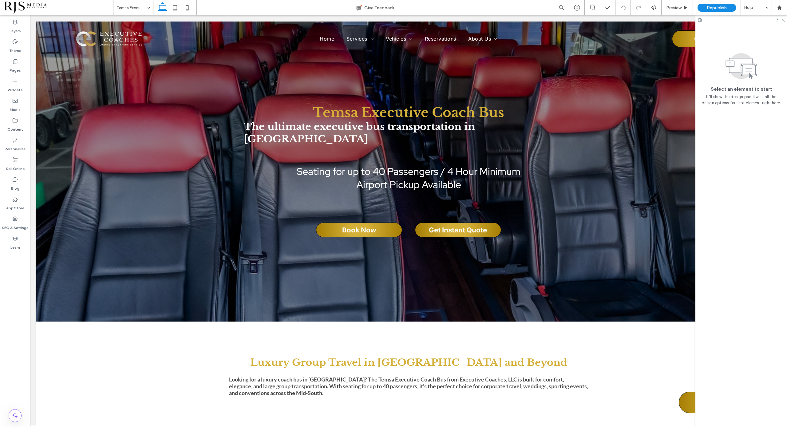
drag, startPoint x: 781, startPoint y: 16, endPoint x: 782, endPoint y: 21, distance: 5.3
click at [781, 16] on div at bounding box center [742, 20] width 92 height 10
click at [782, 20] on icon at bounding box center [783, 20] width 4 height 4
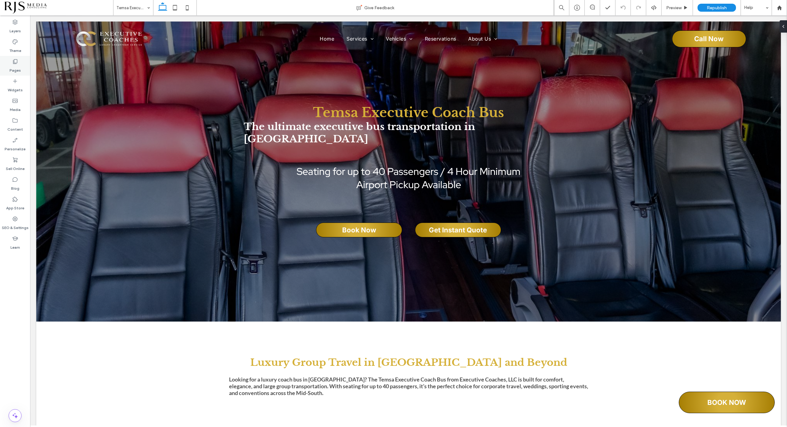
click at [18, 62] on icon at bounding box center [15, 61] width 6 height 6
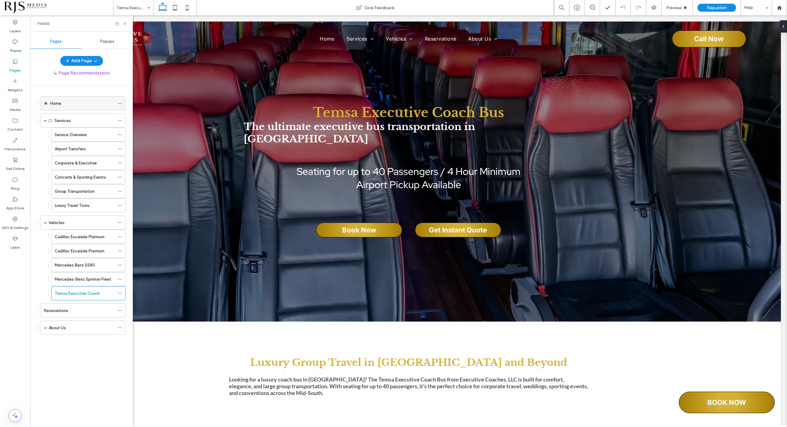
click at [60, 102] on label "Home" at bounding box center [55, 103] width 11 height 11
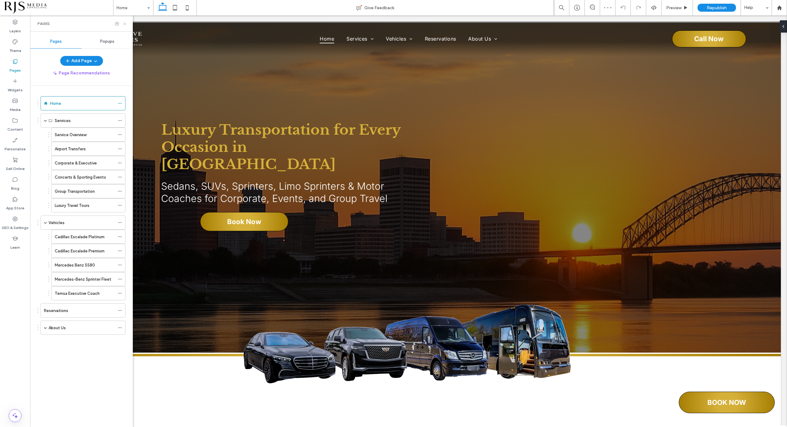
click at [124, 23] on use at bounding box center [124, 23] width 2 height 2
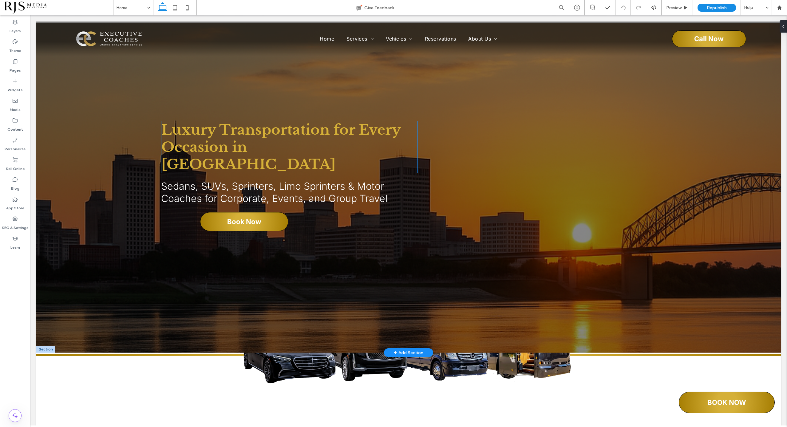
click at [271, 127] on span "Luxury Transportation for Every Occasion in [GEOGRAPHIC_DATA]" at bounding box center [280, 147] width 239 height 52
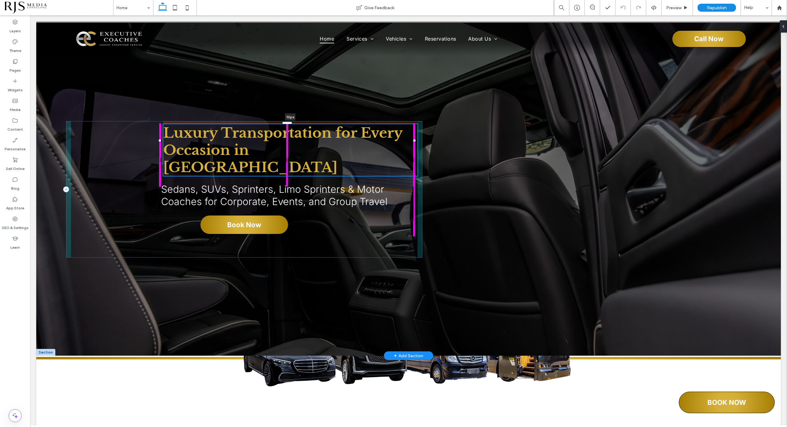
drag, startPoint x: 289, startPoint y: 120, endPoint x: 293, endPoint y: 123, distance: 5.0
click at [293, 123] on div "Luxury Transportation for Every Occasion in Memphis 10px Sedans, SUVs, Sprinter…" at bounding box center [408, 189] width 745 height 333
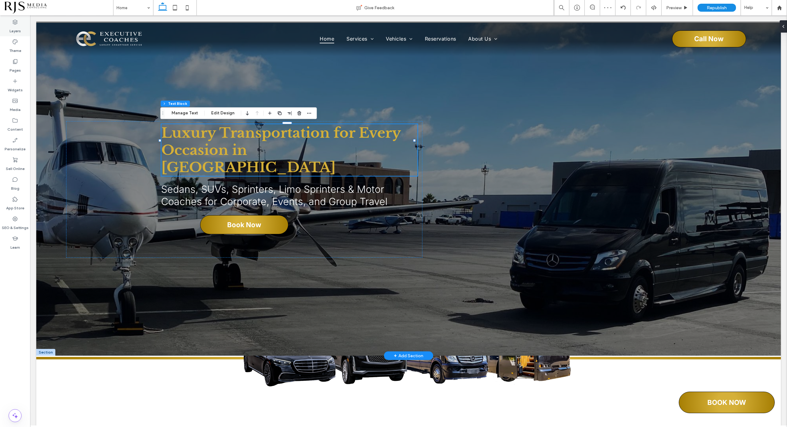
click at [16, 30] on label "Layers" at bounding box center [15, 29] width 11 height 9
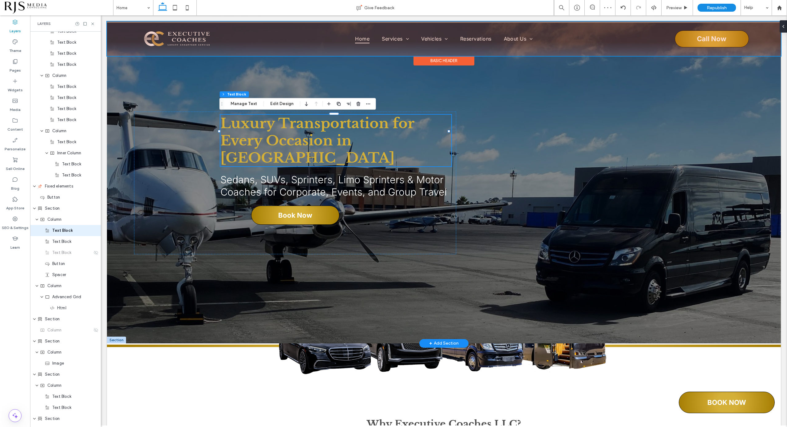
scroll to position [361, 0]
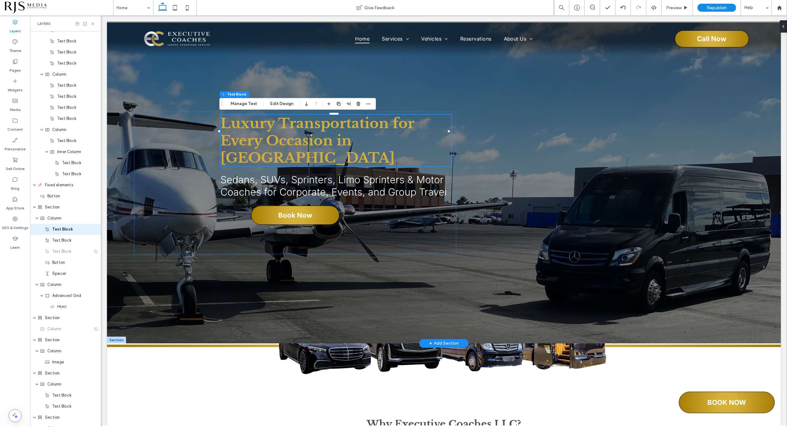
click at [783, 26] on icon at bounding box center [781, 26] width 5 height 5
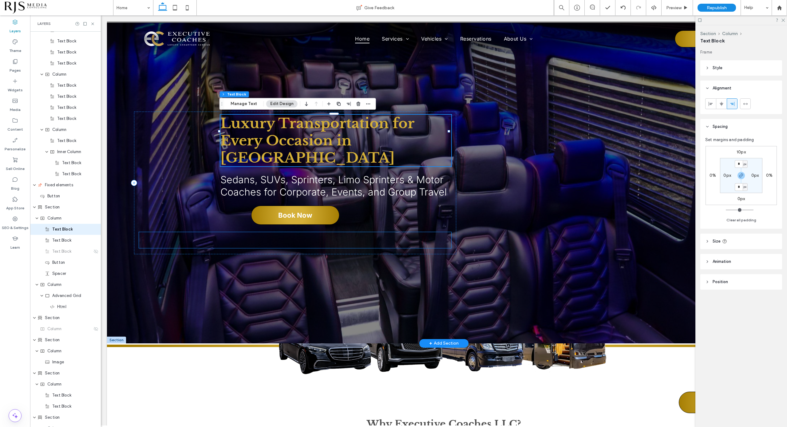
click at [434, 232] on div at bounding box center [295, 240] width 313 height 16
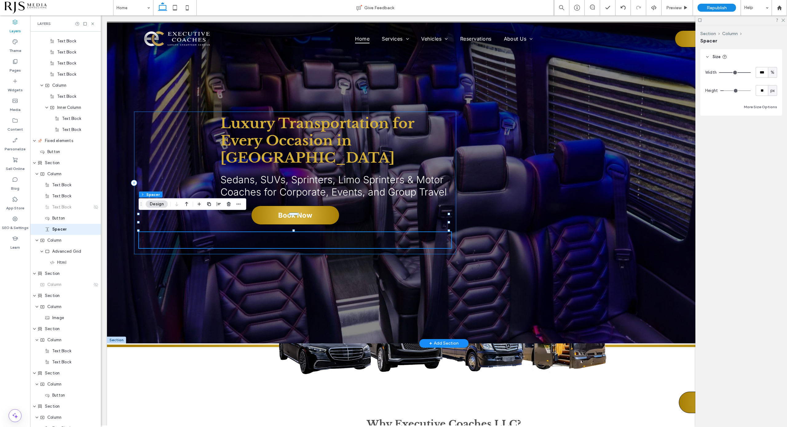
click at [434, 204] on div "Luxury Transportation for Every Occasion in [GEOGRAPHIC_DATA] Sedans, SUVs, Spr…" at bounding box center [295, 183] width 323 height 143
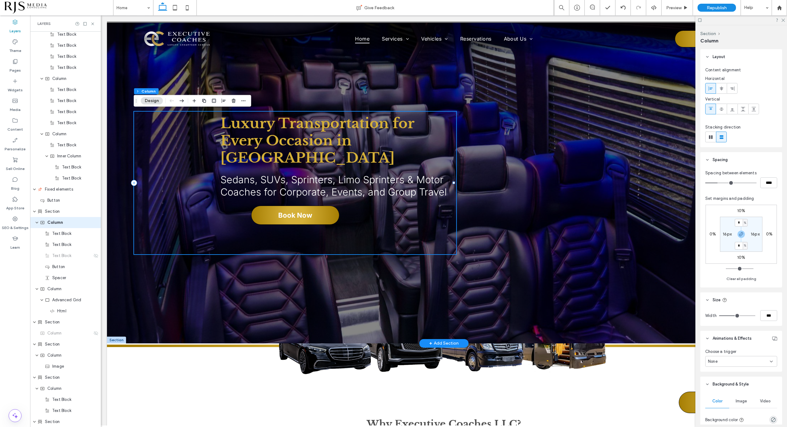
scroll to position [350, 0]
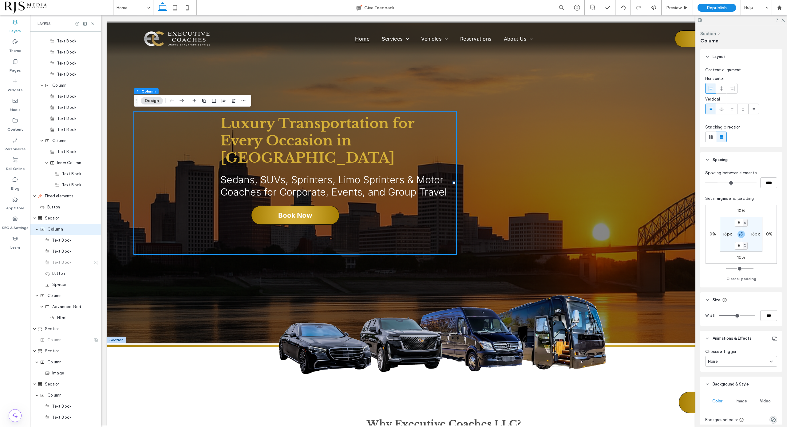
click at [742, 210] on label "10%" at bounding box center [742, 210] width 8 height 5
type input "**"
drag, startPoint x: 742, startPoint y: 210, endPoint x: 738, endPoint y: 210, distance: 3.1
click at [738, 210] on input "**" at bounding box center [739, 211] width 8 height 8
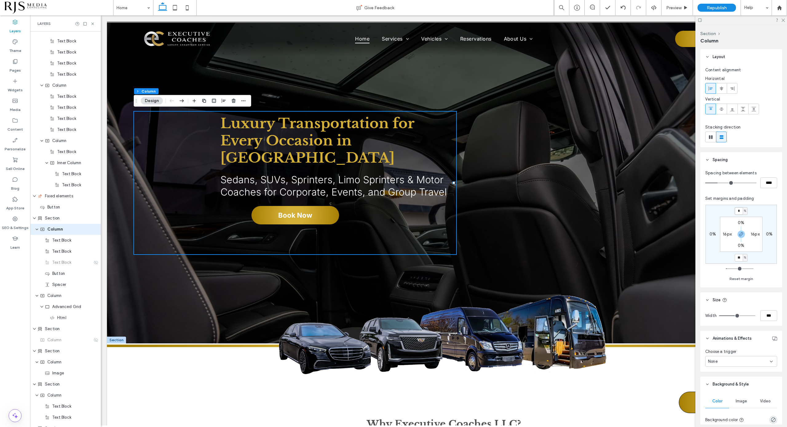
type input "*"
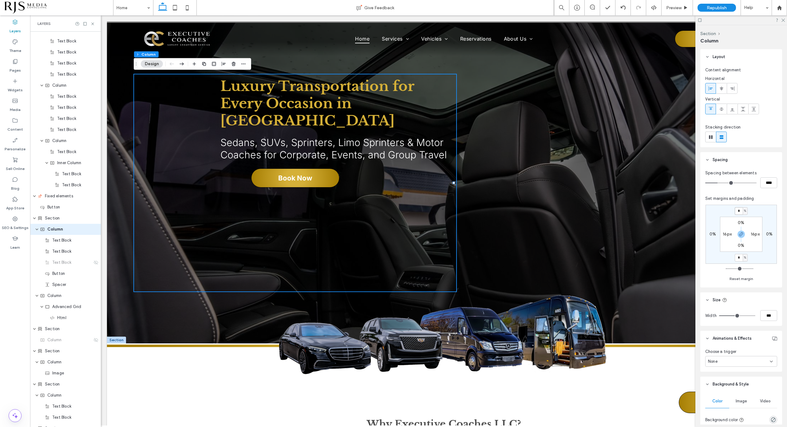
click at [738, 211] on input "*" at bounding box center [739, 211] width 8 height 8
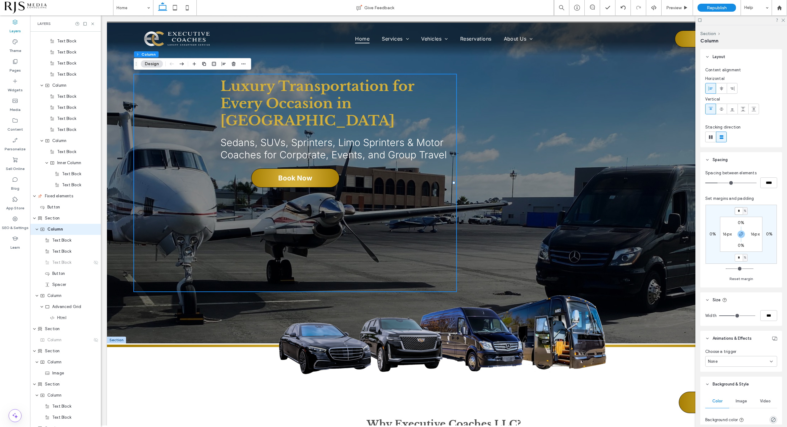
type input "*"
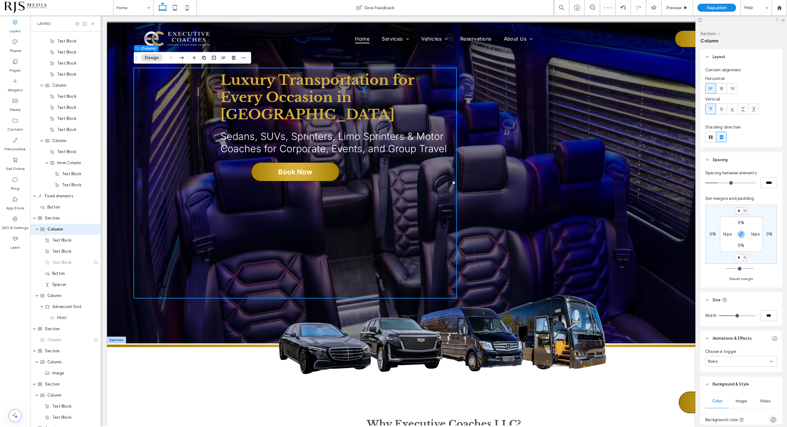
type input "*"
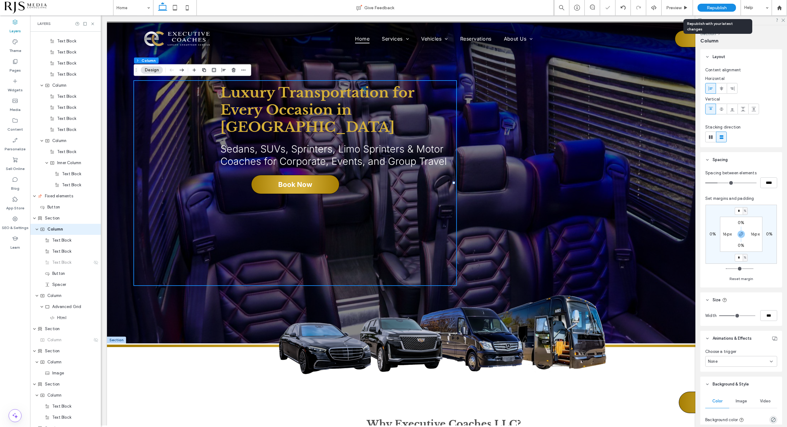
click at [721, 5] on span "Republish" at bounding box center [717, 7] width 20 height 5
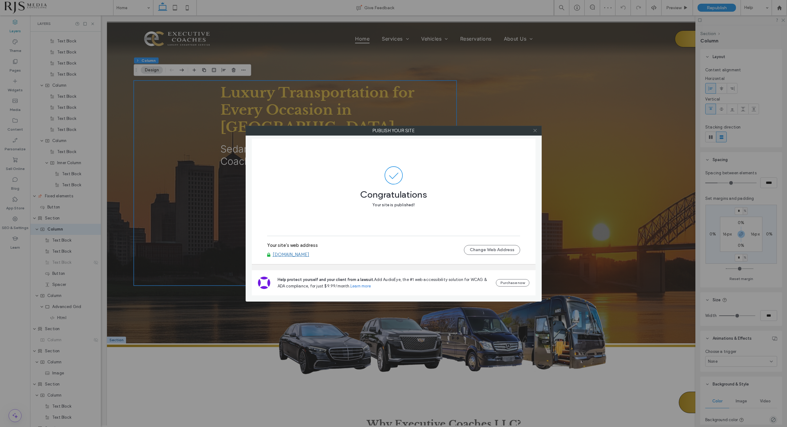
click at [535, 130] on use at bounding box center [535, 130] width 3 height 3
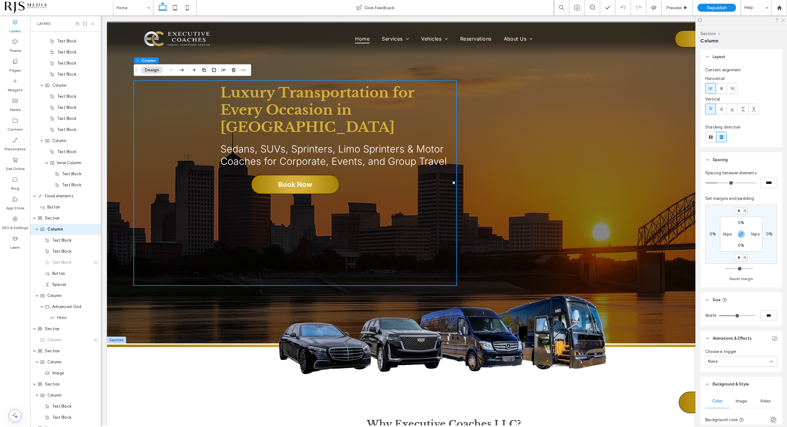
click at [785, 20] on icon at bounding box center [783, 20] width 4 height 4
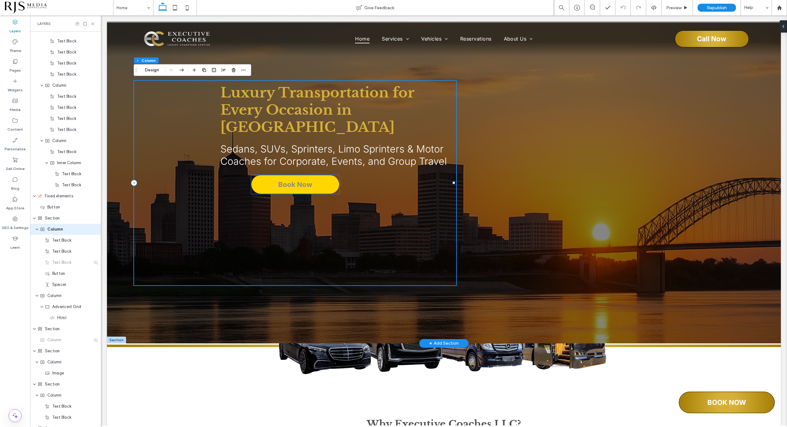
click at [285, 175] on link "Book Now" at bounding box center [295, 184] width 88 height 19
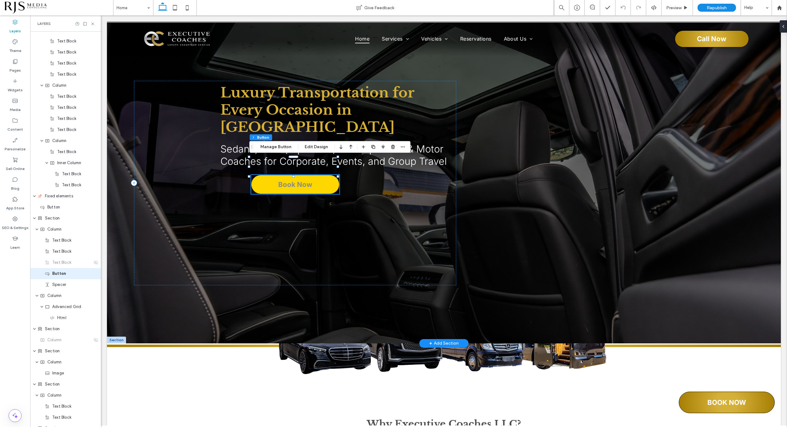
scroll to position [395, 0]
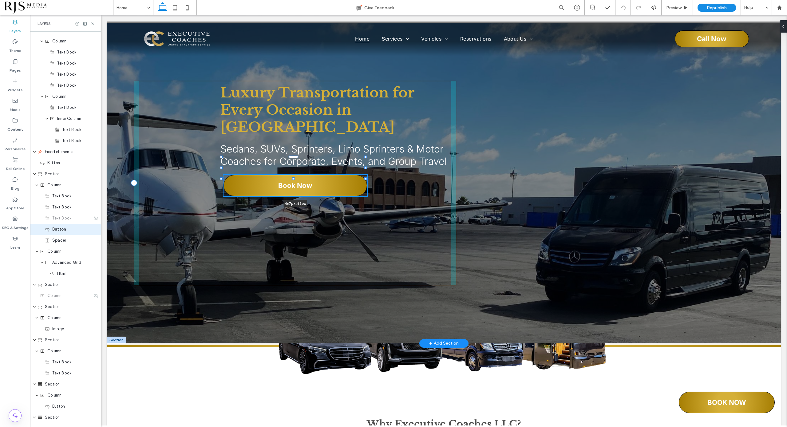
drag, startPoint x: 250, startPoint y: 156, endPoint x: 222, endPoint y: 154, distance: 27.7
click at [222, 154] on div "Luxury Transportation for Every Occasion in Memphis Sedans, SUVs, Sprinters, Li…" at bounding box center [444, 183] width 674 height 321
type input "***"
type input "**"
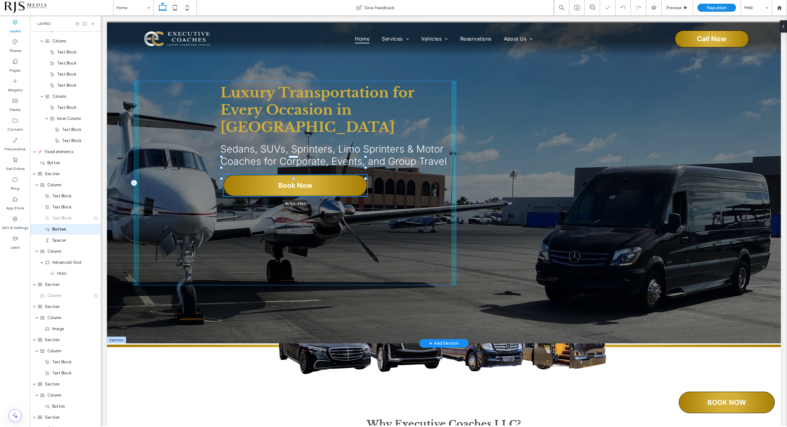
type input "**"
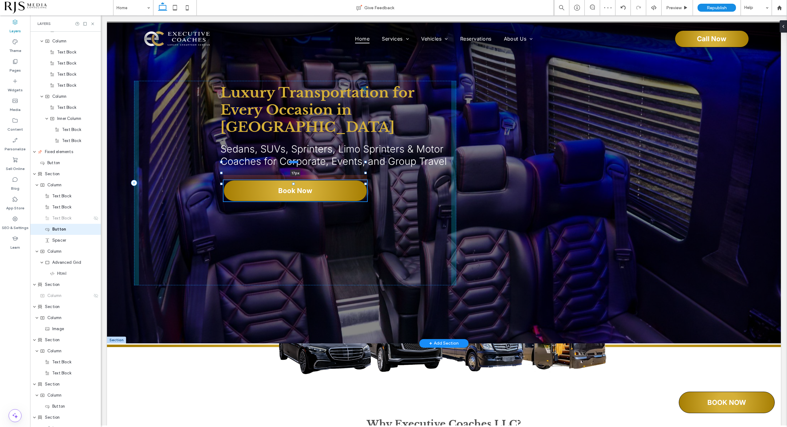
drag, startPoint x: 293, startPoint y: 155, endPoint x: 292, endPoint y: 161, distance: 5.3
click at [292, 161] on div at bounding box center [294, 162] width 10 height 2
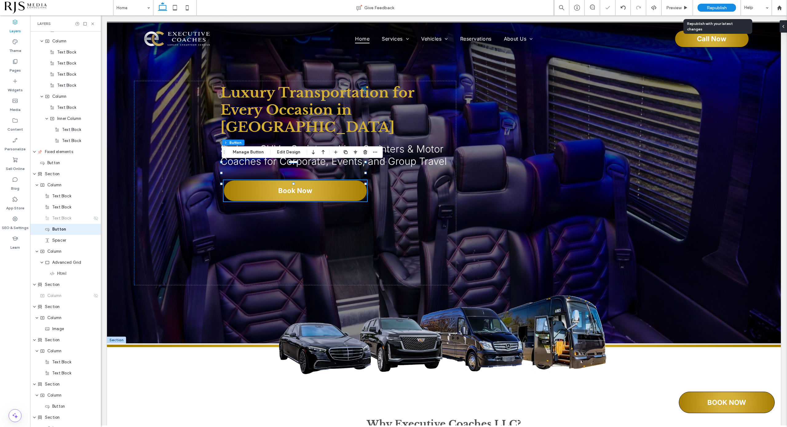
click at [724, 6] on span "Republish" at bounding box center [717, 7] width 20 height 5
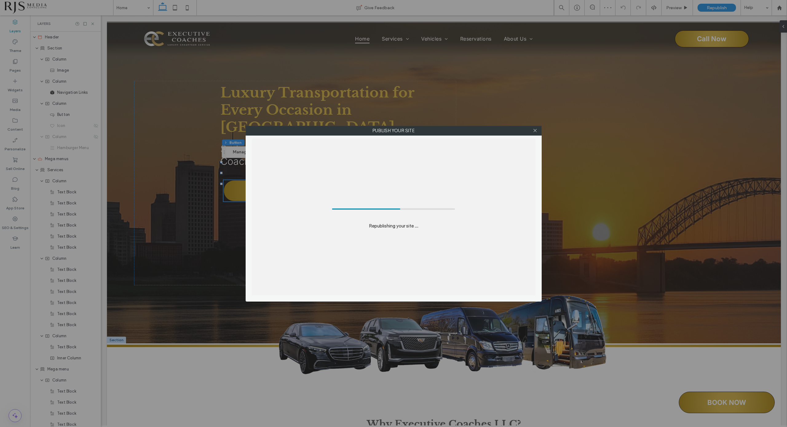
scroll to position [395, 0]
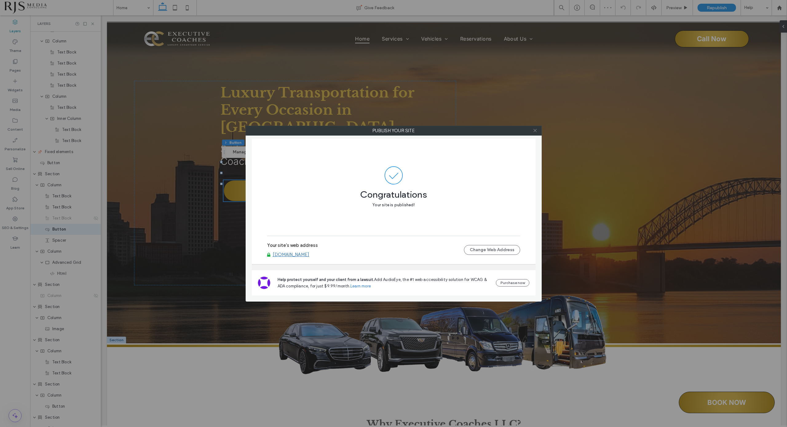
click at [534, 130] on icon at bounding box center [535, 130] width 5 height 5
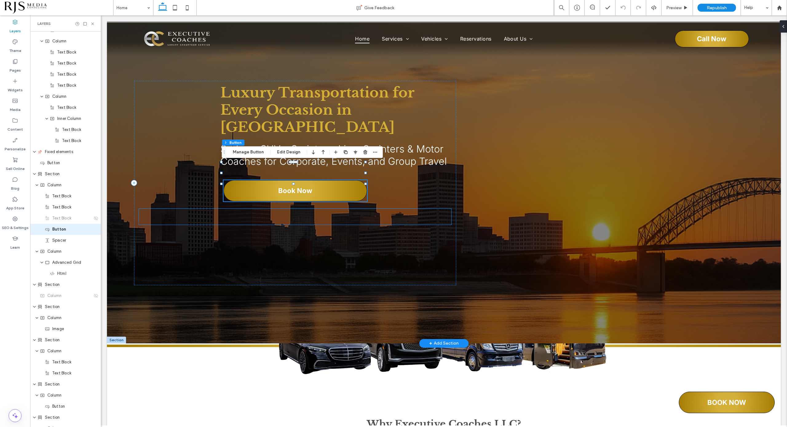
click at [405, 209] on div at bounding box center [295, 217] width 313 height 16
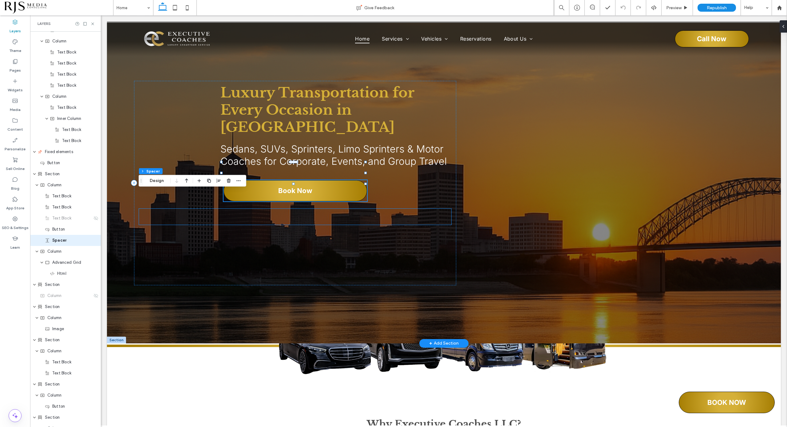
scroll to position [406, 0]
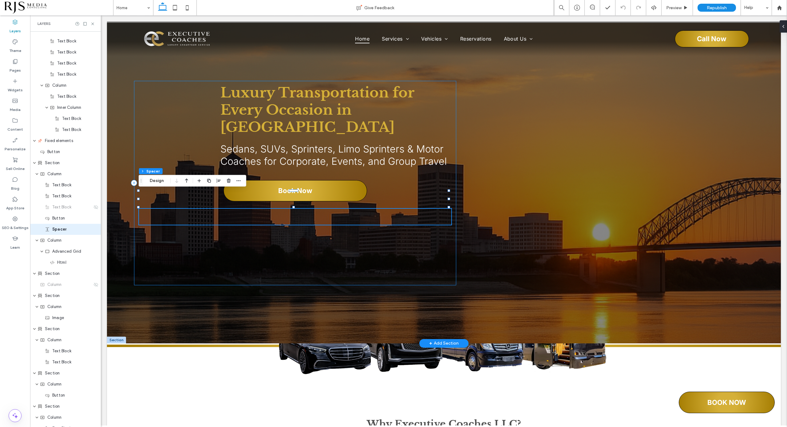
click at [398, 249] on div "Luxury Transportation for Every Occasion in [GEOGRAPHIC_DATA] Sedans, SUVs, Spr…" at bounding box center [295, 183] width 323 height 205
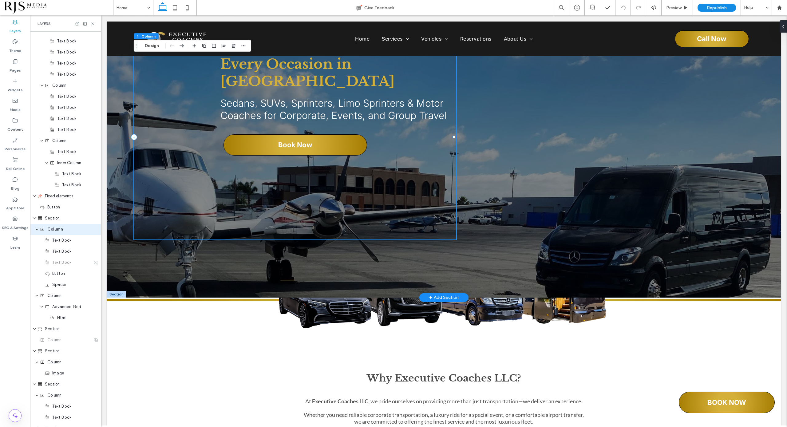
scroll to position [0, 0]
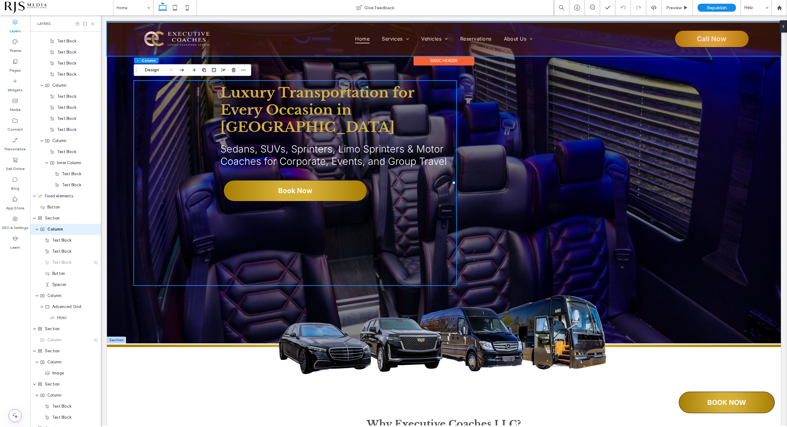
click at [693, 35] on div at bounding box center [444, 39] width 674 height 34
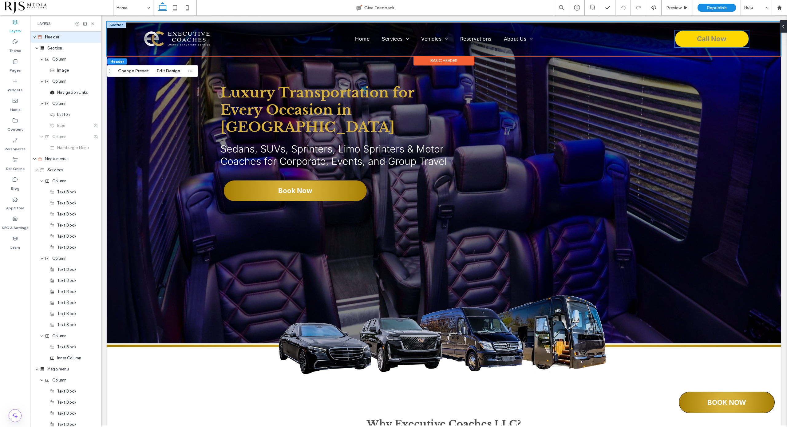
click at [697, 40] on span "Call Now" at bounding box center [712, 39] width 30 height 14
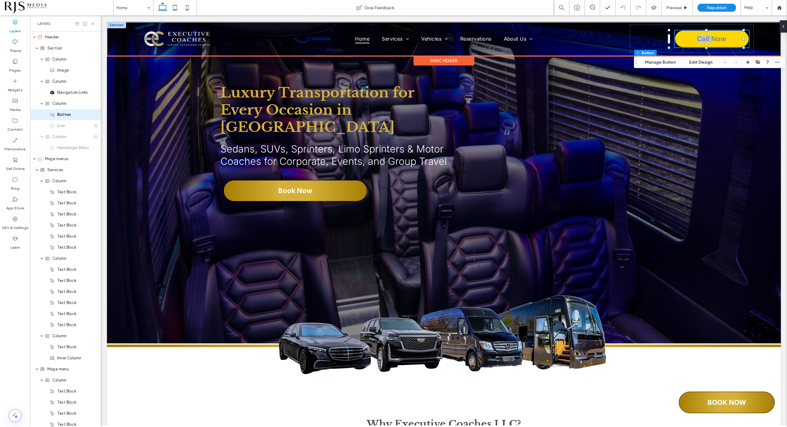
click at [696, 40] on div "Call Now" at bounding box center [712, 38] width 74 height 17
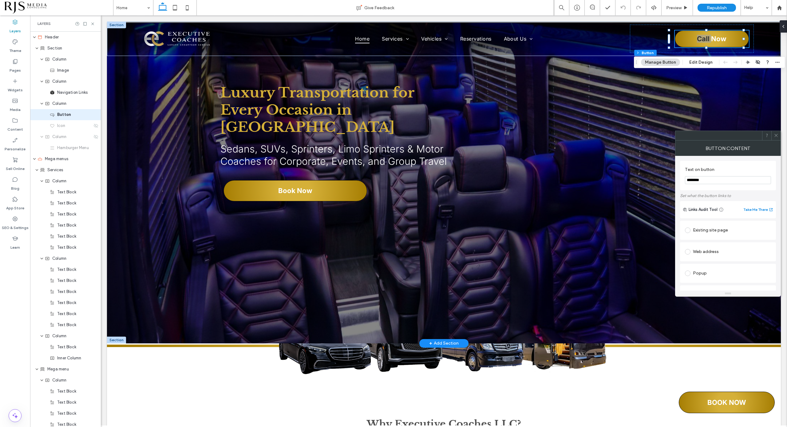
drag, startPoint x: 815, startPoint y: 196, endPoint x: 670, endPoint y: 179, distance: 146.5
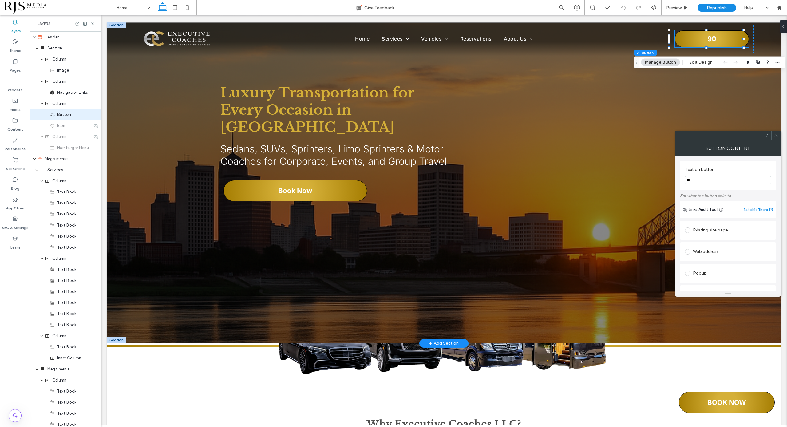
type input "*"
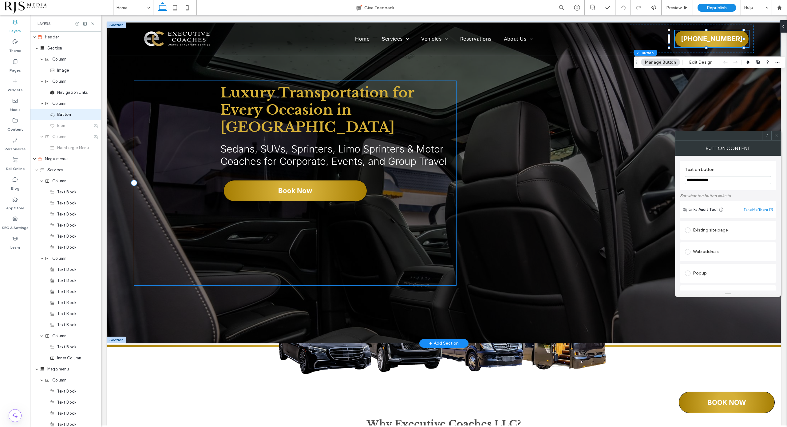
type input "**********"
click at [429, 167] on div "Luxury Transportation for Every Occasion in [GEOGRAPHIC_DATA] Sedans, SUVs, Spr…" at bounding box center [295, 183] width 323 height 205
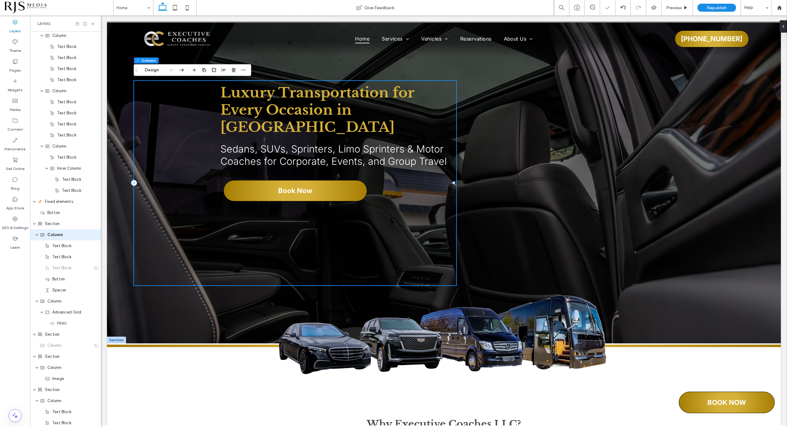
scroll to position [350, 0]
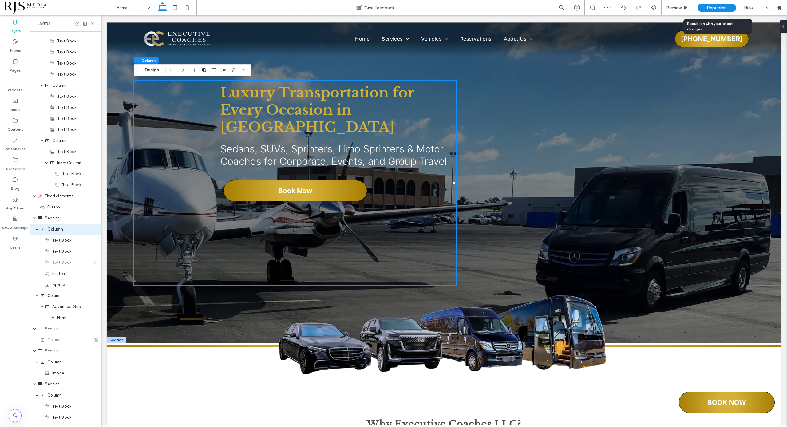
click at [722, 6] on span "Republish" at bounding box center [717, 7] width 20 height 5
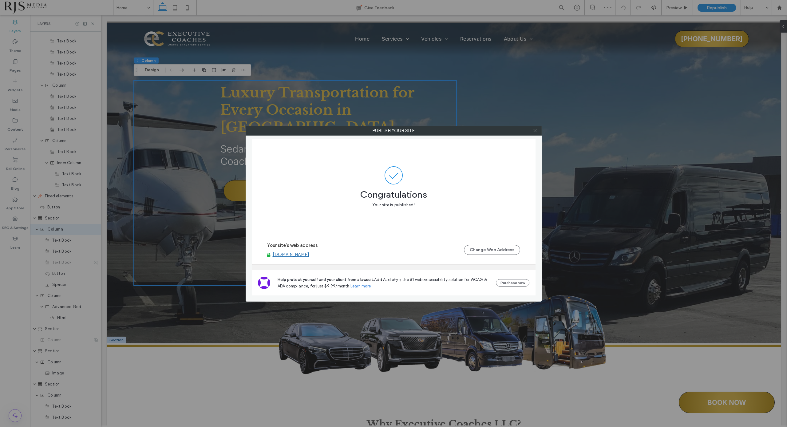
click at [537, 132] on icon at bounding box center [535, 130] width 5 height 5
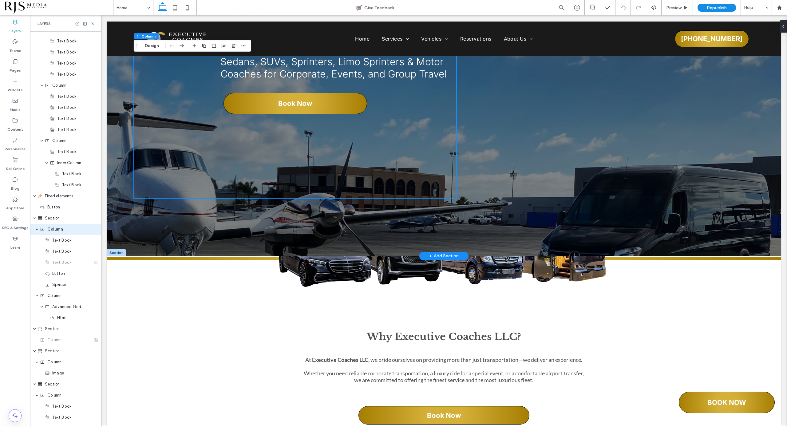
scroll to position [0, 0]
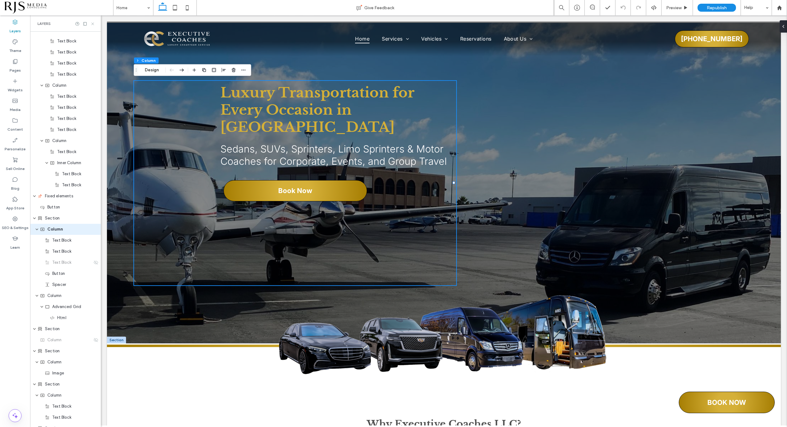
click at [95, 24] on icon at bounding box center [92, 24] width 5 height 5
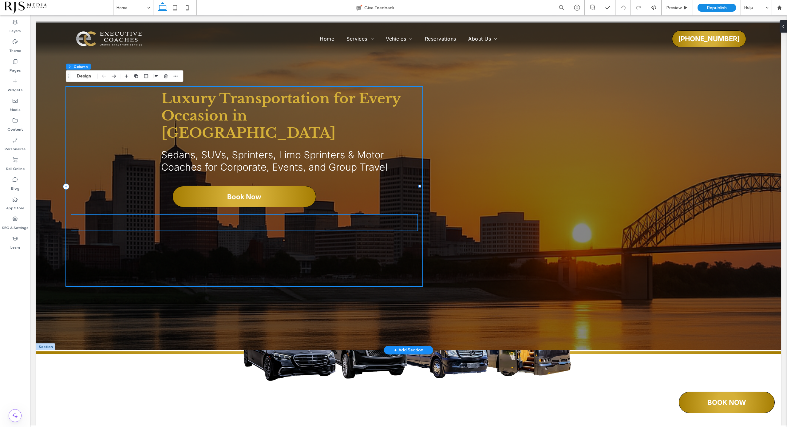
click at [382, 215] on div at bounding box center [244, 223] width 347 height 16
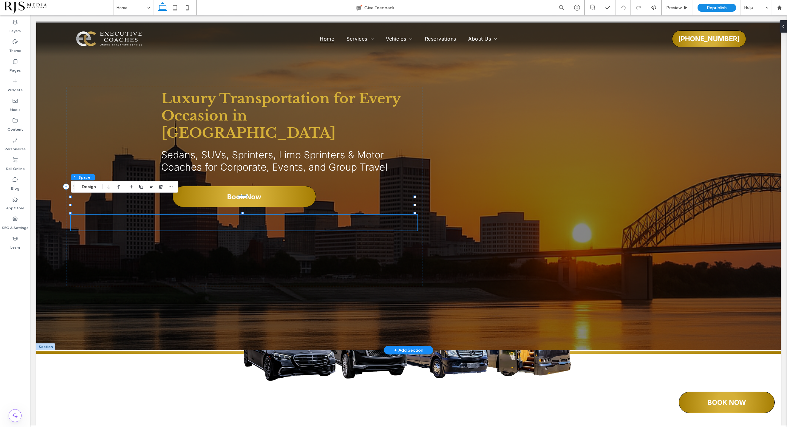
click at [382, 215] on div at bounding box center [244, 223] width 347 height 16
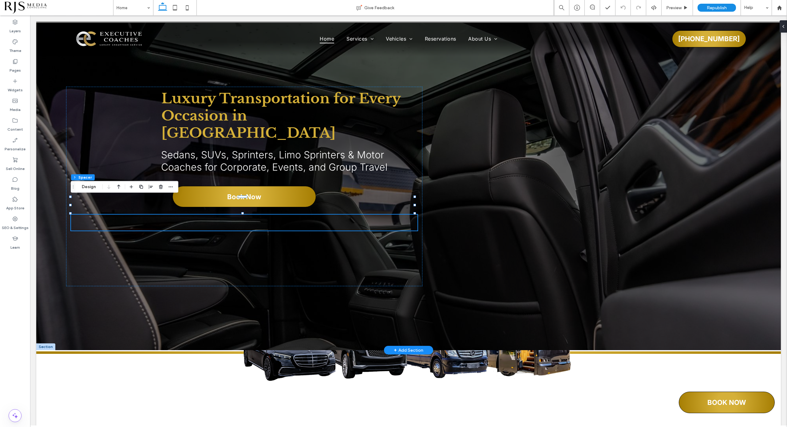
click at [432, 71] on div "Luxury Transportation for Every Occasion in [GEOGRAPHIC_DATA] Sedans, SUVs, Spr…" at bounding box center [408, 187] width 745 height 328
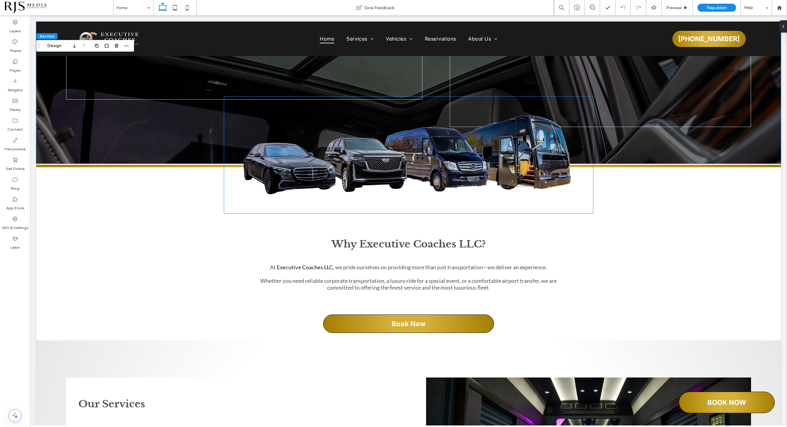
scroll to position [231, 0]
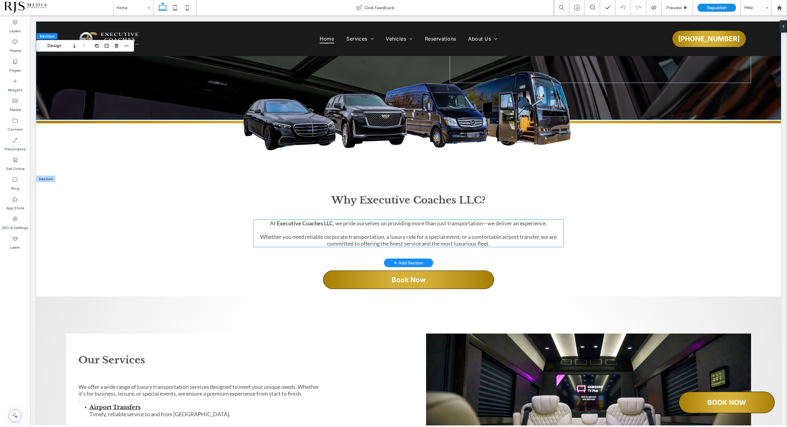
click at [388, 232] on p at bounding box center [409, 230] width 310 height 7
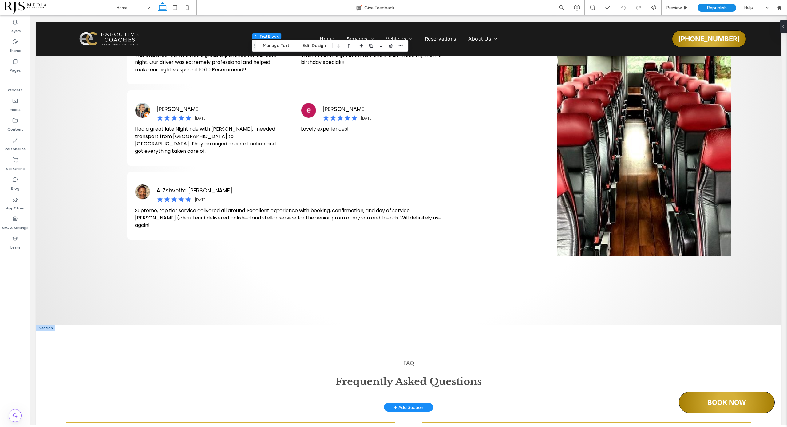
scroll to position [1422, 0]
